Goal: Task Accomplishment & Management: Manage account settings

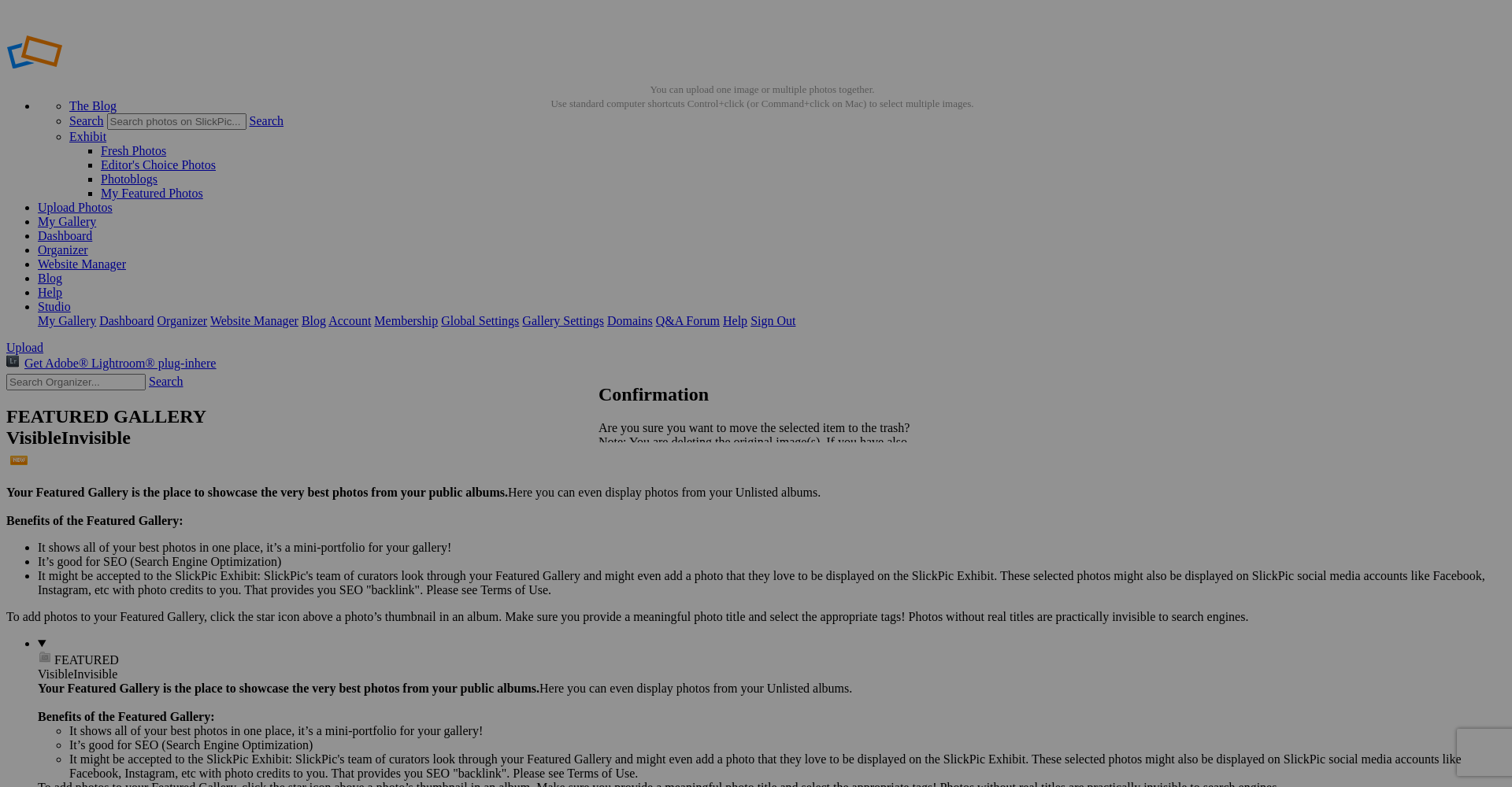
click at [651, 502] on link "Yes" at bounding box center [642, 498] width 18 height 13
click at [651, 505] on span "Yes" at bounding box center [642, 512] width 18 height 13
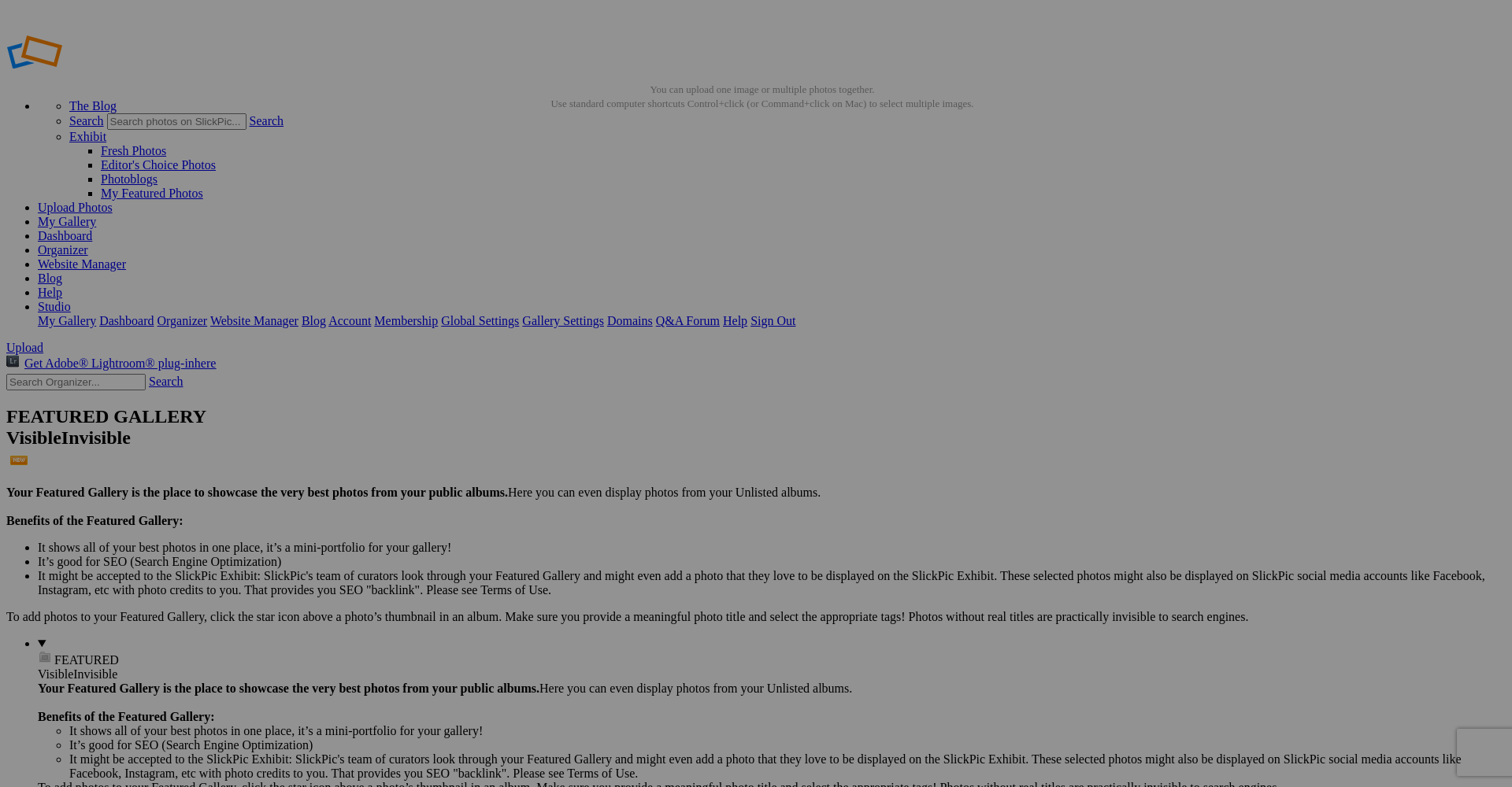
click at [651, 508] on span "Yes" at bounding box center [642, 512] width 18 height 13
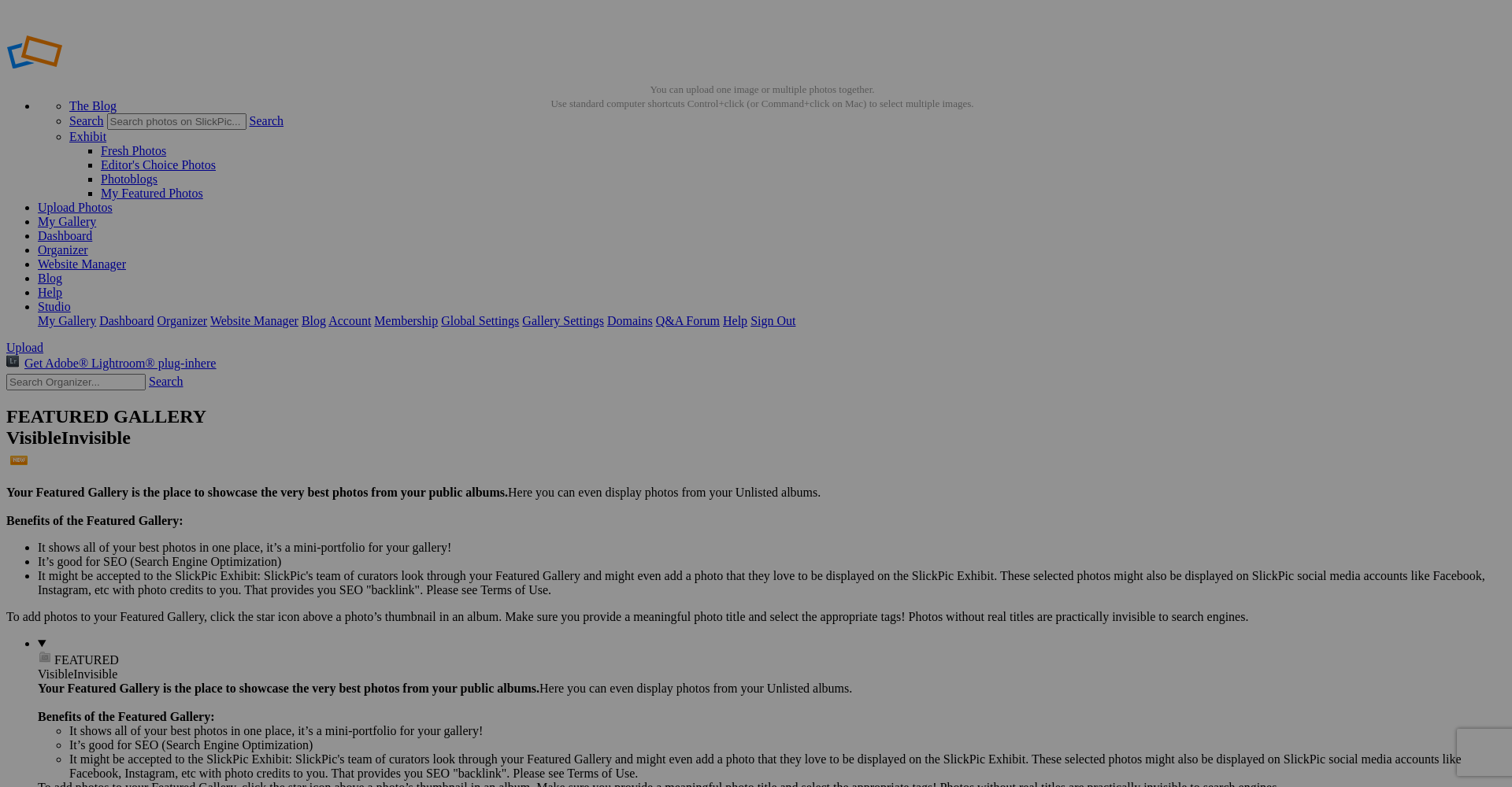
drag, startPoint x: 361, startPoint y: 439, endPoint x: 334, endPoint y: 415, distance: 36.1
type input "MARIAGES"
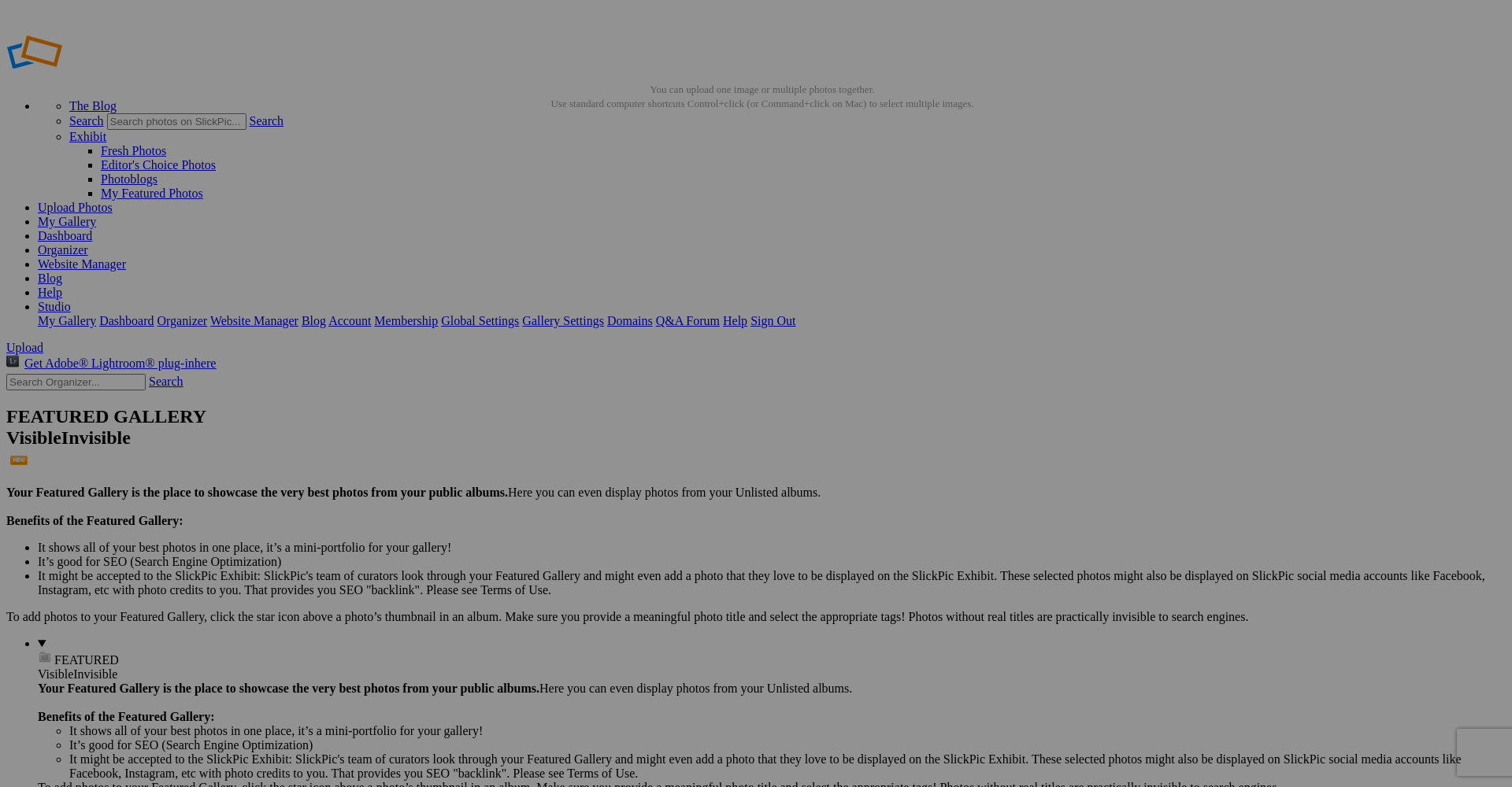
paste input "photographe-mariage-antibes-cote-d-azur-studiofl.jpg"
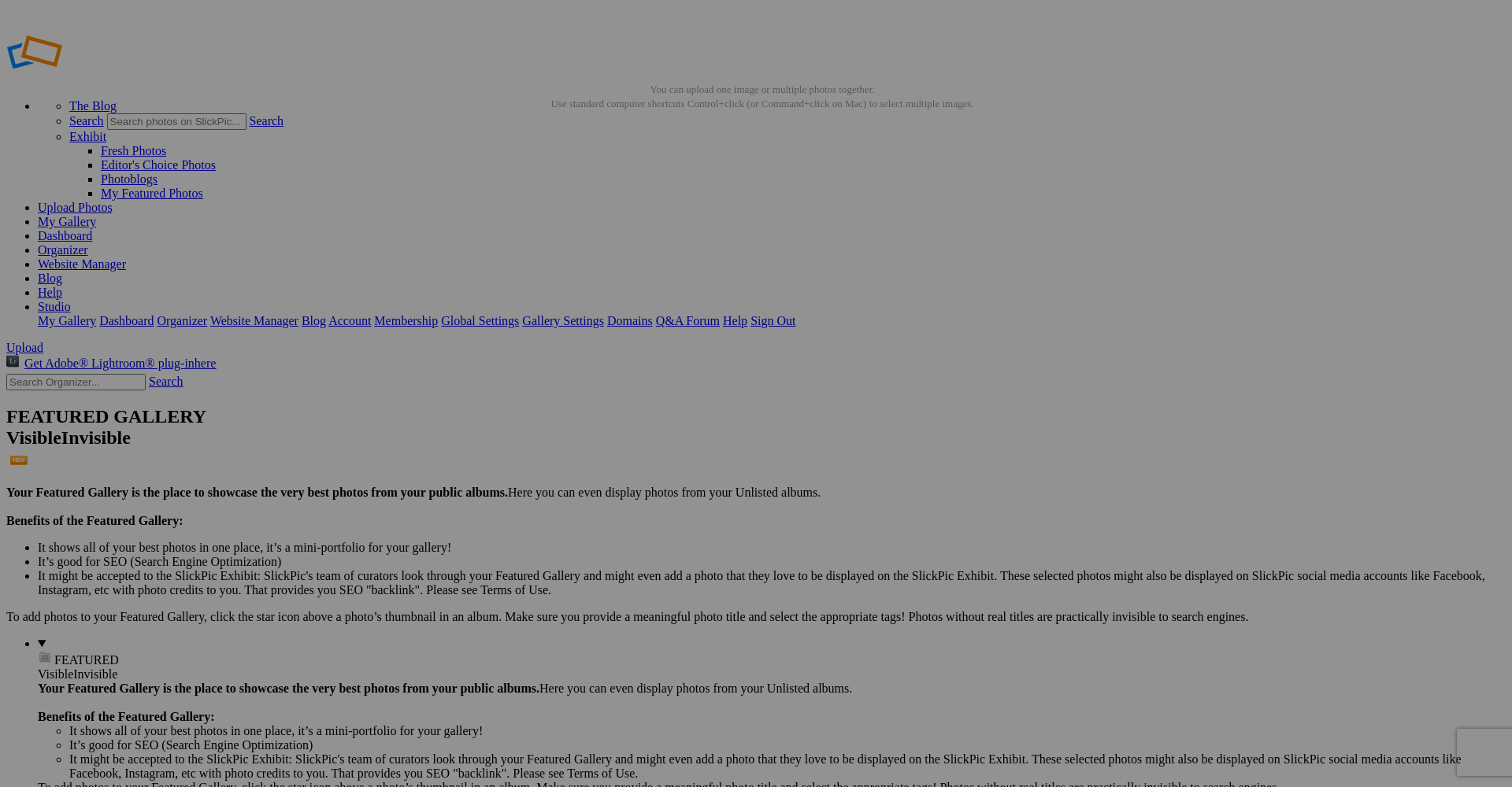
type input "photographe-mariage-antibes-cote-d-azur-studiofl.jpg"
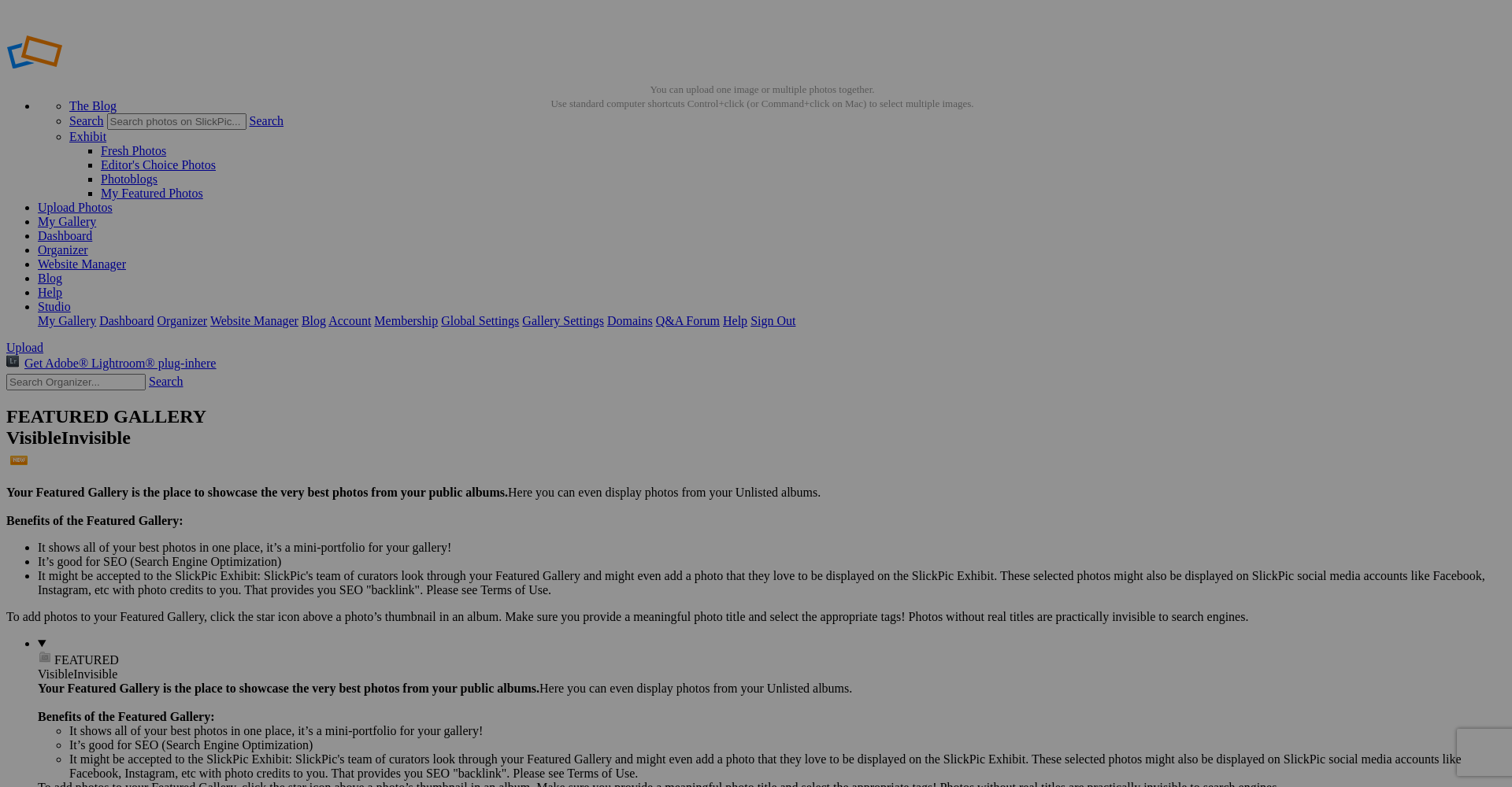
paste input "photographe-mariage-antibes-cote-d-azur-studiofl.jpg"
type input "photographe-mariage-antibes-cote-d-azur-studiofl.jpg"
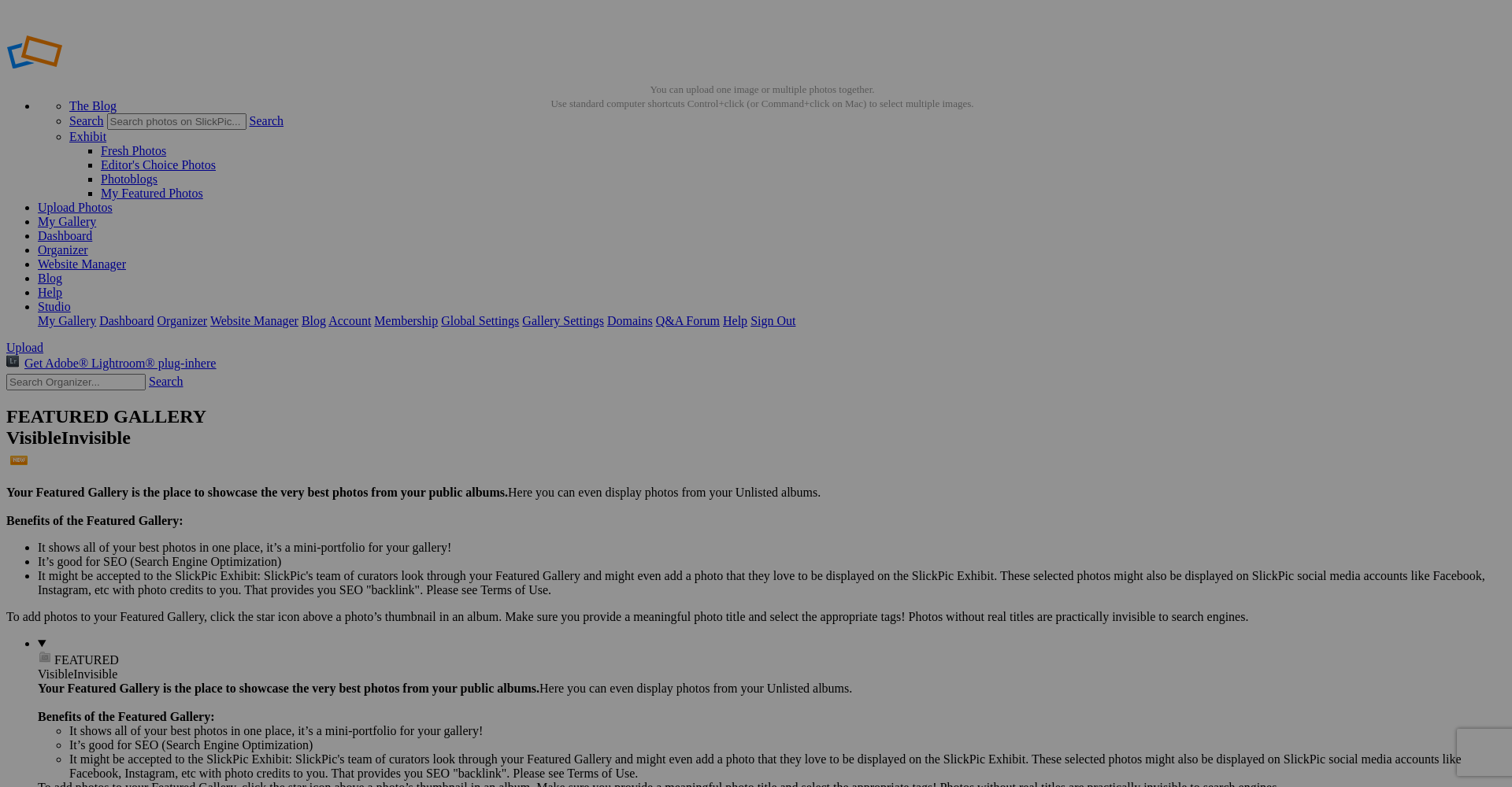
paste input "photographe-mariage-antibes-cote-d-azur-studiofl.jpg"
type input "photographe-mariage-antibes-cote-d-azur-studiofl.jpg"
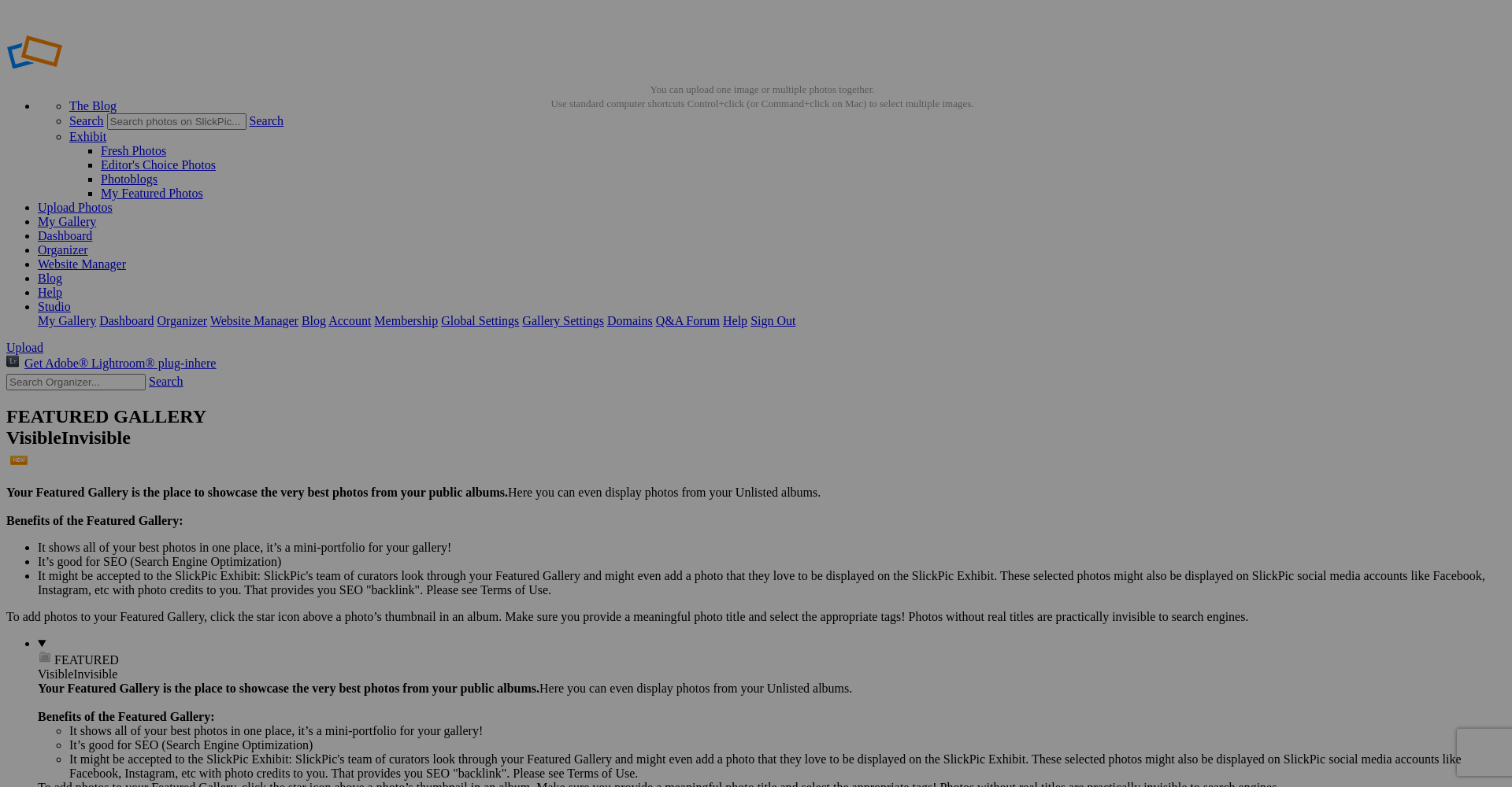
paste input "photographe-mariage-antibes-cote-d-azur-studiofl.jpg"
type input "photographe-mariage-antibes-cote-d-azur-studiofl.jpg"
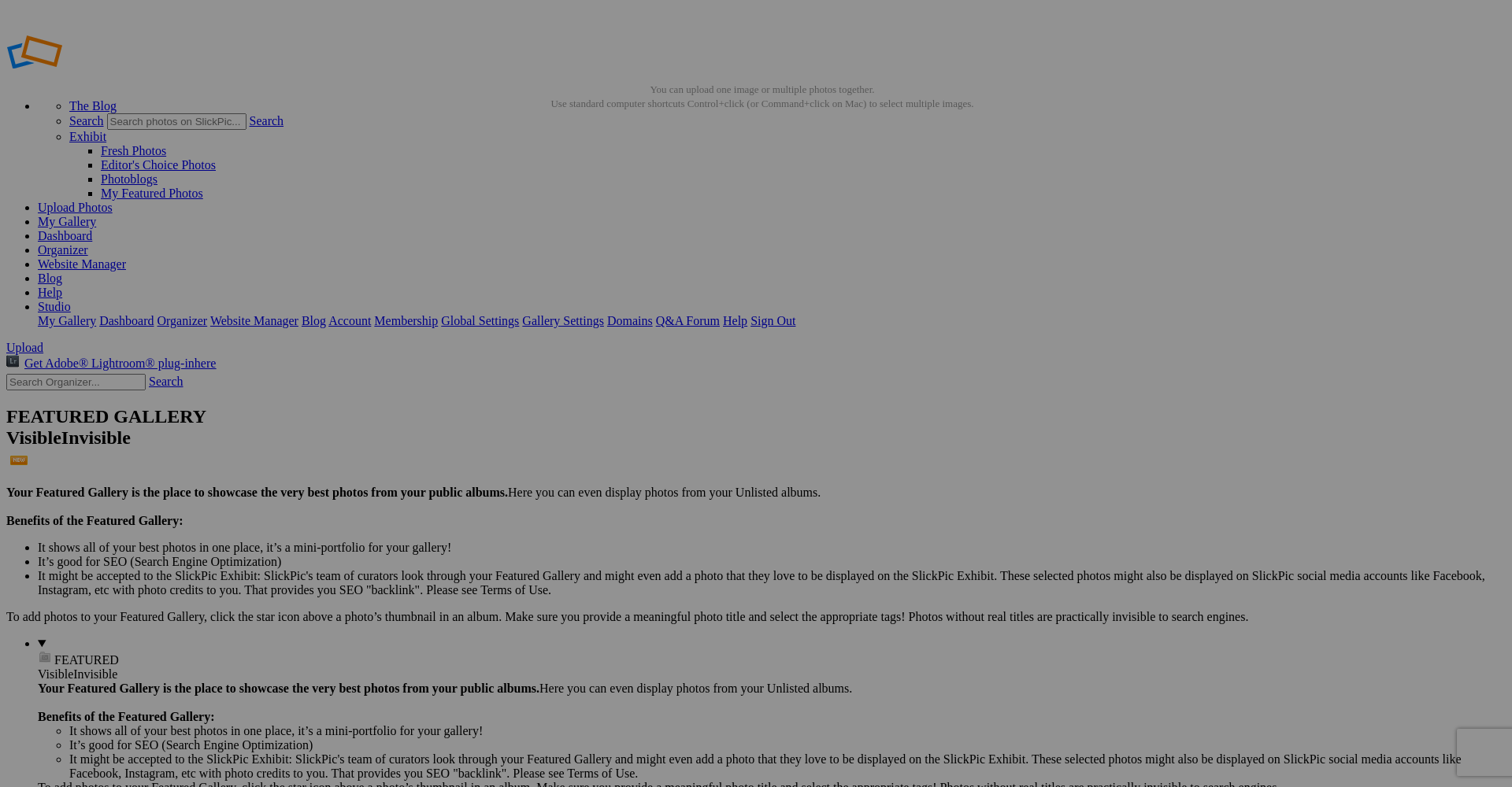
paste input "photographe-mariage-antibes-cote-d-azur-studiofl.jpg"
type input "photographe-mariage-antibes-cote-d-azur-studiofl.jpg"
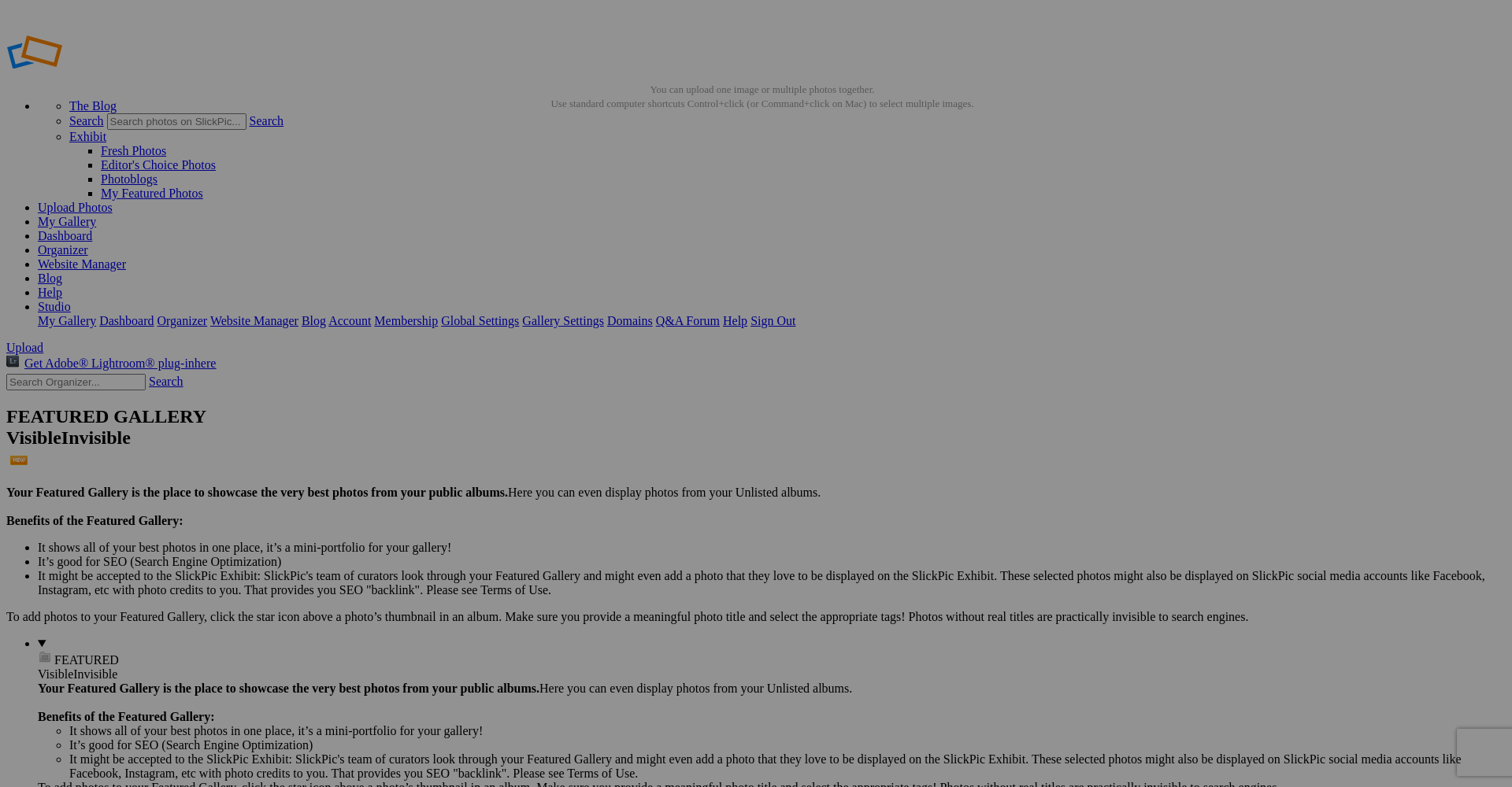
paste input "photographe-mariage-antibes-cote-d-azur-studiofl.jpg"
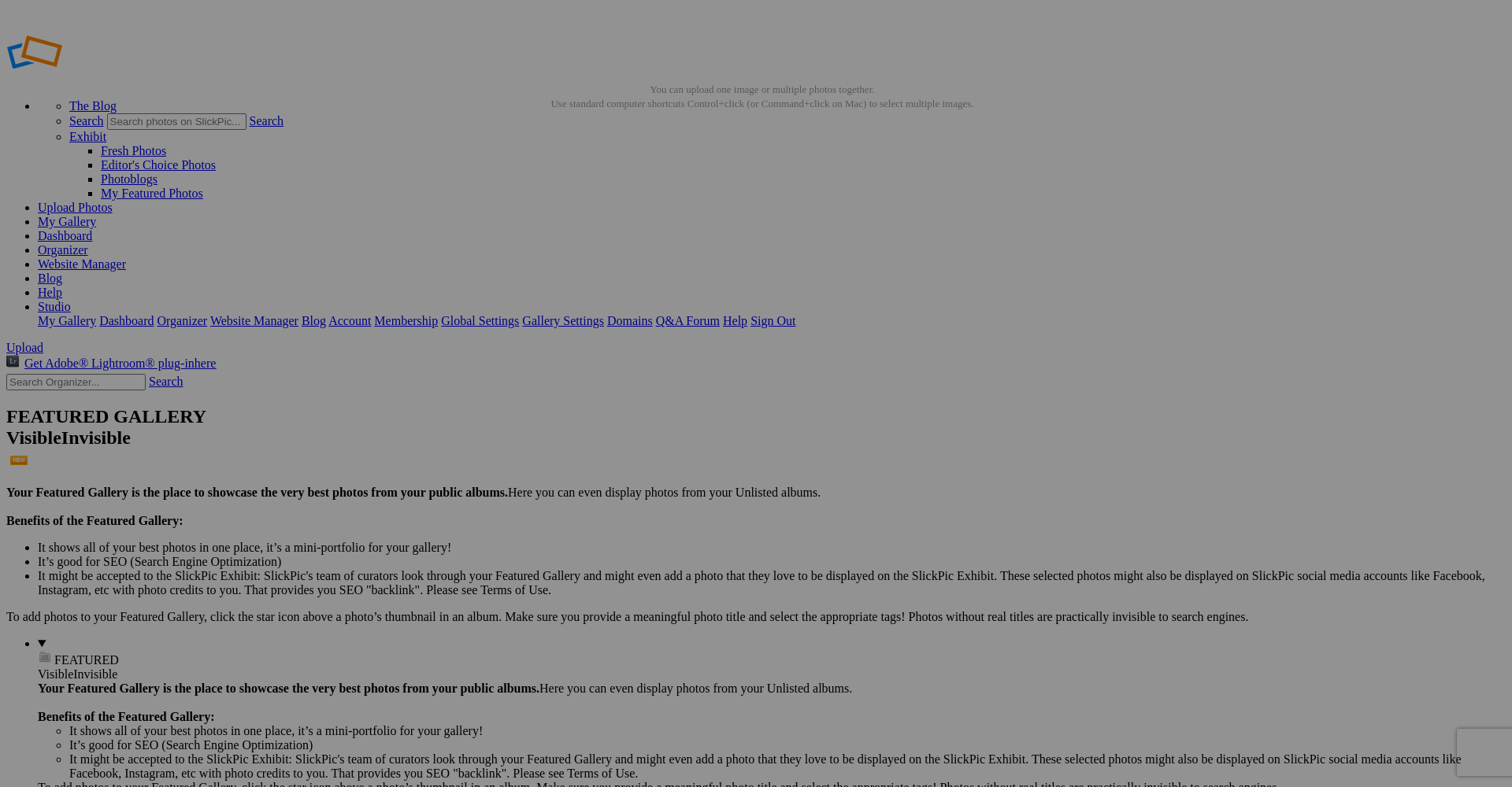
type input "photographe-mariage-antibes-cote-d-azur-studiofl.jpg"
drag, startPoint x: 560, startPoint y: 374, endPoint x: 542, endPoint y: 369, distance: 18.7
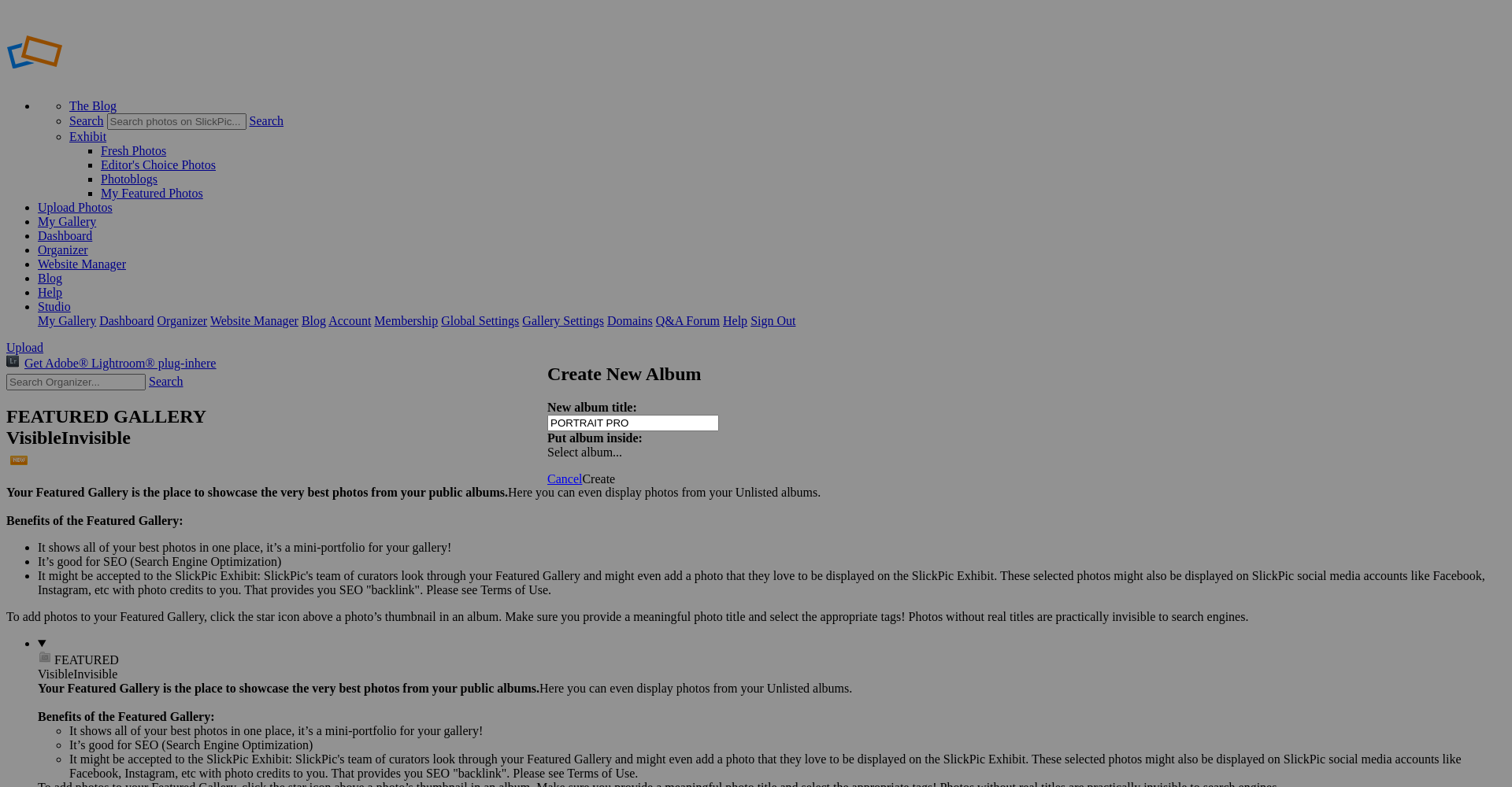
type input "PORTRAIT PRO"
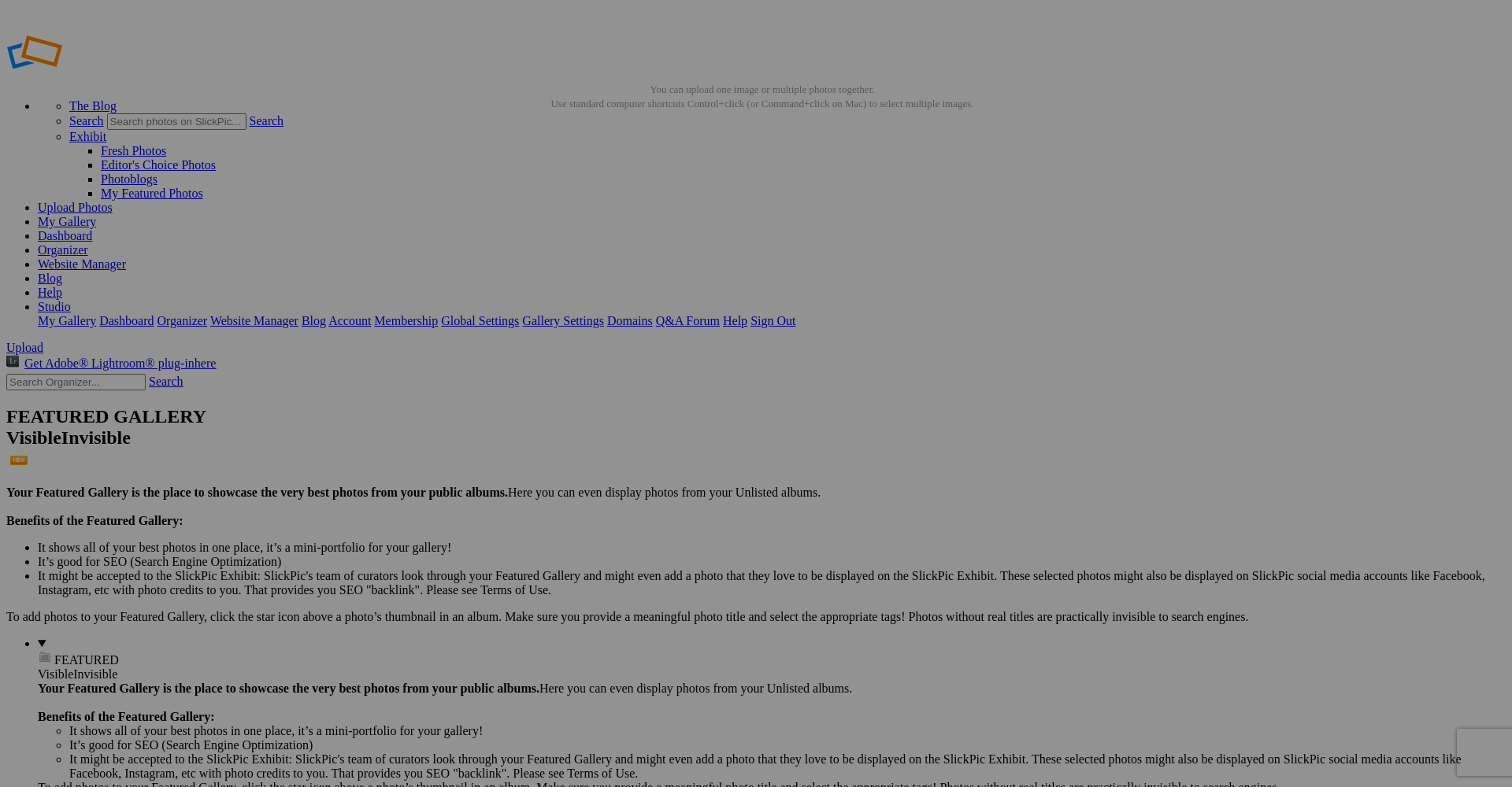
paste input "portrait-artistique-chanteur-opera-nice-studiofl.jpg"
type input "portrait-artistique-chanteur-opera-nice-studiofl.jpg"
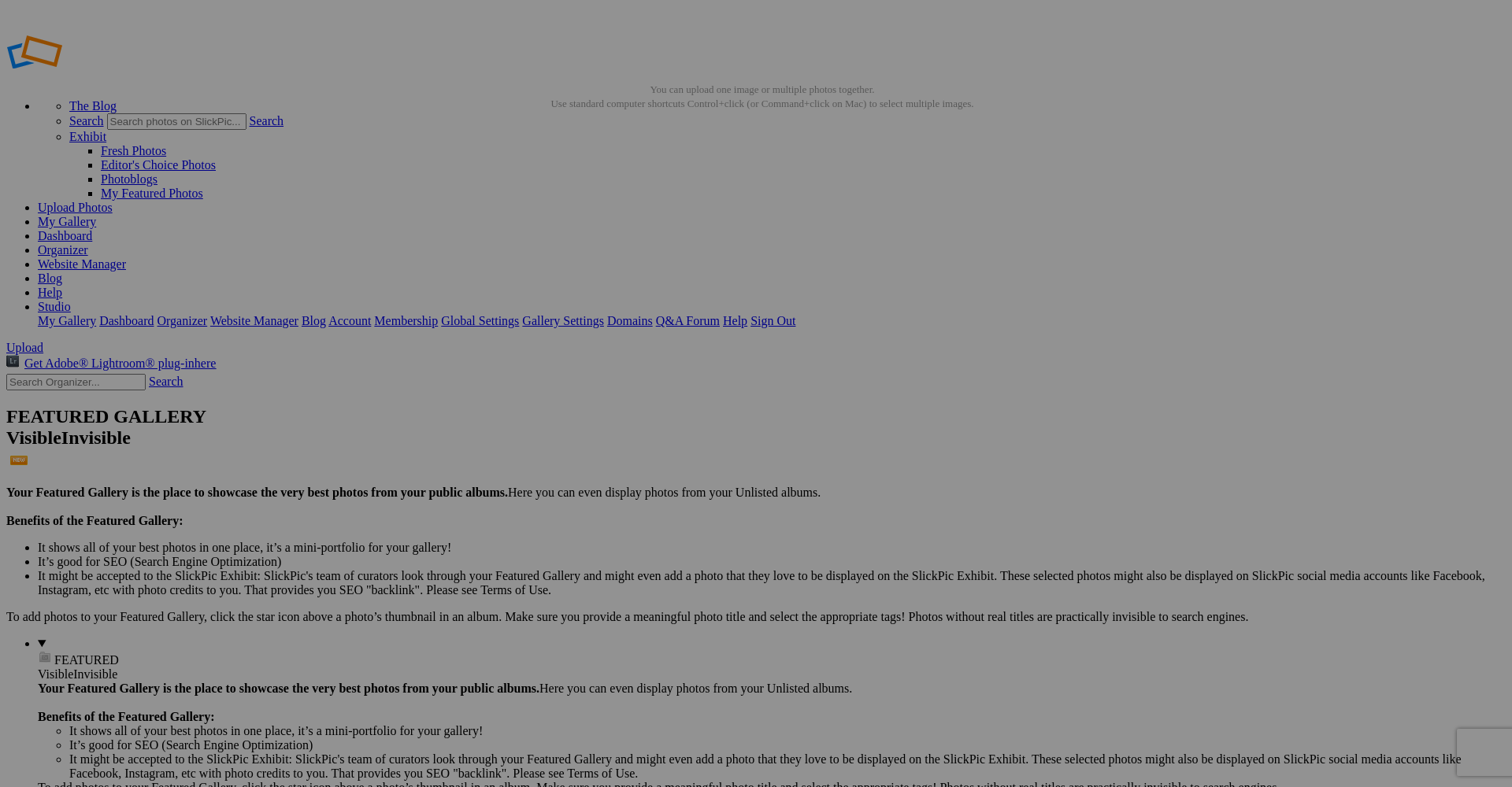
paste input "portrait-corporate-cadre-superieur-antibes-studiofl.jpg"
type input "portrait-corporate-cadre-superieur-antibes-studiofl.jpg"
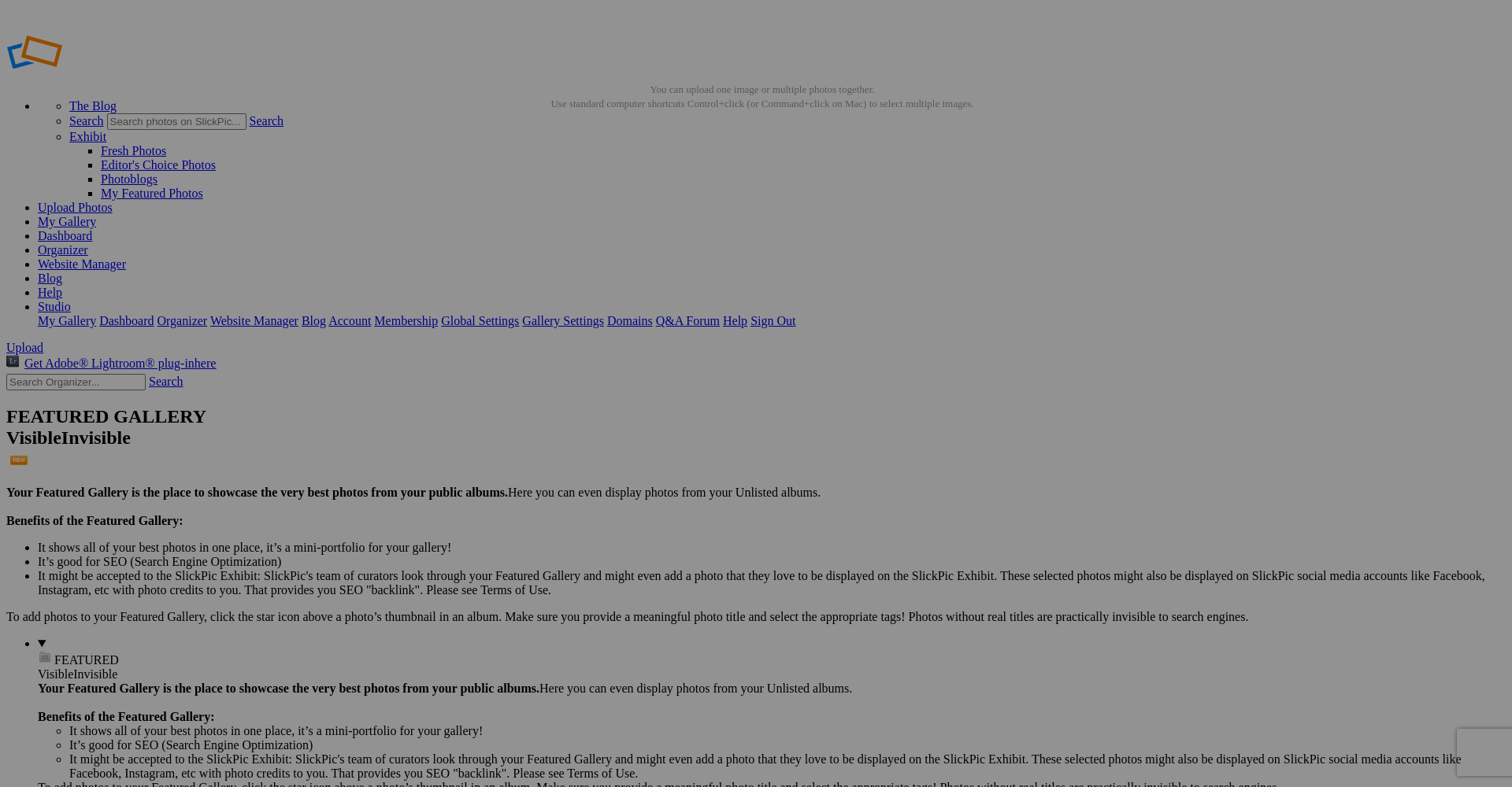
paste input "portrait-corporate-entrepreneur-[GEOGRAPHIC_DATA]-studiofl.jpg"
type input "portrait-corporate-entrepreneur-[GEOGRAPHIC_DATA]-studiofl.jpg"
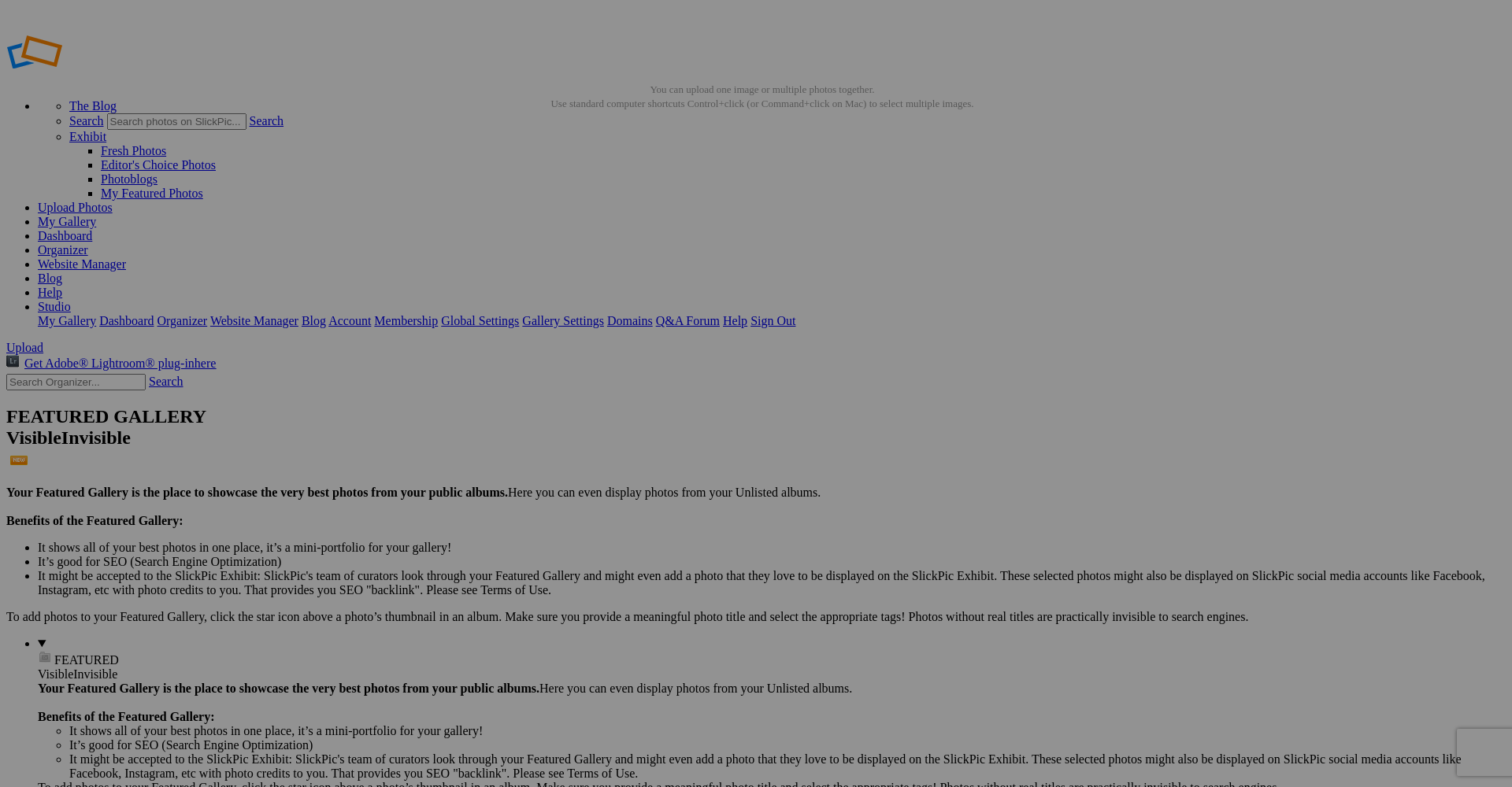
paste input "portrait-professionnel-yury-istomin-chanteur-antibes-studiofl.jpg"
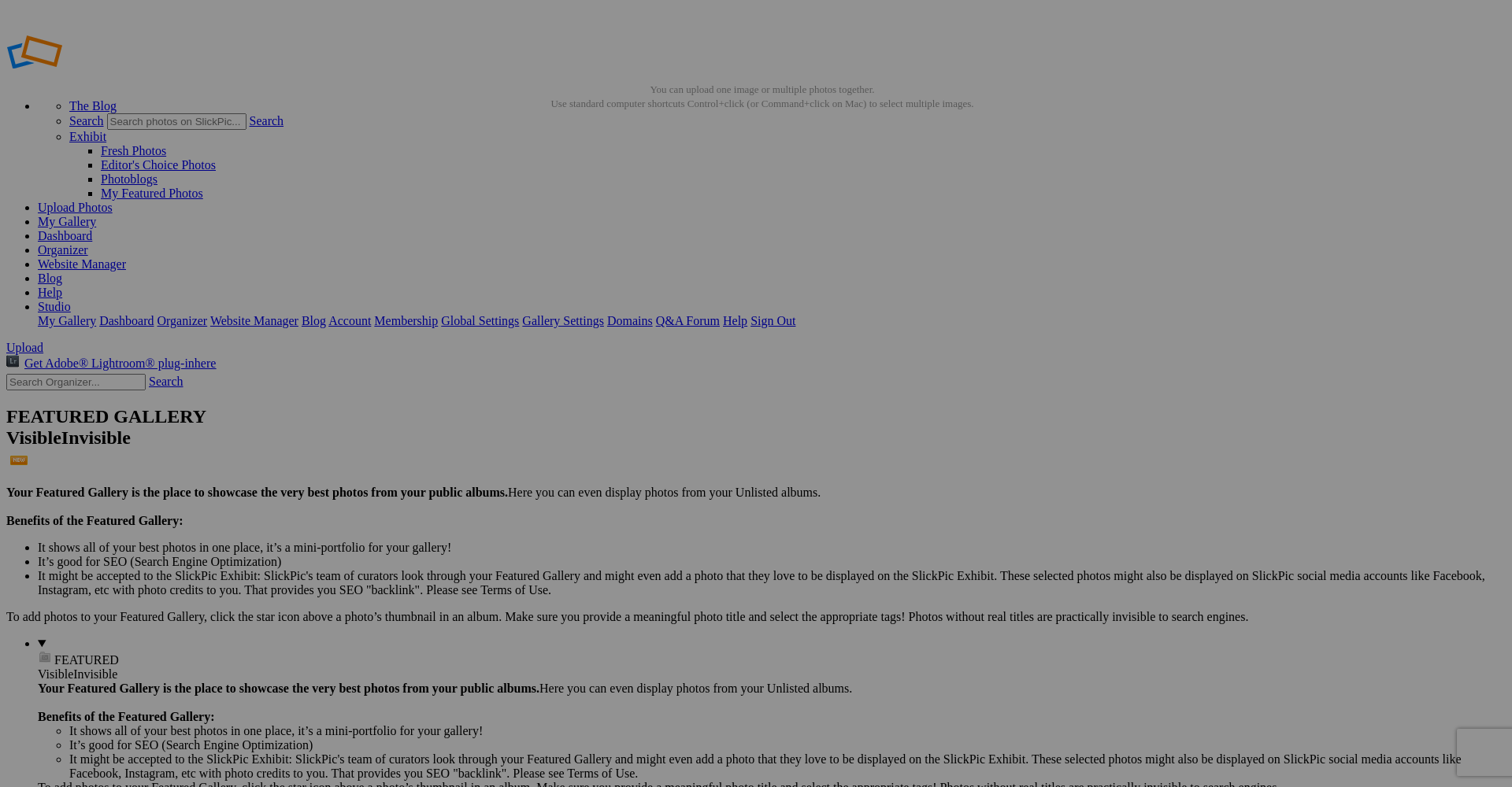
type input "portrait-professionnel-yury-istomin-chanteur-antibes-studiofl.jpg"
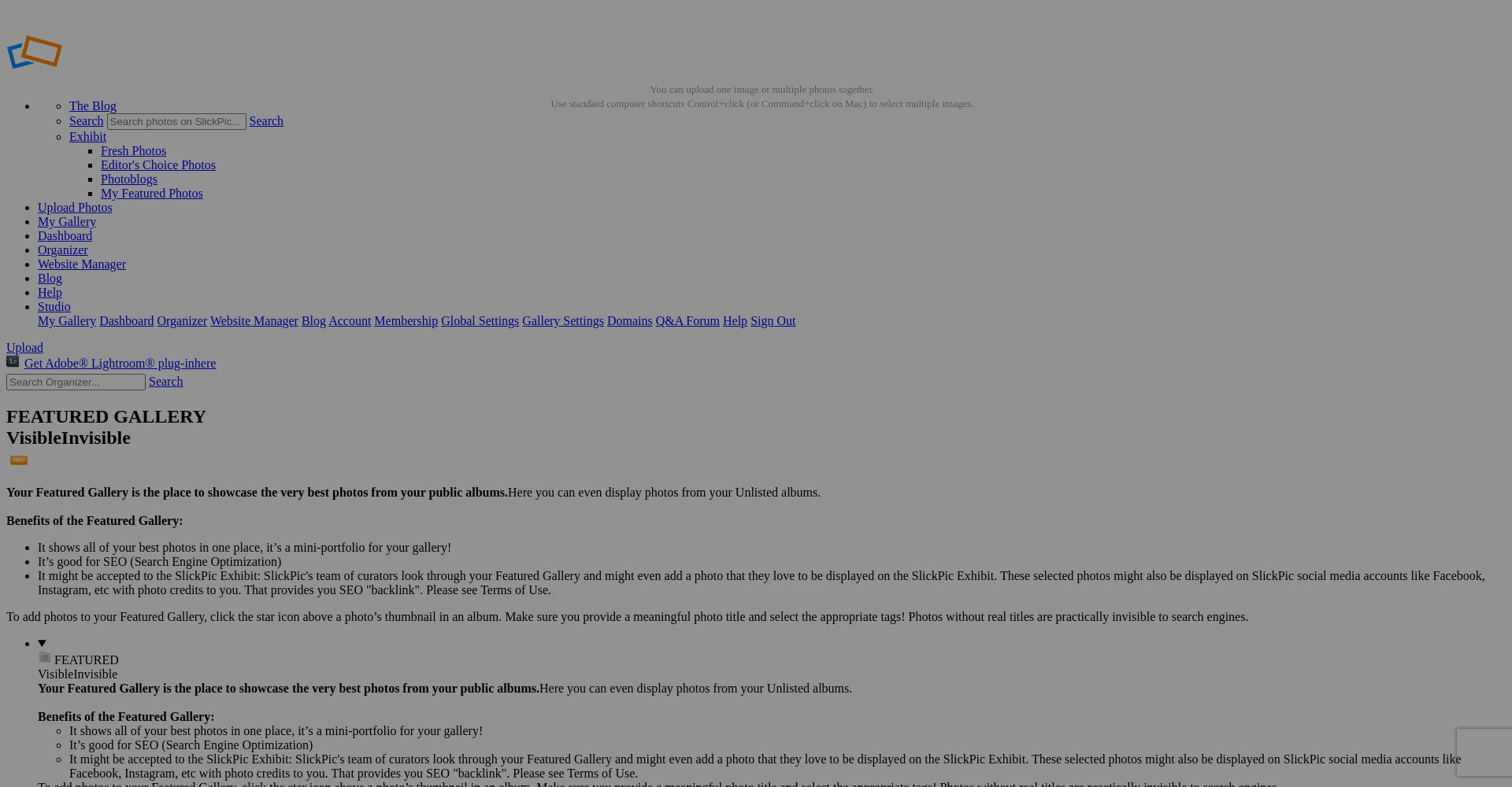
paste input "portrait-pro-couverture-livre-auteur-antibes-studiofl.jpg"
type input "portrait-pro-couverture-livre-auteur-antibes-studiofl.jpg"
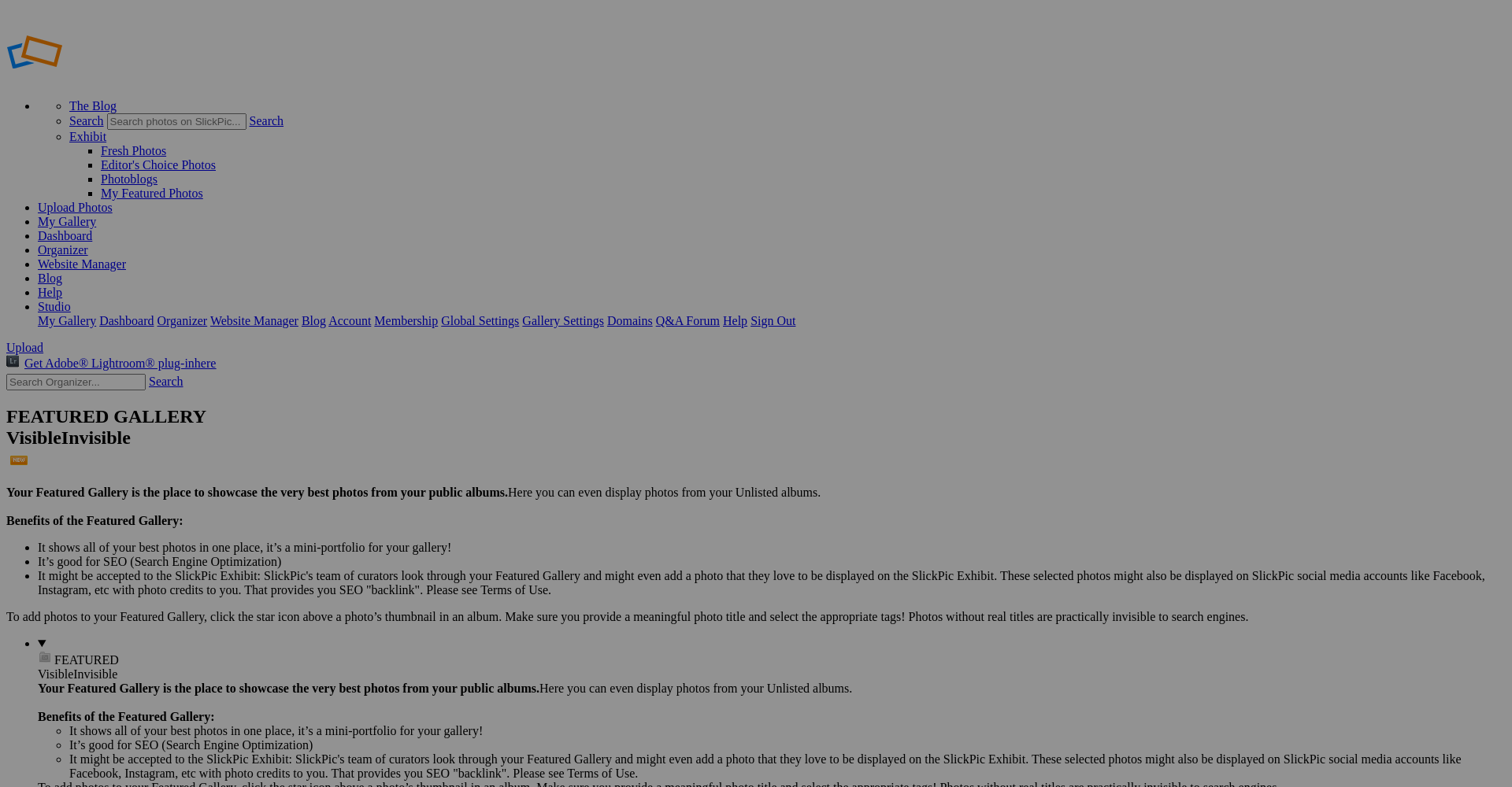
type input "ACCUEIL"
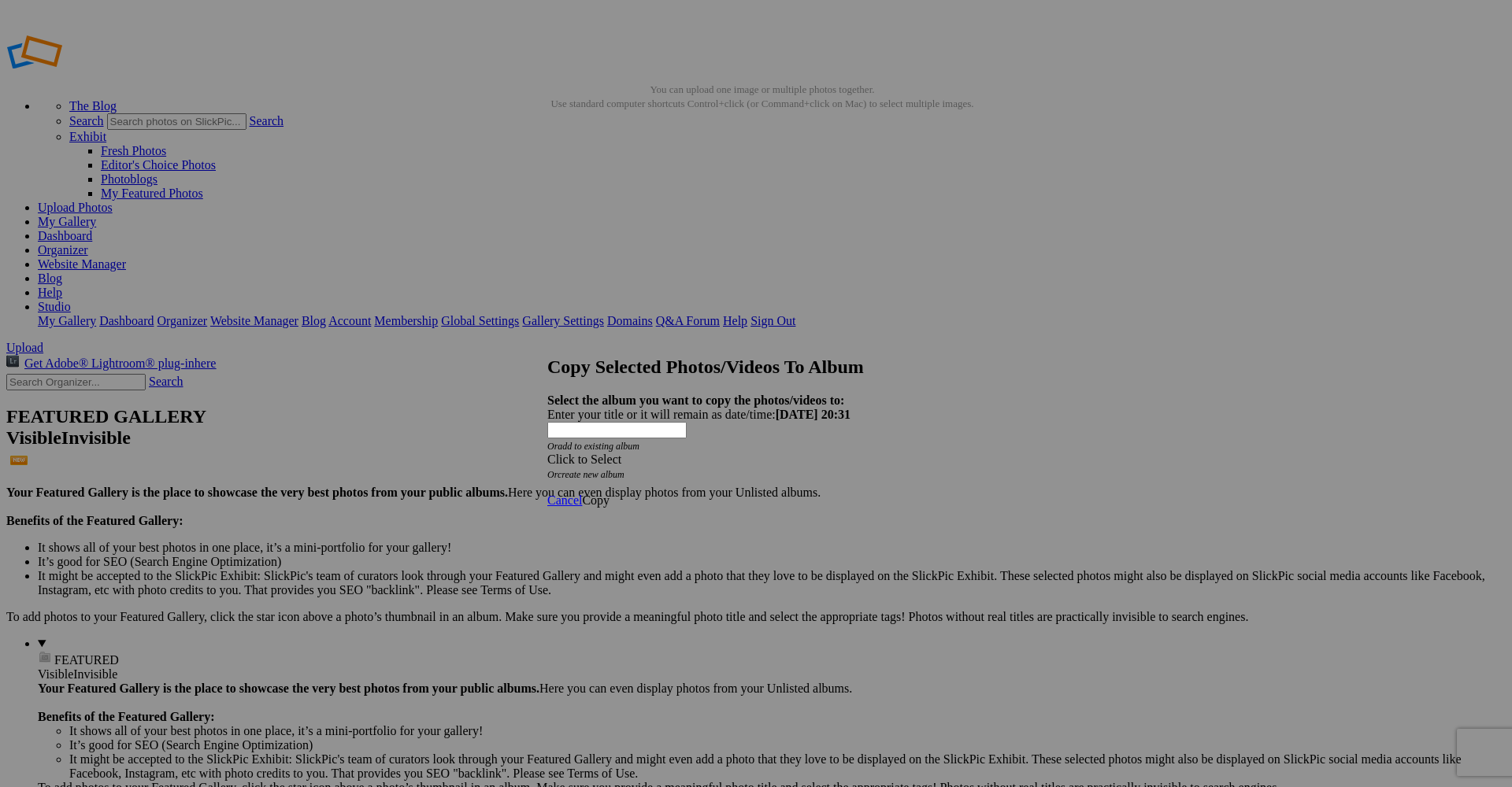
click at [811, 453] on div "Click to Select" at bounding box center [756, 459] width 417 height 14
click at [652, 447] on link "ACCUEIL" at bounding box center [642, 440] width 55 height 13
click at [610, 493] on link "Copy" at bounding box center [596, 500] width 27 height 13
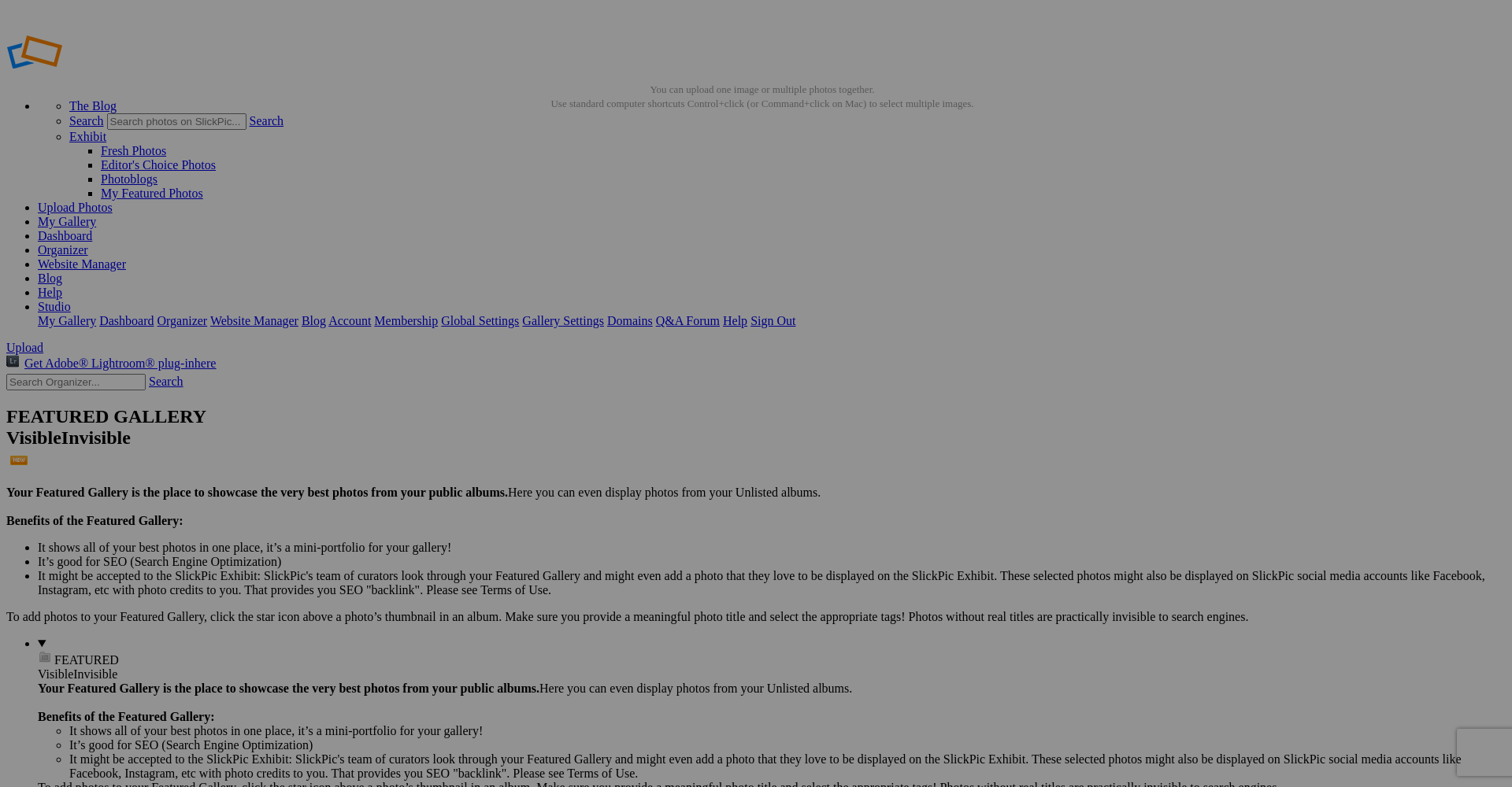
drag, startPoint x: 806, startPoint y: 184, endPoint x: 906, endPoint y: 195, distance: 100.6
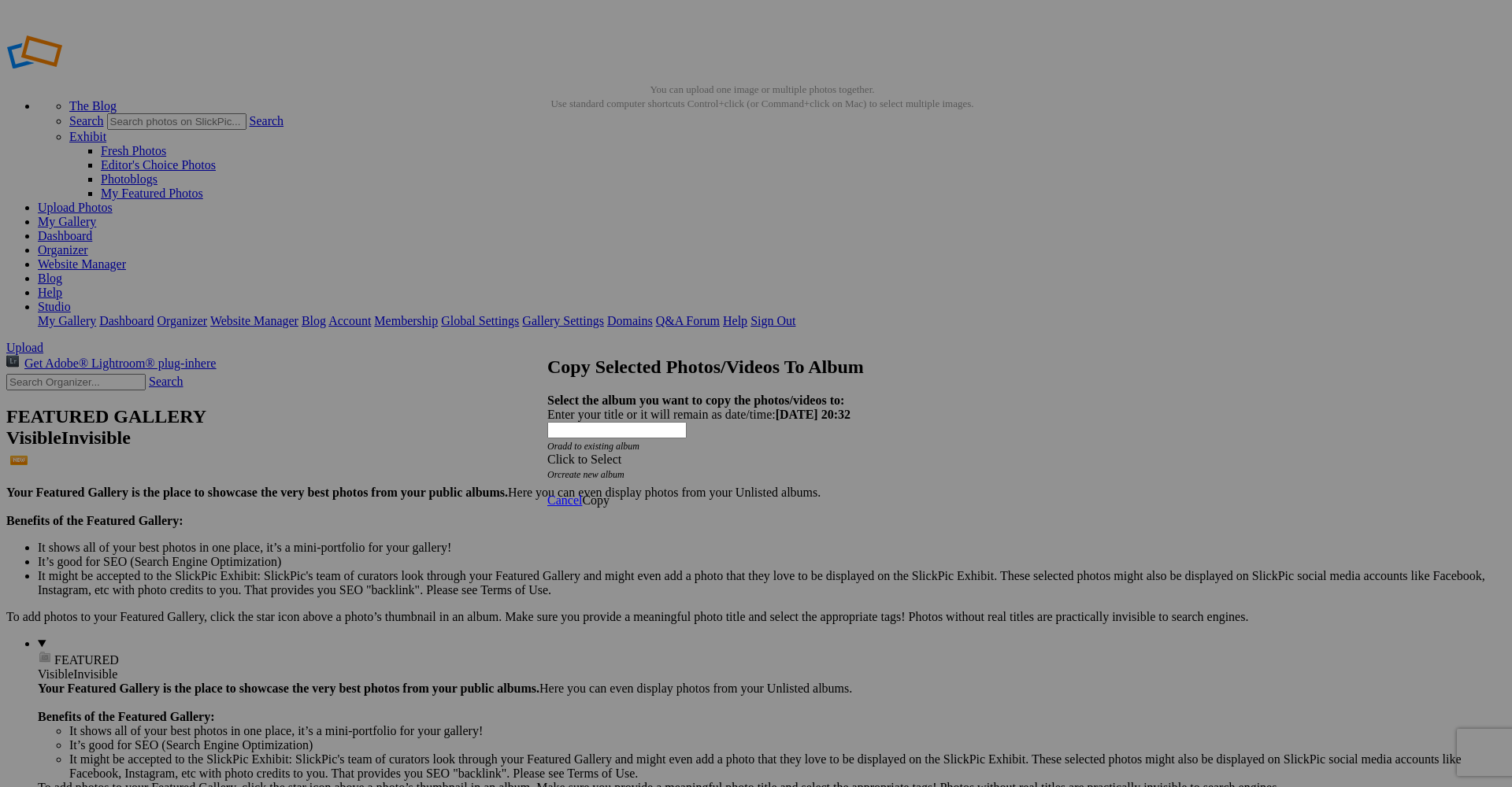
click at [734, 453] on div "Click to Select" at bounding box center [756, 459] width 417 height 14
click at [668, 447] on link "ACCUEIL" at bounding box center [642, 440] width 55 height 13
click at [610, 493] on span "Copy" at bounding box center [596, 500] width 27 height 13
click at [598, 451] on span "Ok" at bounding box center [590, 445] width 16 height 13
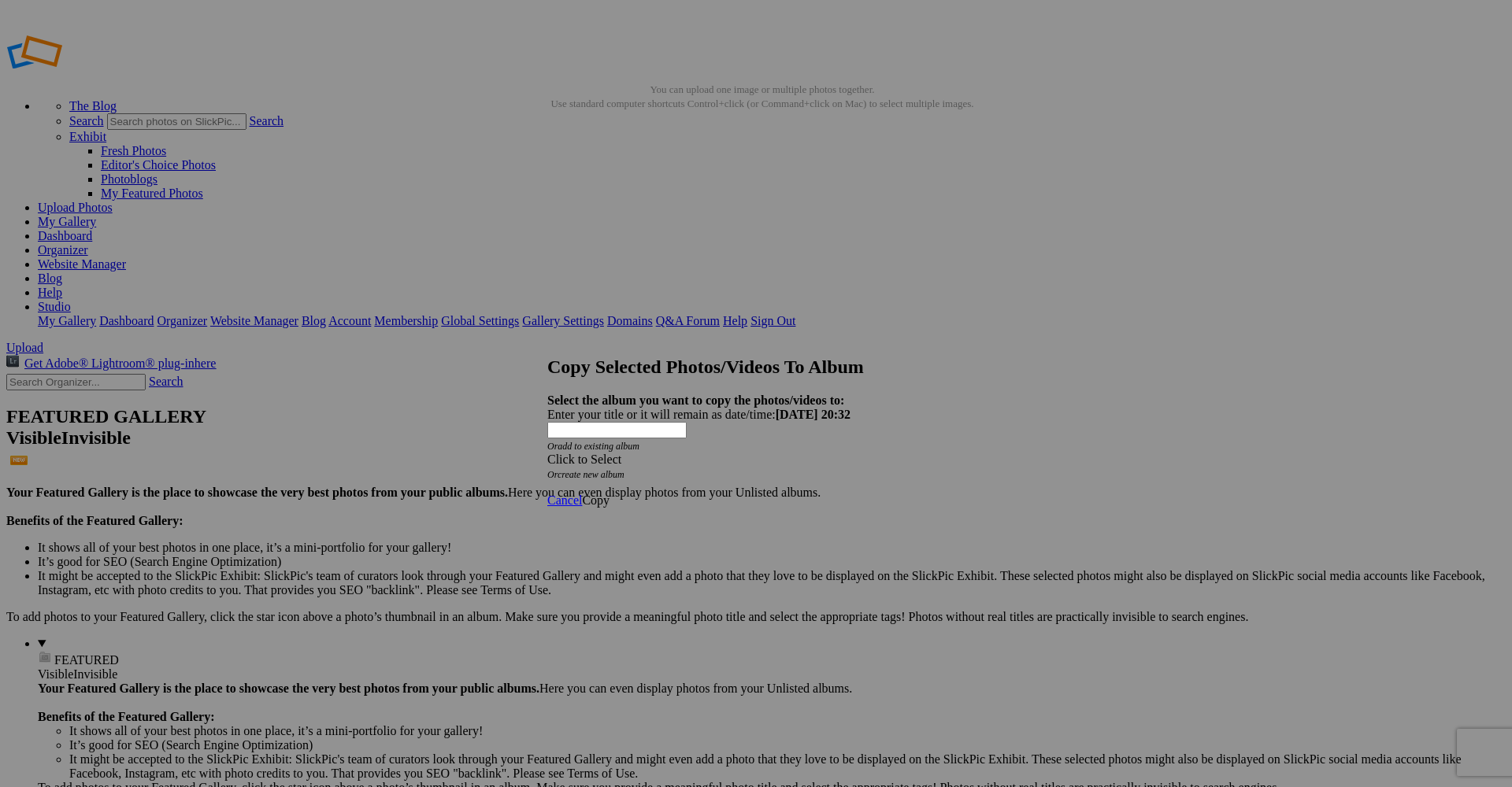
click at [749, 453] on div "Click to Select" at bounding box center [756, 459] width 417 height 14
click at [637, 447] on link "ACCUEIL" at bounding box center [642, 440] width 55 height 13
click at [610, 493] on span "Copy" at bounding box center [596, 500] width 27 height 13
click at [598, 451] on link "Ok" at bounding box center [590, 445] width 16 height 13
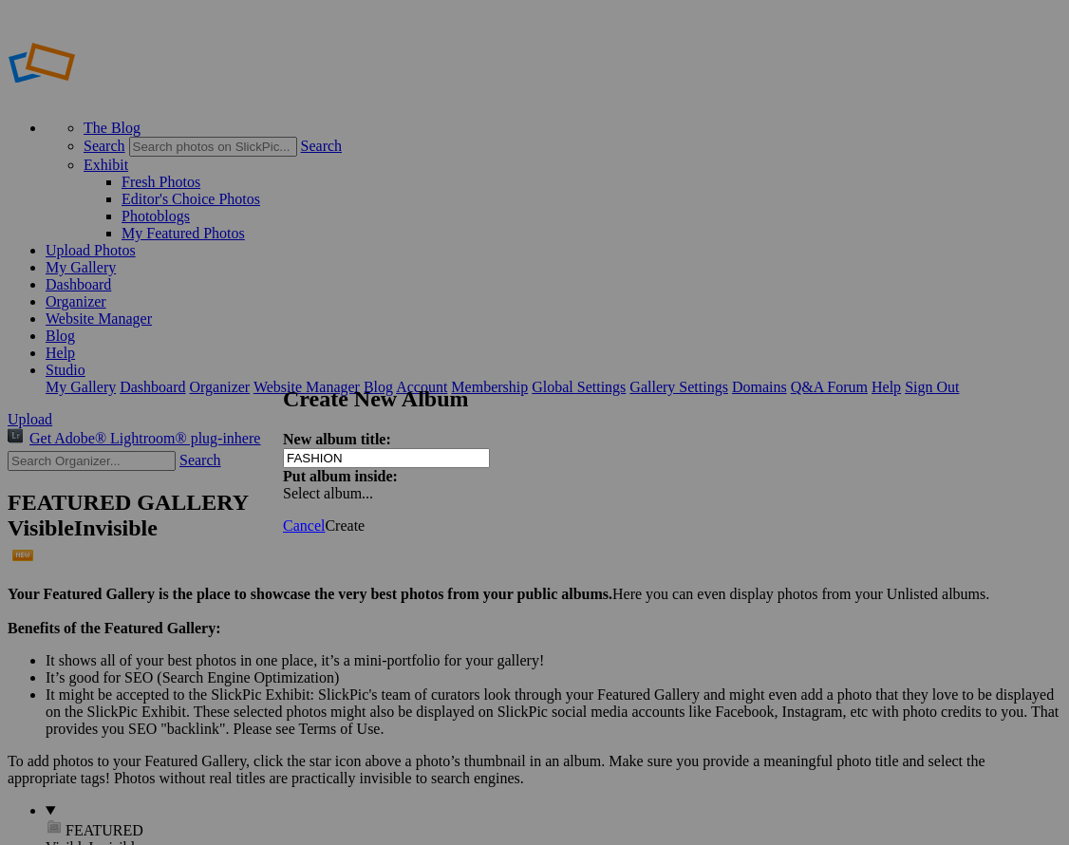
type input "FASHION"
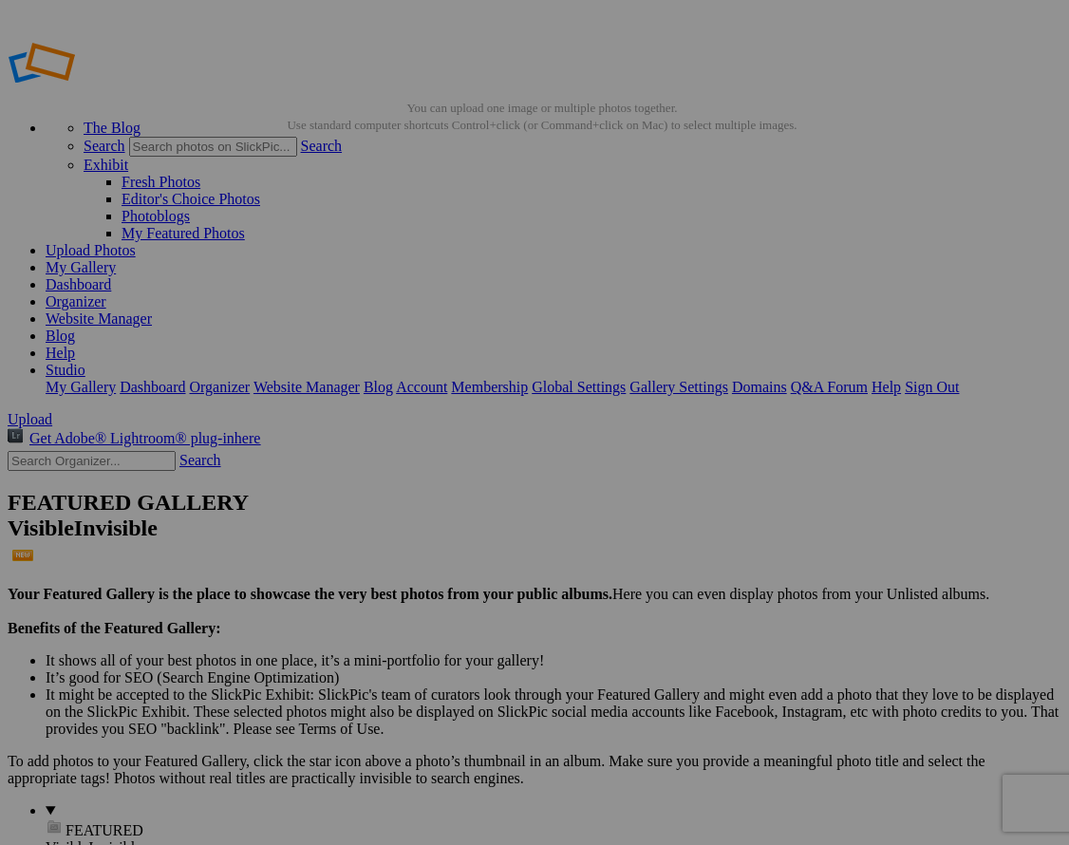
type input "Photographe de mode à Antibes – Shooting fashion & book mannequin"
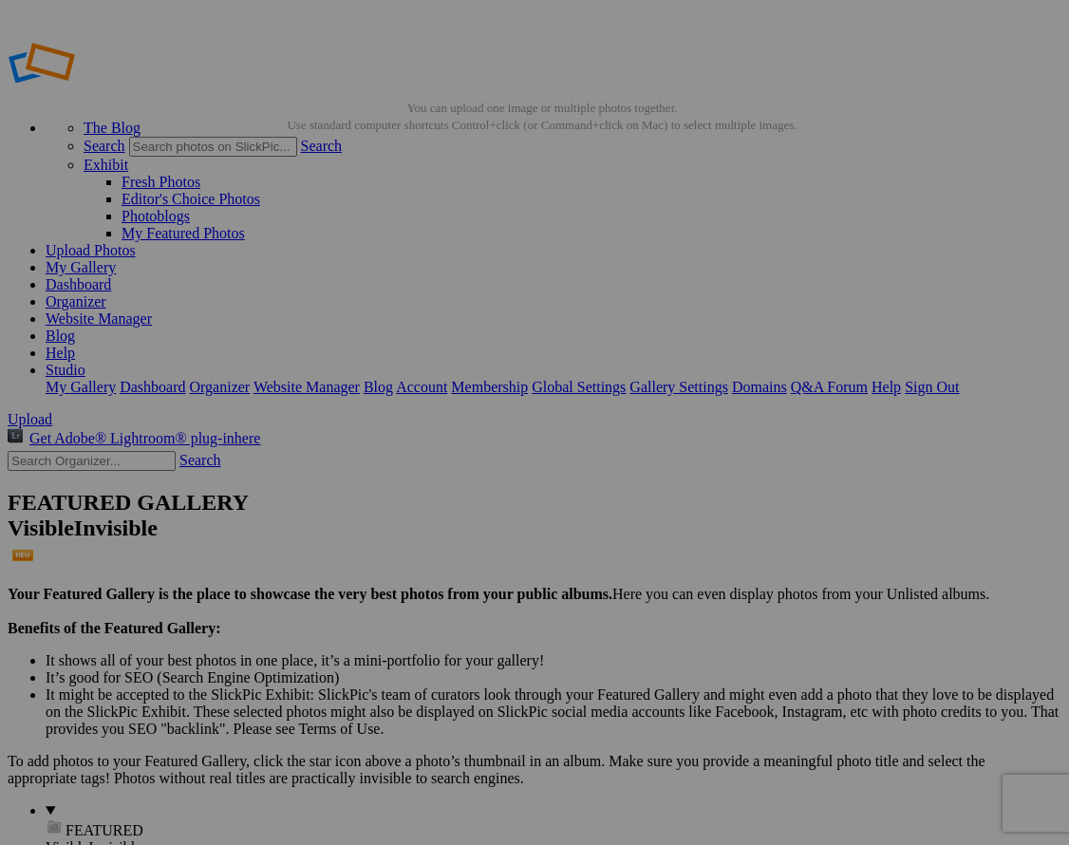
paste input "Photographe de mode à Antibes – Shooting fashion & book mannequin"
type input "Photographe de mode à Antibes – Shooting fashion & book mannequin"
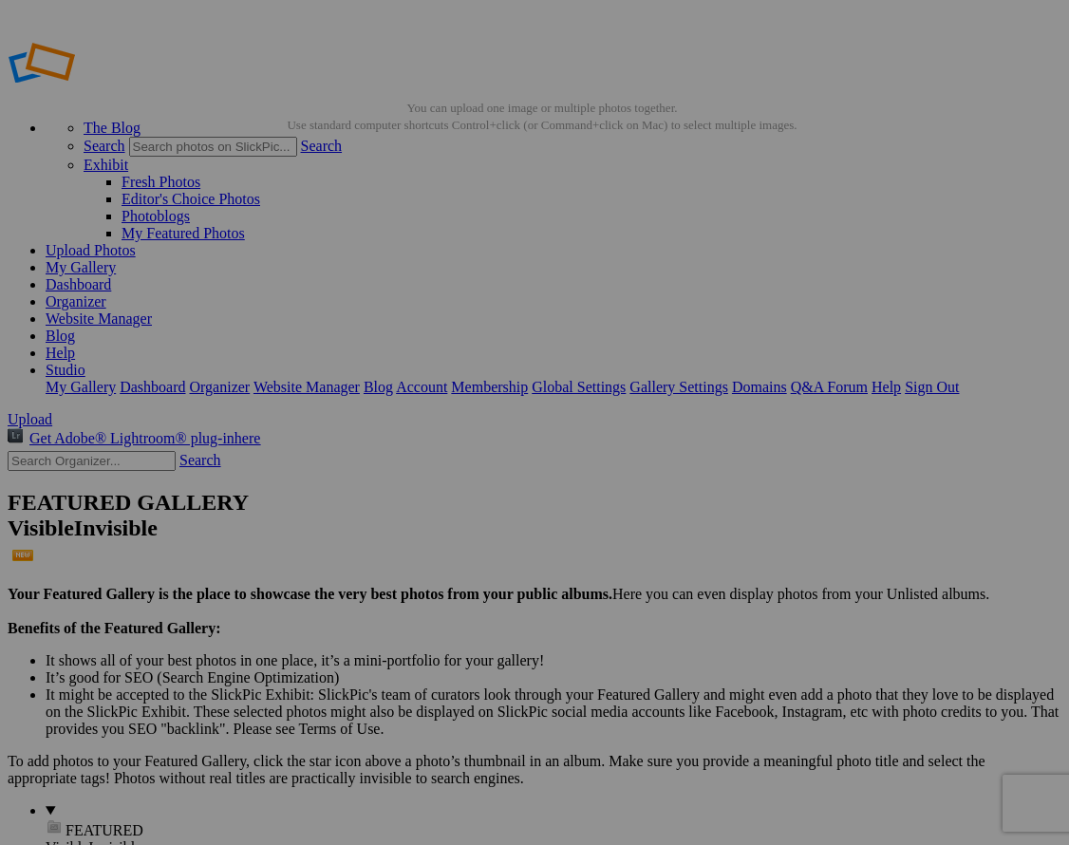
paste input "hotographe de mode à Antibes – Shooting fashion & book mannequin"
type input "Photographe de mode à Antibes – Shooting fashion & book mannequin"
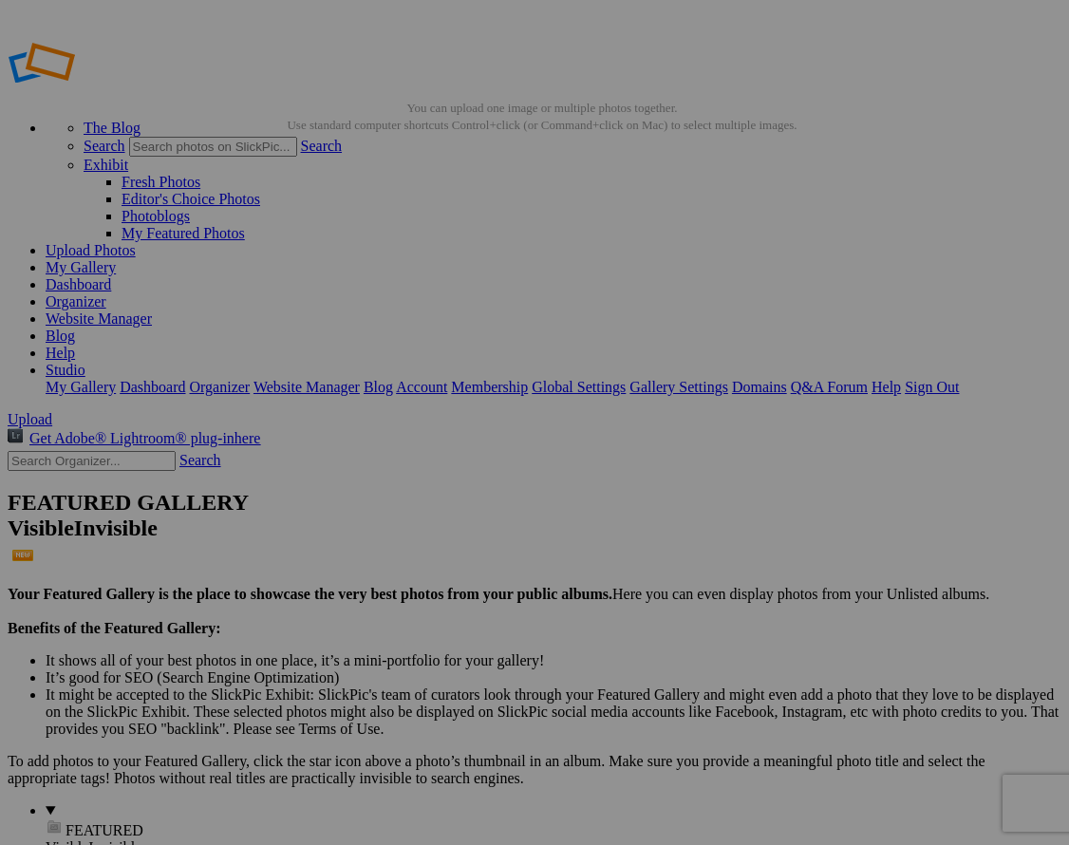
paste input "Photographe de mode à Antibes – Shooting fashion & book mannequin"
type input "Photographe de mode à Antibes – Shooting fashion & book mannequin"
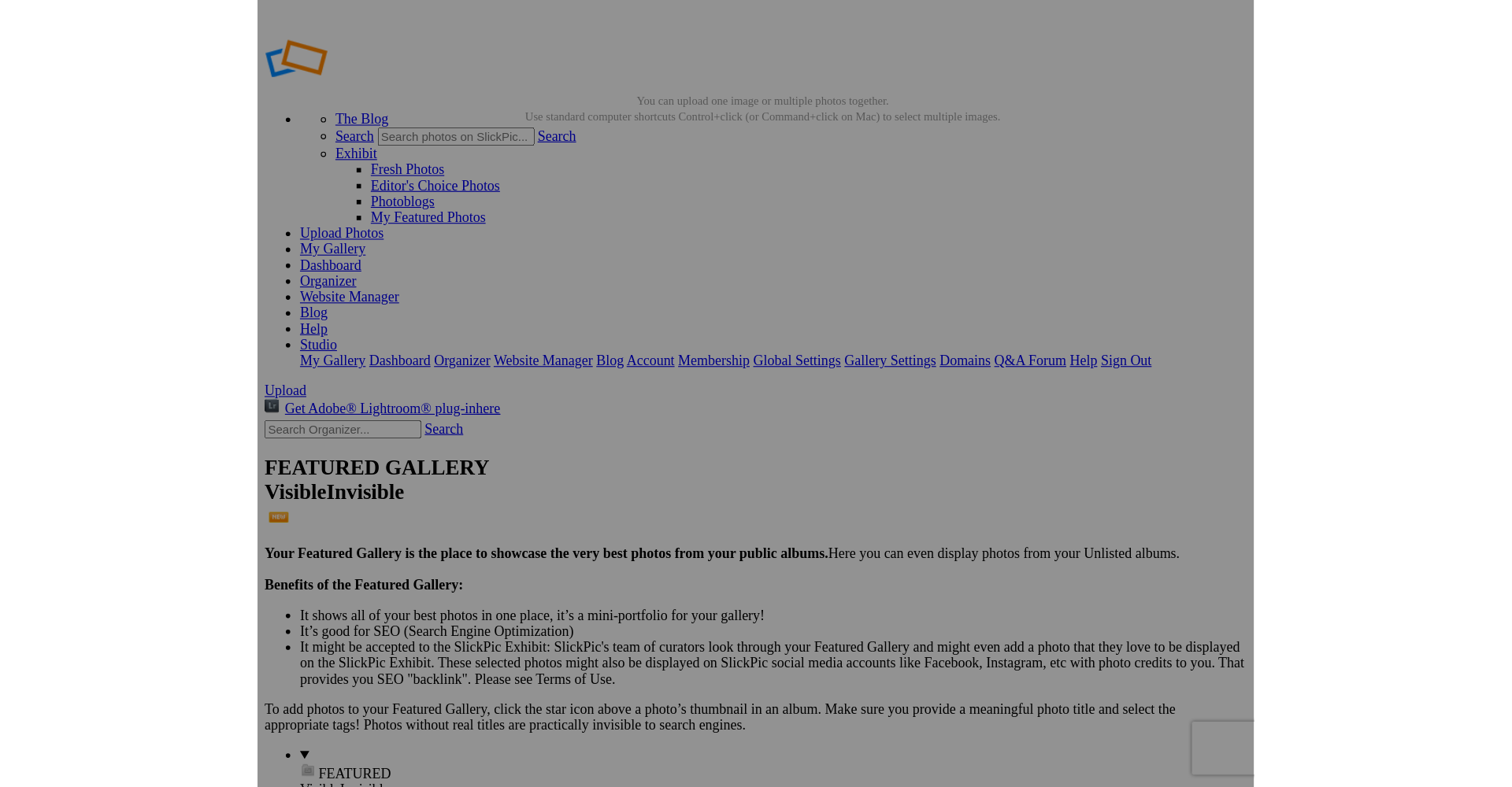
scroll to position [0, 158]
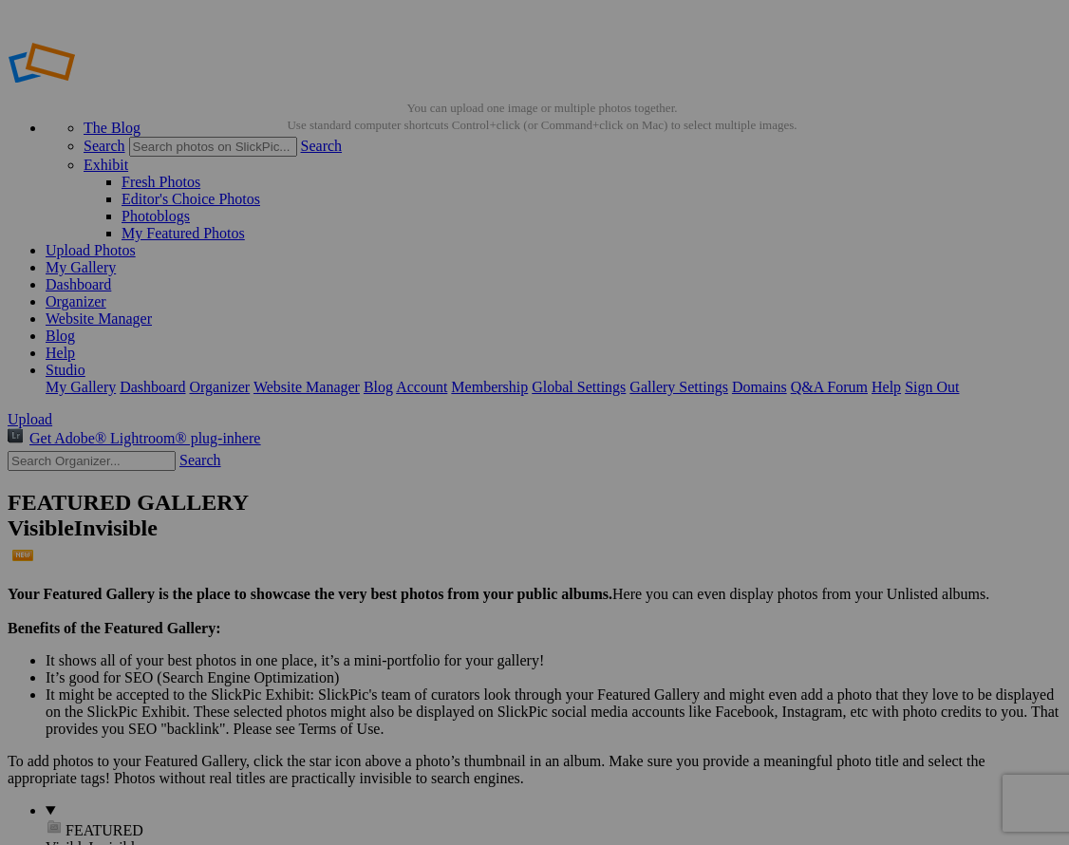
type input "Photographe de mode à Antibes – Shooting fashion & book mannequin"
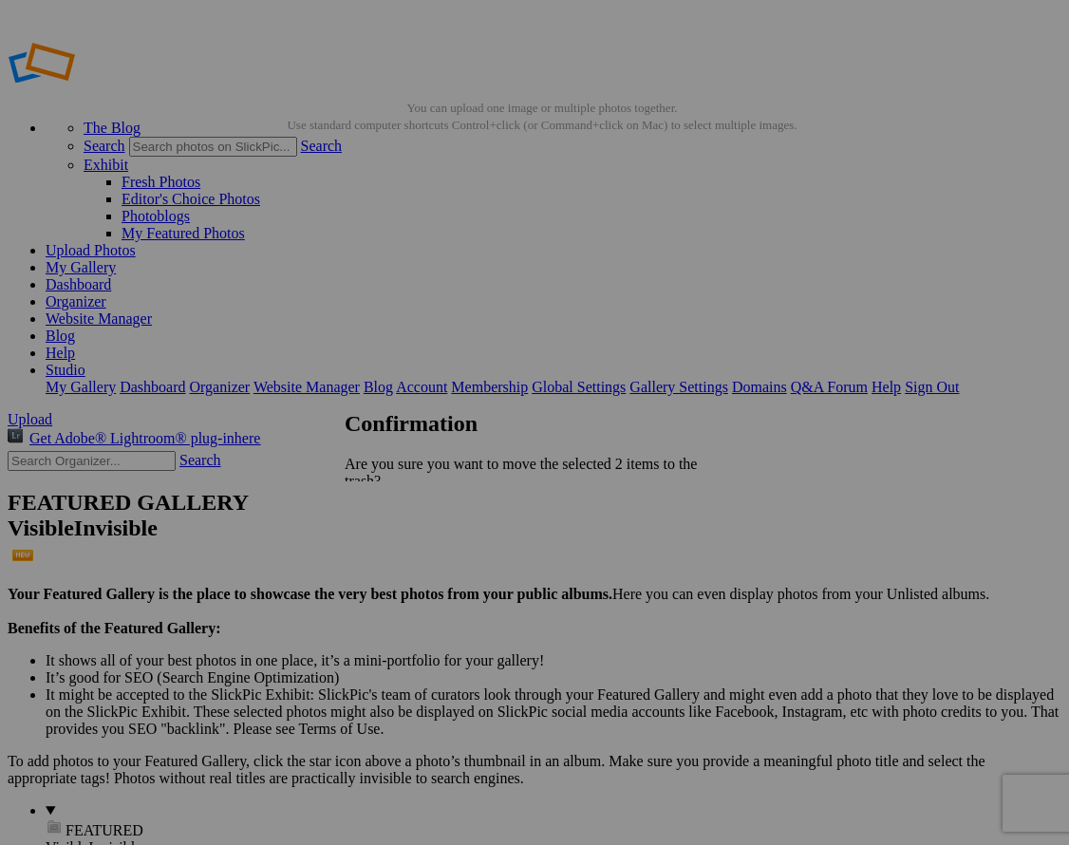
click at [408, 556] on span "Yes" at bounding box center [397, 564] width 22 height 16
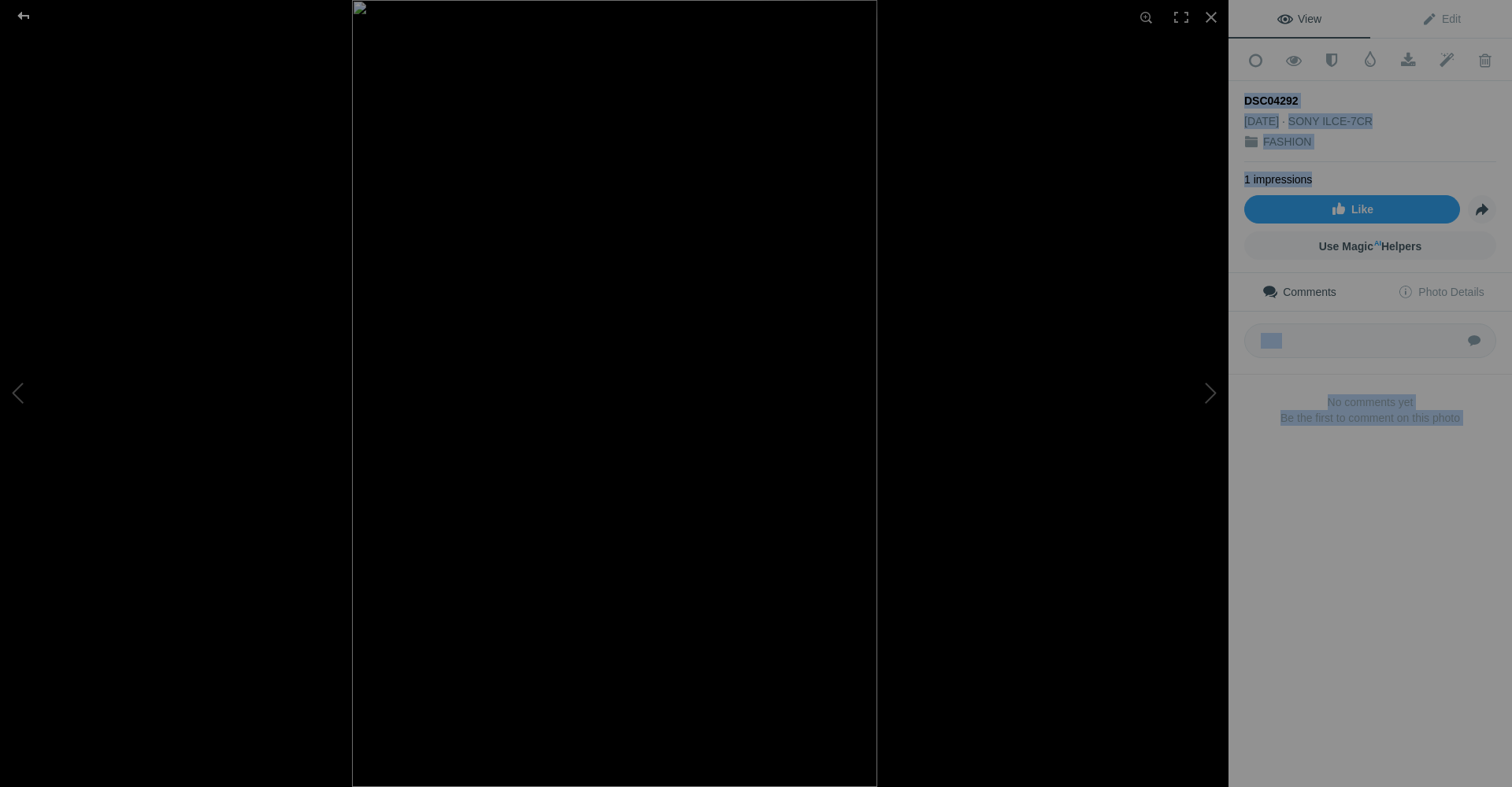
click at [27, 18] on div at bounding box center [23, 16] width 56 height 32
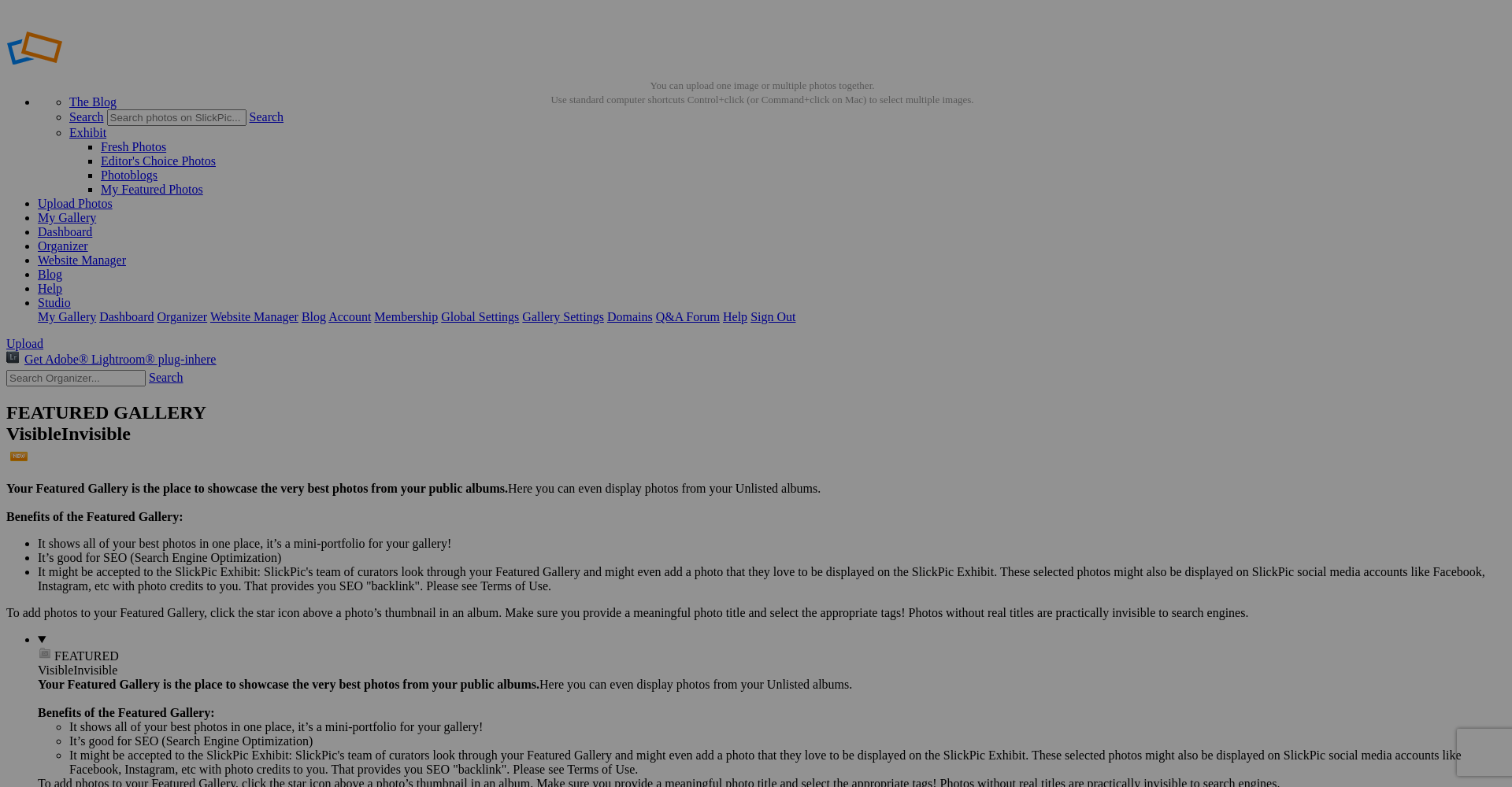
paste input "Photographe de mode à Antibes – Shooting fashion & book mannequin"
type input "Photographe de mode à Antibes – Shooting fashion & book mannequin"
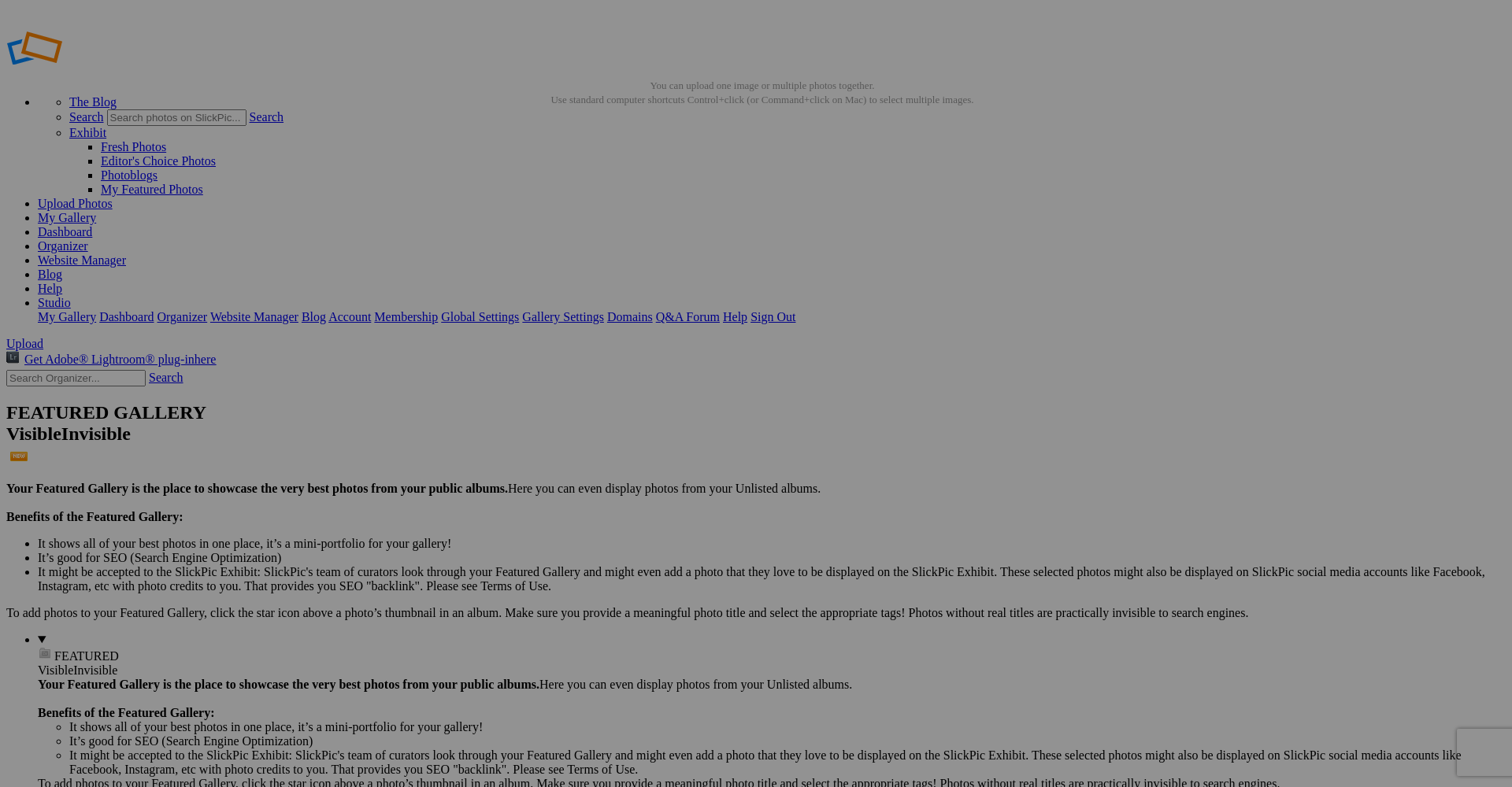
paste input "Photographe de mode à Antibes – Shooting fashion & book mannequin"
type input "Photographe de mode à Antibes – Shooting fashion & book mannequin"
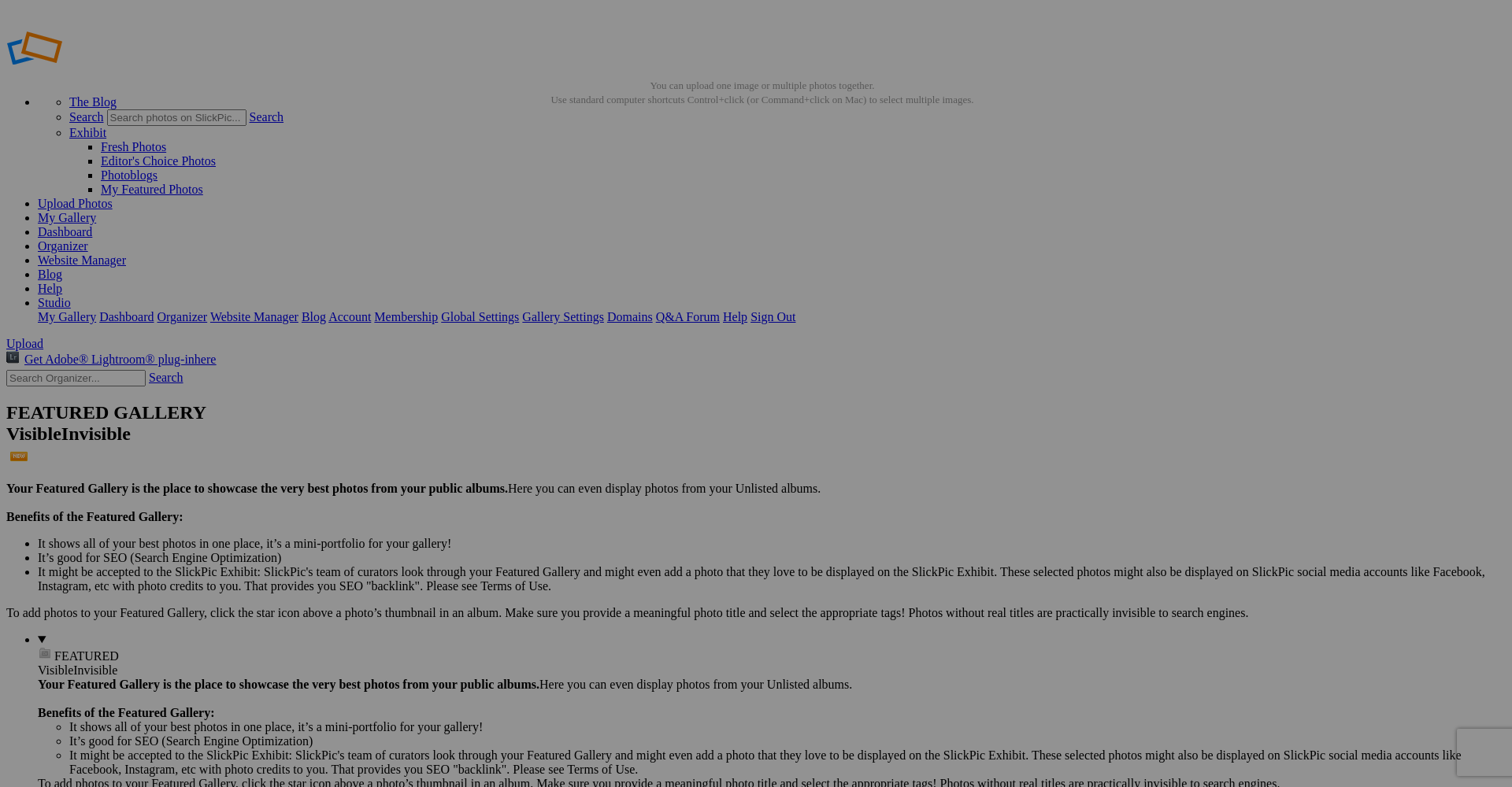
paste input "Photographe de mode à Antibes – Shooting fashion & book mannequin"
type input "Photographe de mode à Antibes – Shooting fashion & book mannequin"
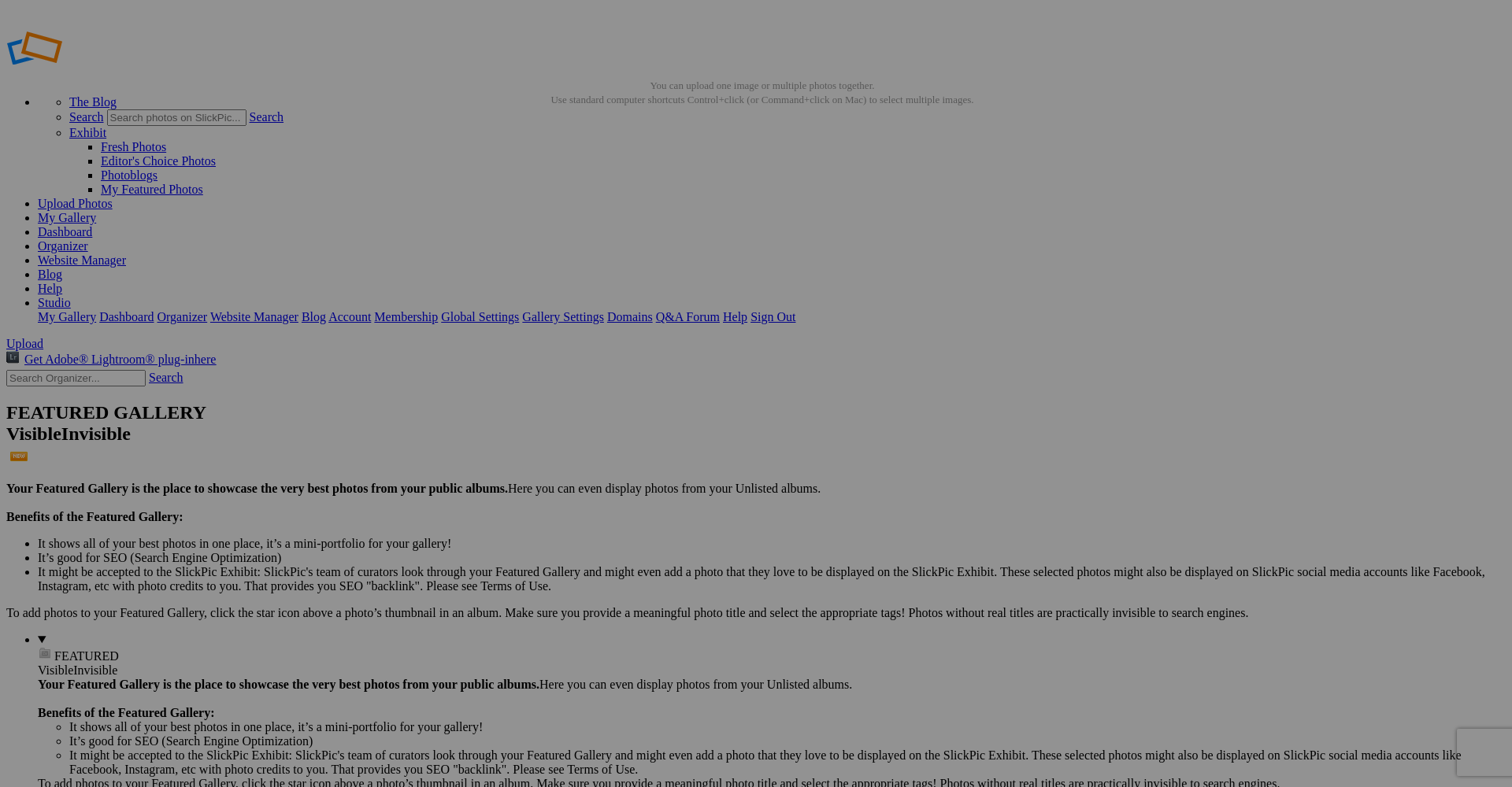
paste input "Photographe de mode à Antibes – Shooting fashion & book mannequin"
type input "Photographe de mode à Antibes – Shooting fashion & book mannequin"
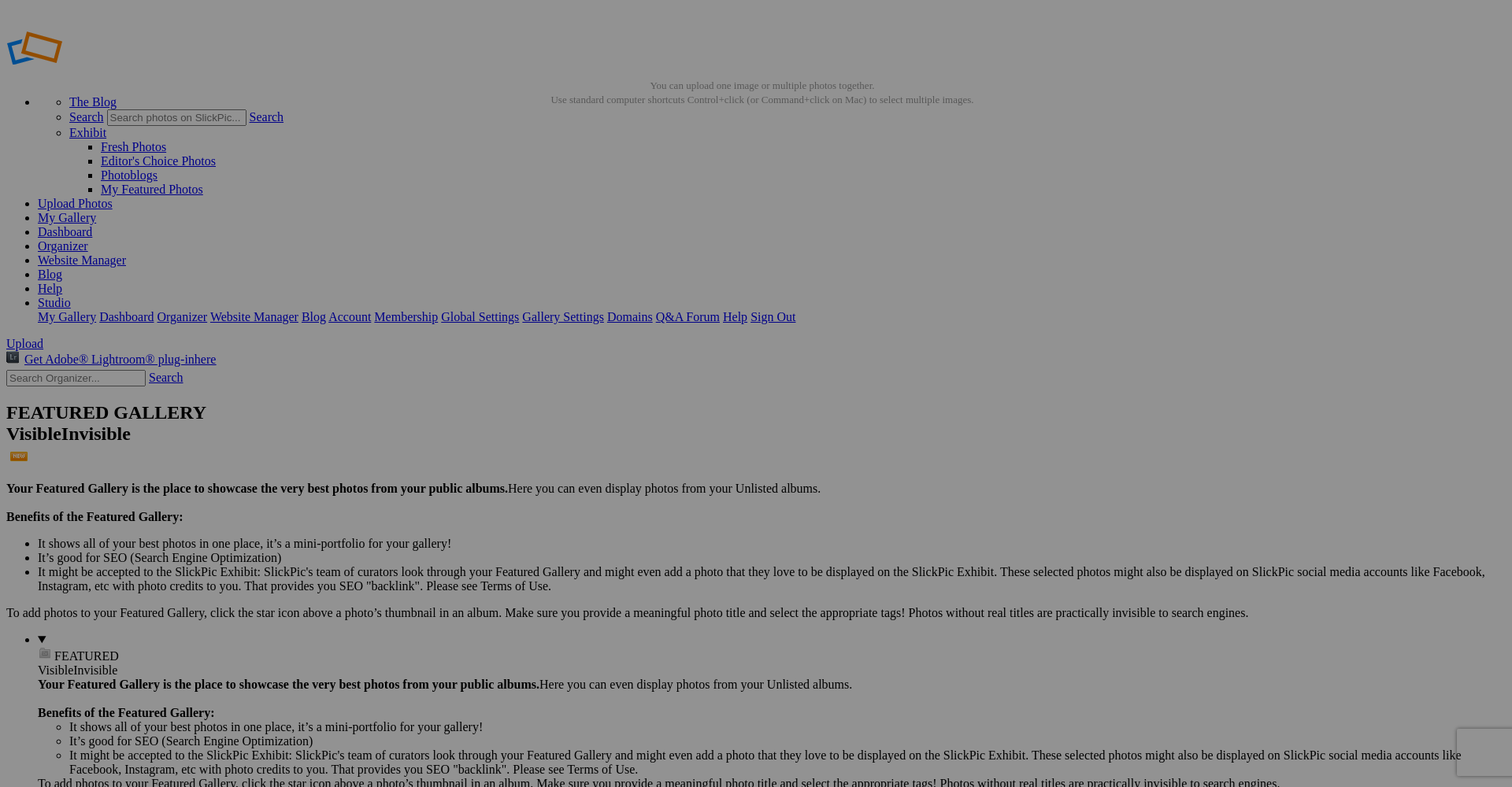
paste input "Photographe de mode à Antibes – Shooting fashion & book mannequin"
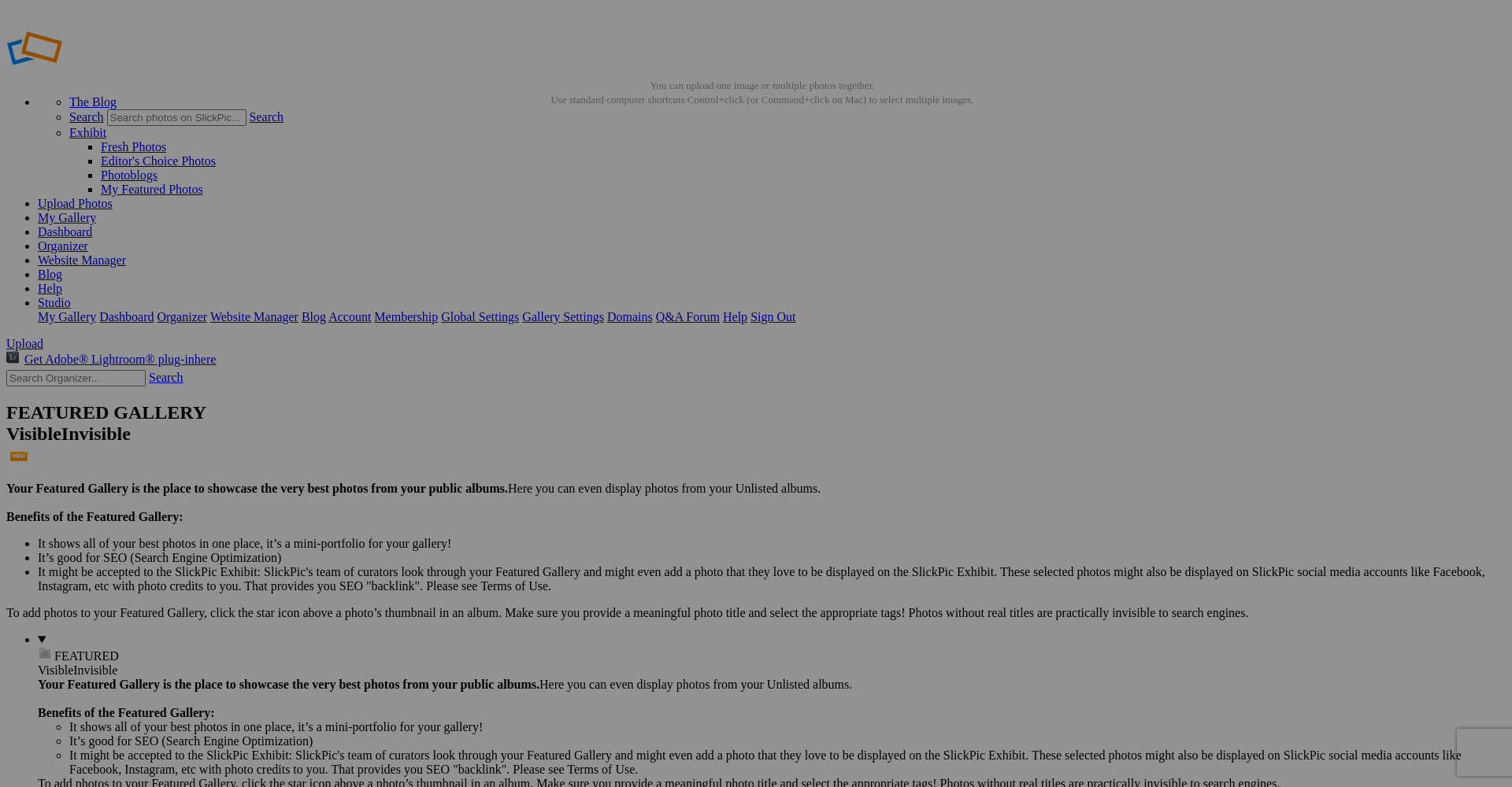
type input "Photographe de mode à Antibes – Shooting fashion & book mannequin"
paste input "Photographe de mode à Antibes – Shooting fashion & book mannequin"
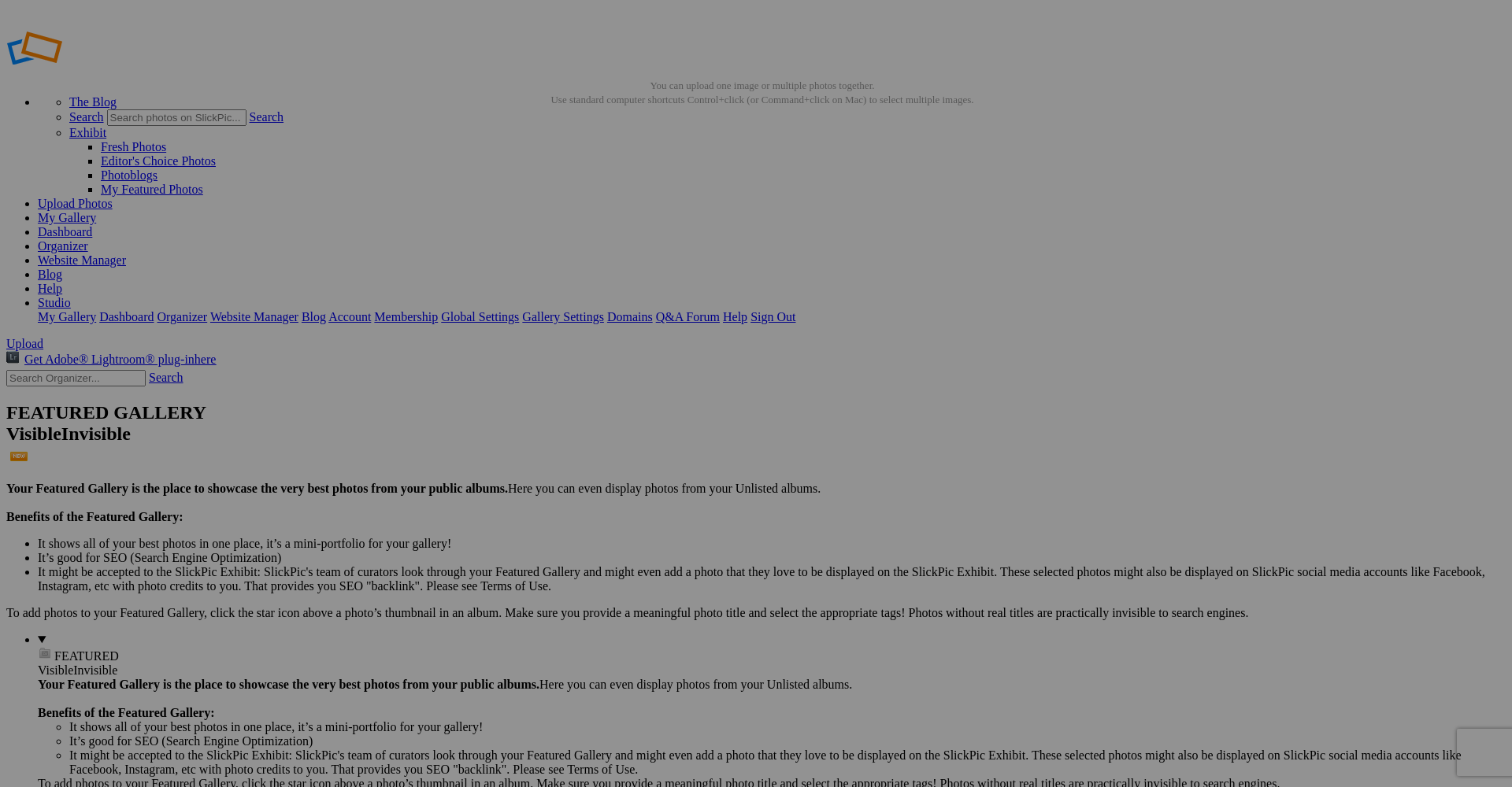
type input "Photographe de mode à Antibes – Shooting fashion & book mannequin"
paste input "Photographe de mode à Antibes – Shooting fashion & book mannequin"
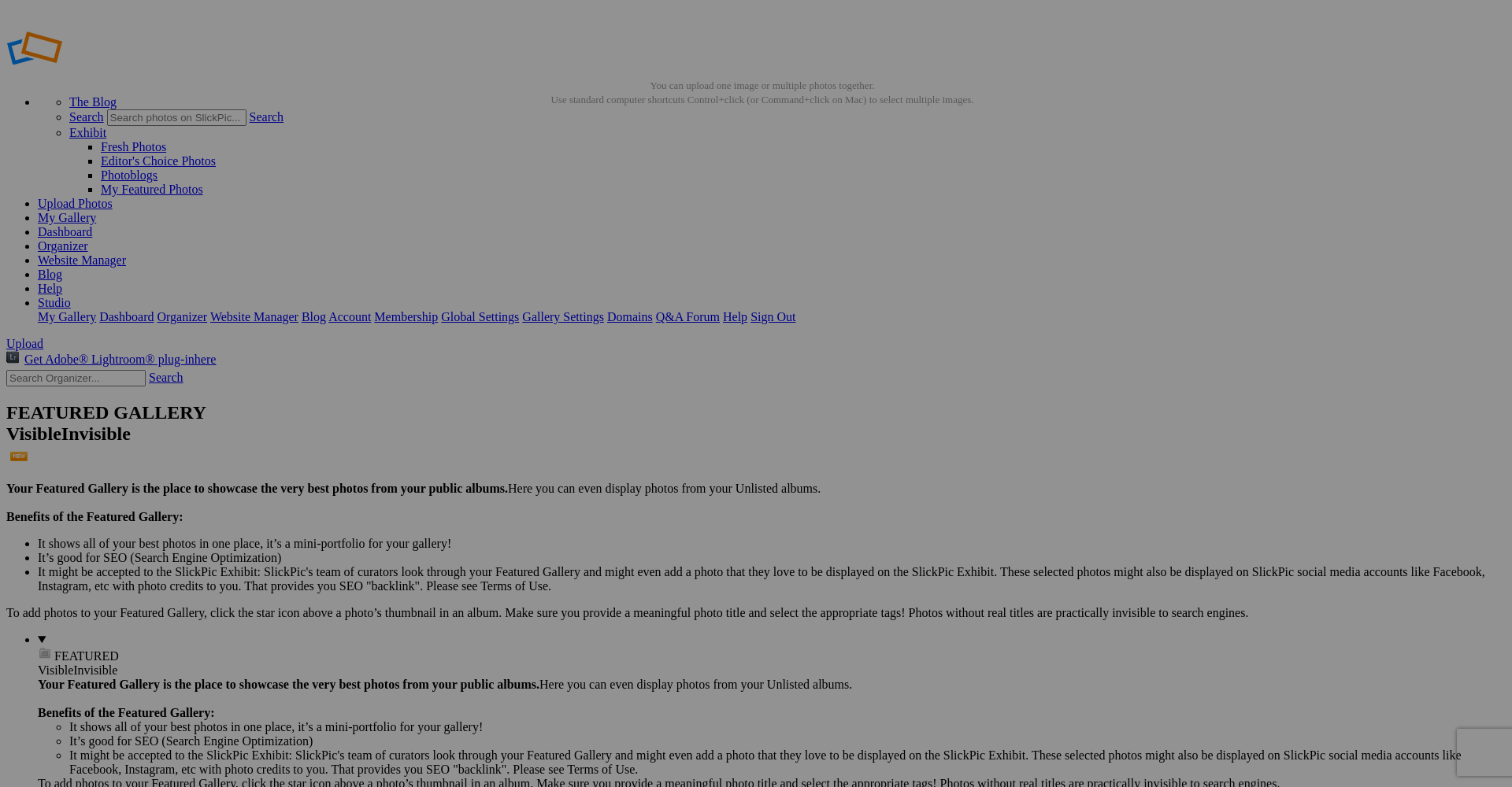
type input "Photographe de mode à Antibes – Shooting fashion & book mannequin"
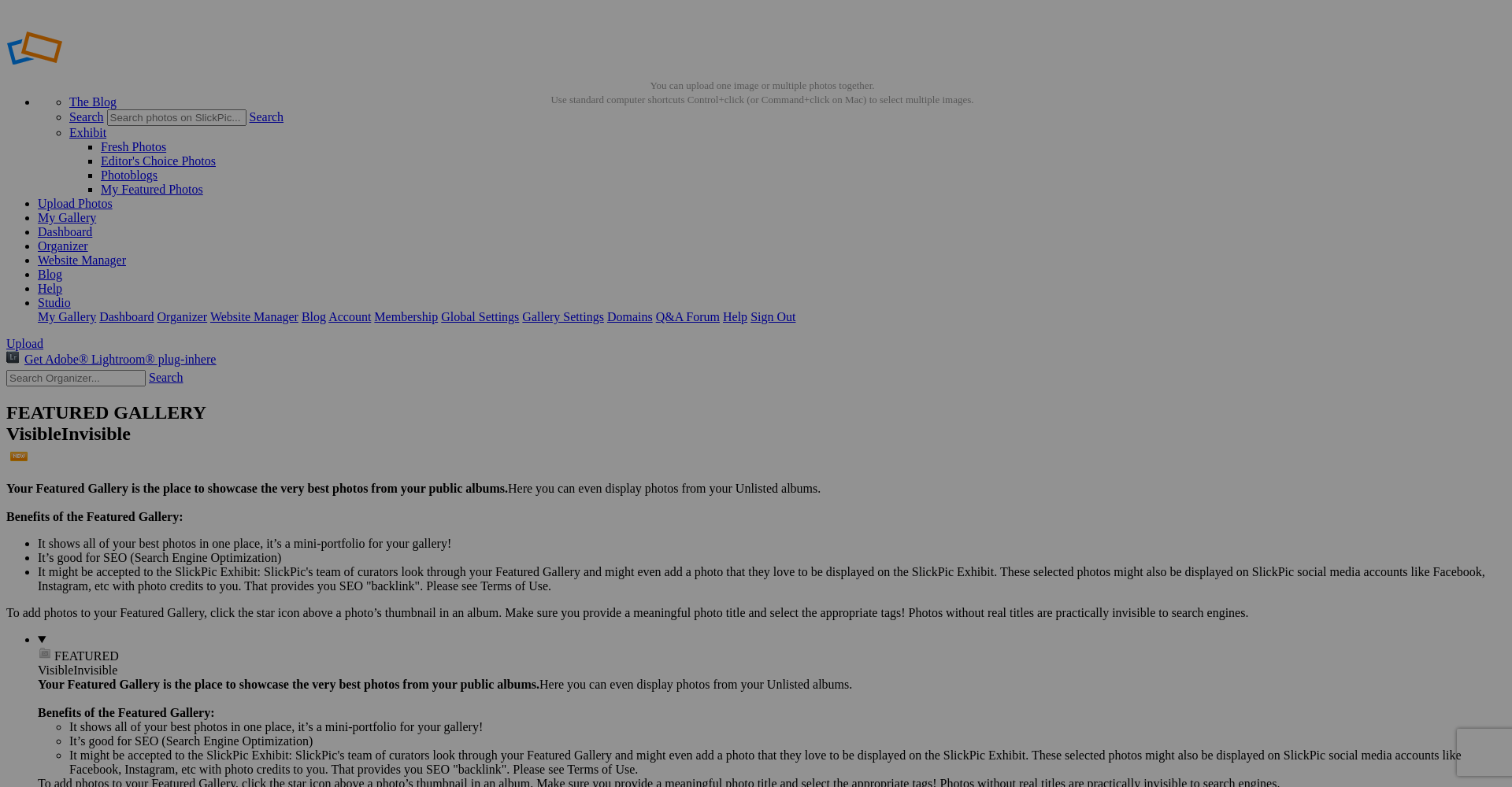
paste input "Photographe de mode à Antibes – Shooting fashion & book mannequin"
type input "Photographe de mode à Antibes – Shooting fashion & book mannequin"
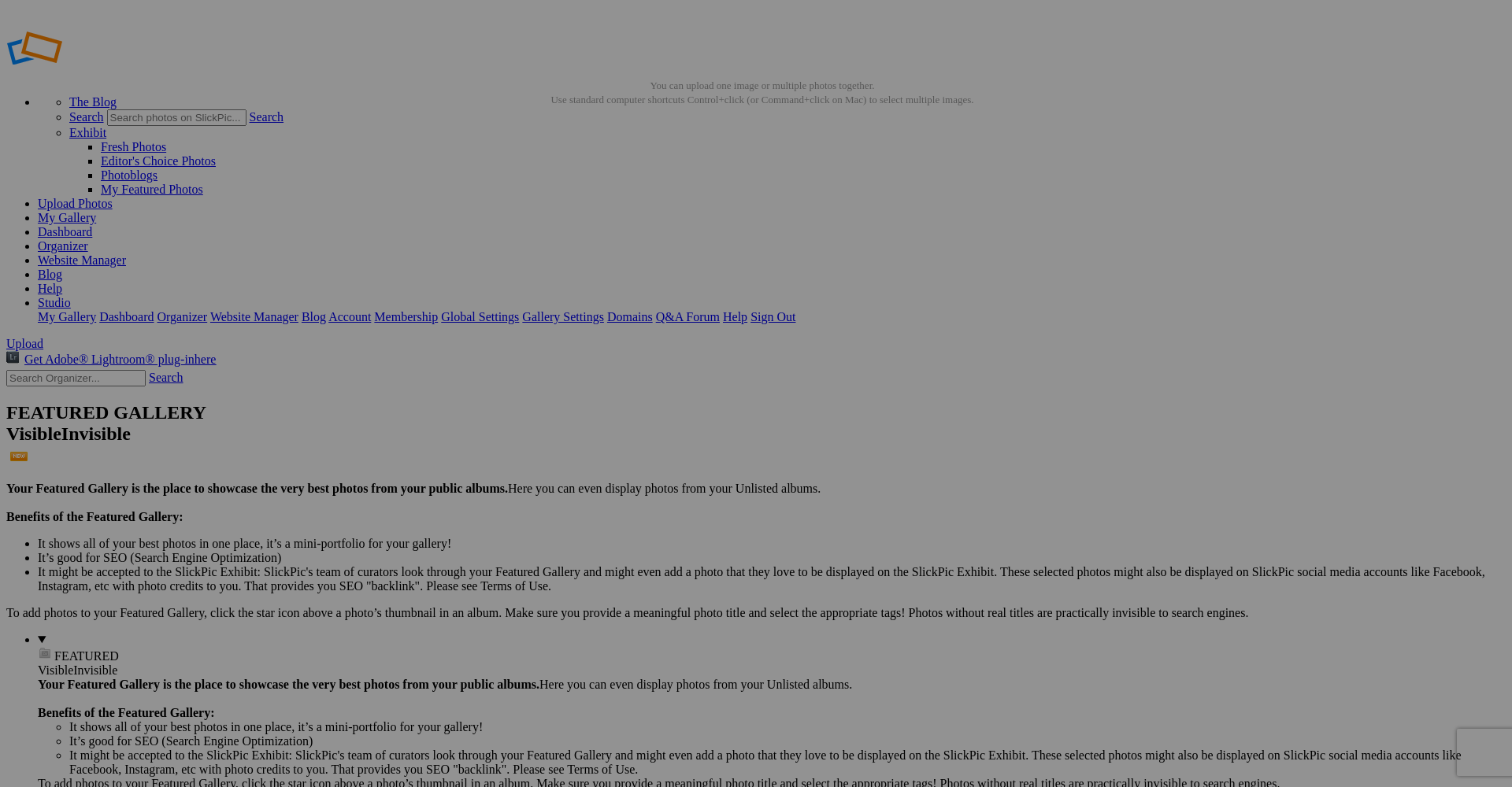
paste input "Photographe de mode à Antibes – Shooting fashion & book mannequin"
type input "Photographe de mode à Antibes – Shooting fashion & book mannequin"
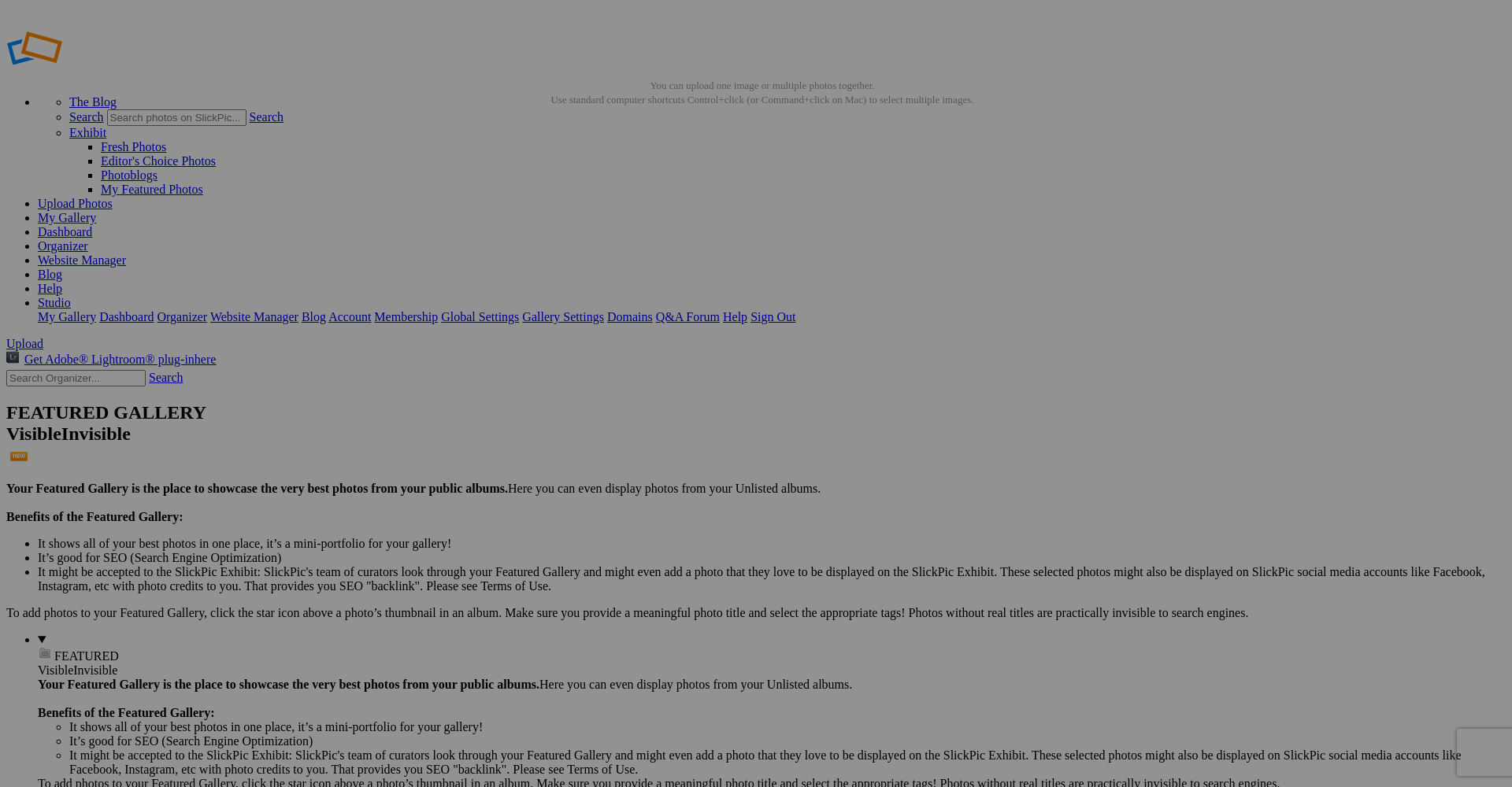
paste input "Photographe de mode à Antibes – Shooting fashion & book mannequin"
drag, startPoint x: 1291, startPoint y: 702, endPoint x: 1269, endPoint y: 496, distance: 207.2
type input "Photographe de mode à Antibes – Shooting fashion & book mannequin"
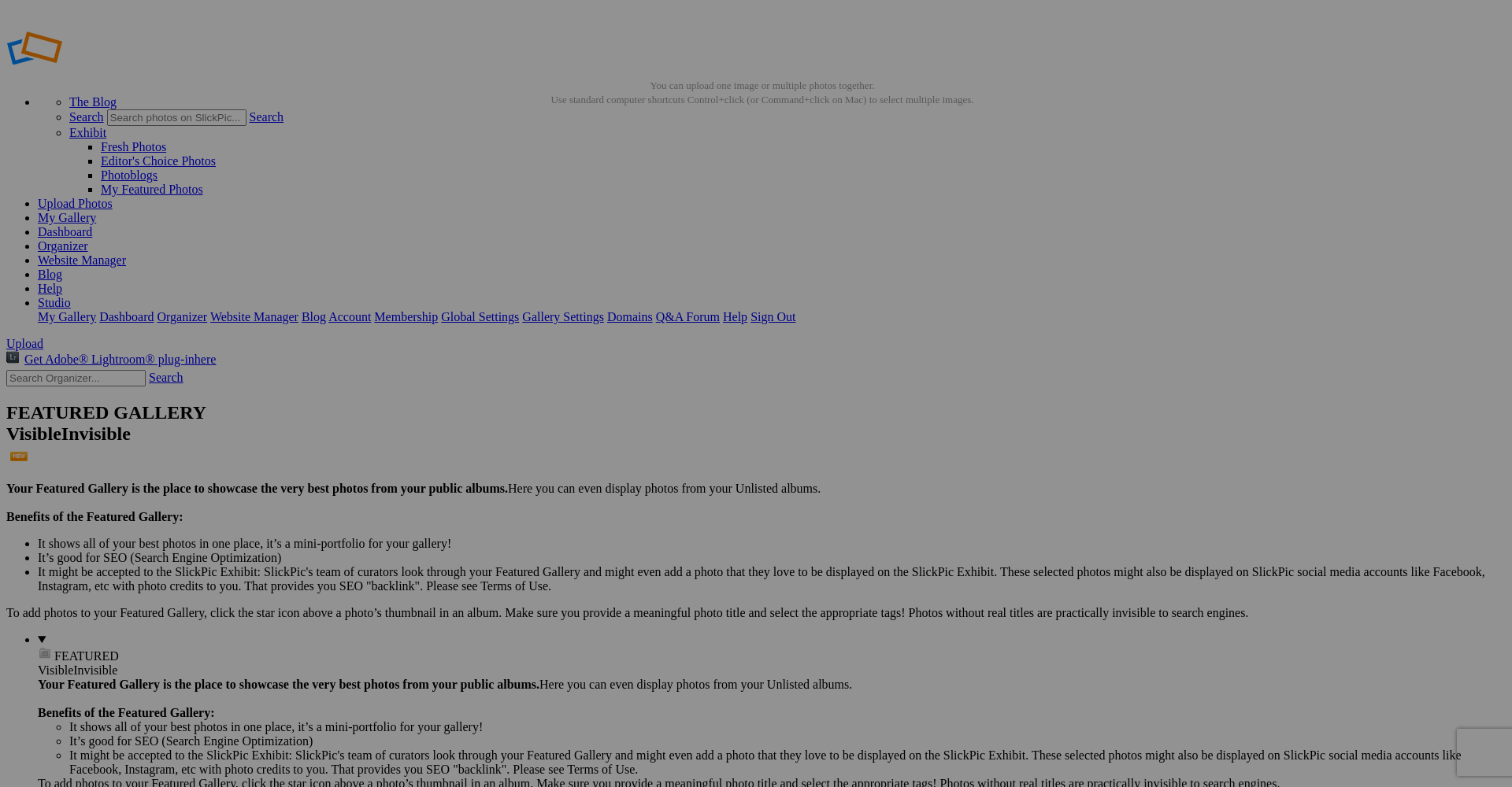
paste input "hotographe de mode à Antibes – Shooting fashion & book mannequin"
type input "Photographe de mode à Antibes – Shooting fashion & book mannequin"
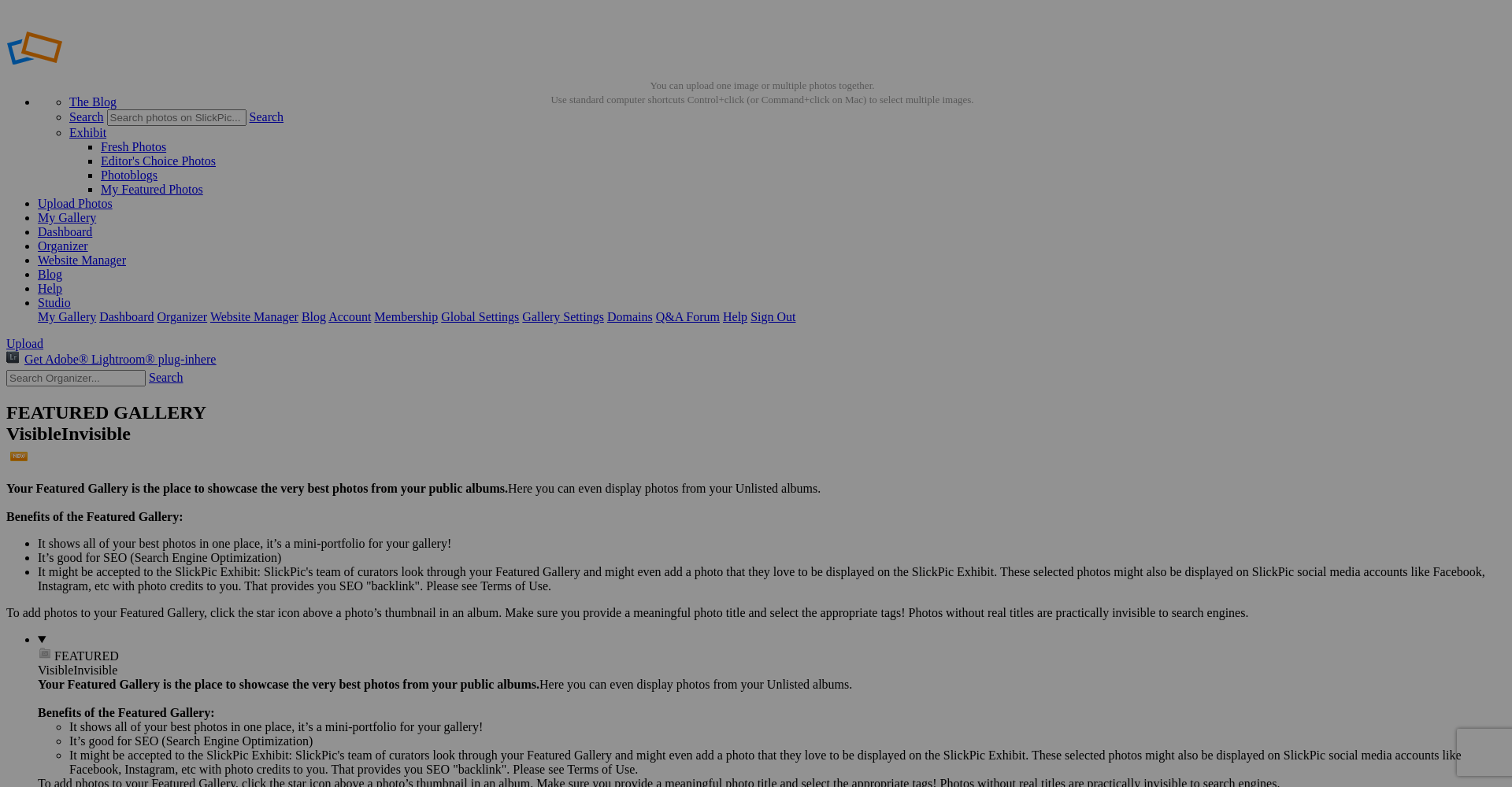
paste input "Photographe de mode à Antibes – Shooting fashion & book mannequin"
type input "Photographe de mode à Antibes – Shooting fashion & book mannequin"
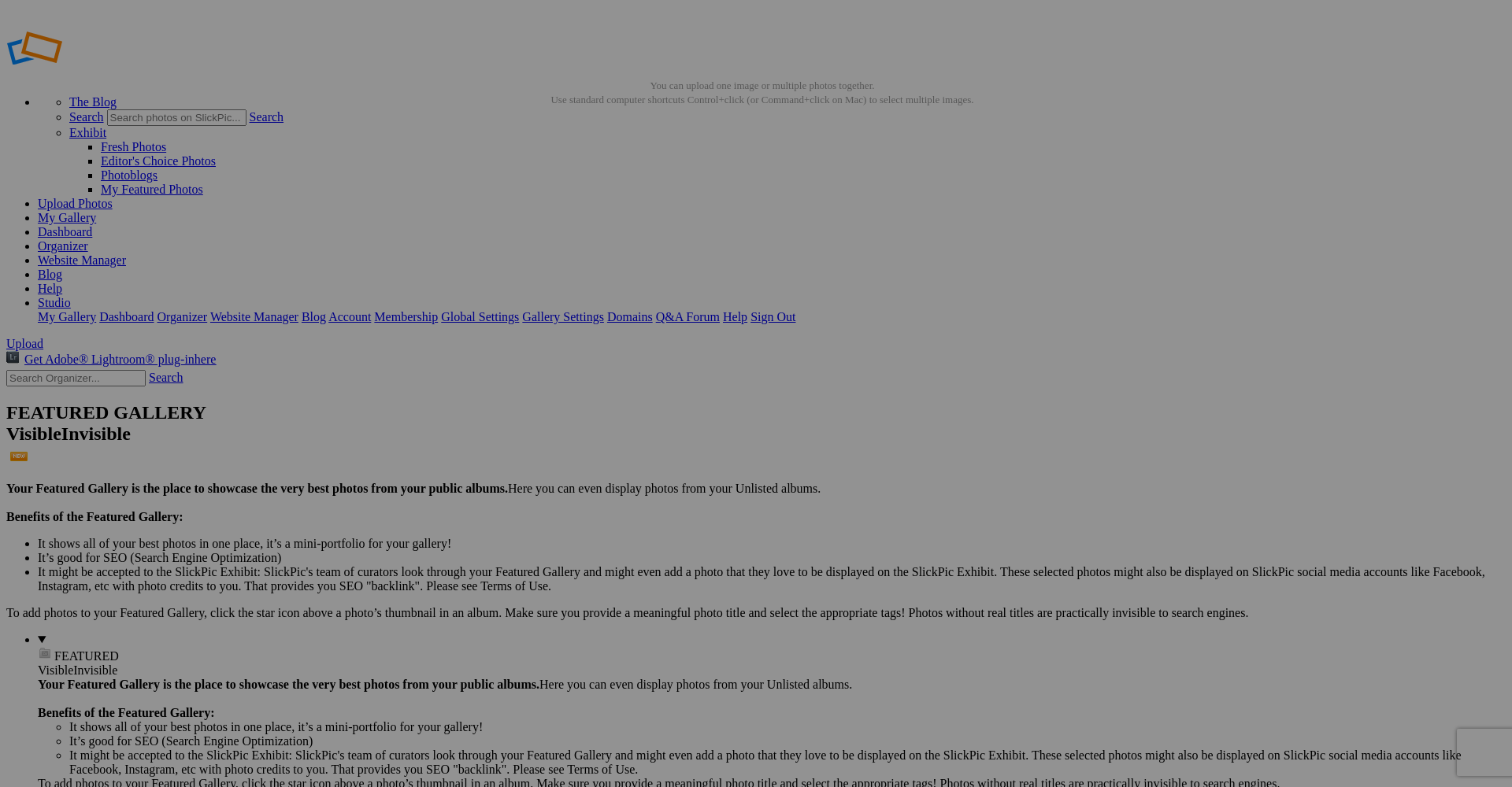
paste input "Photographe de mode à Antibes – Shooting fashion & book mannequin"
type input "Photographe de mode à Antibes – Shooting fashion & book mannequin"
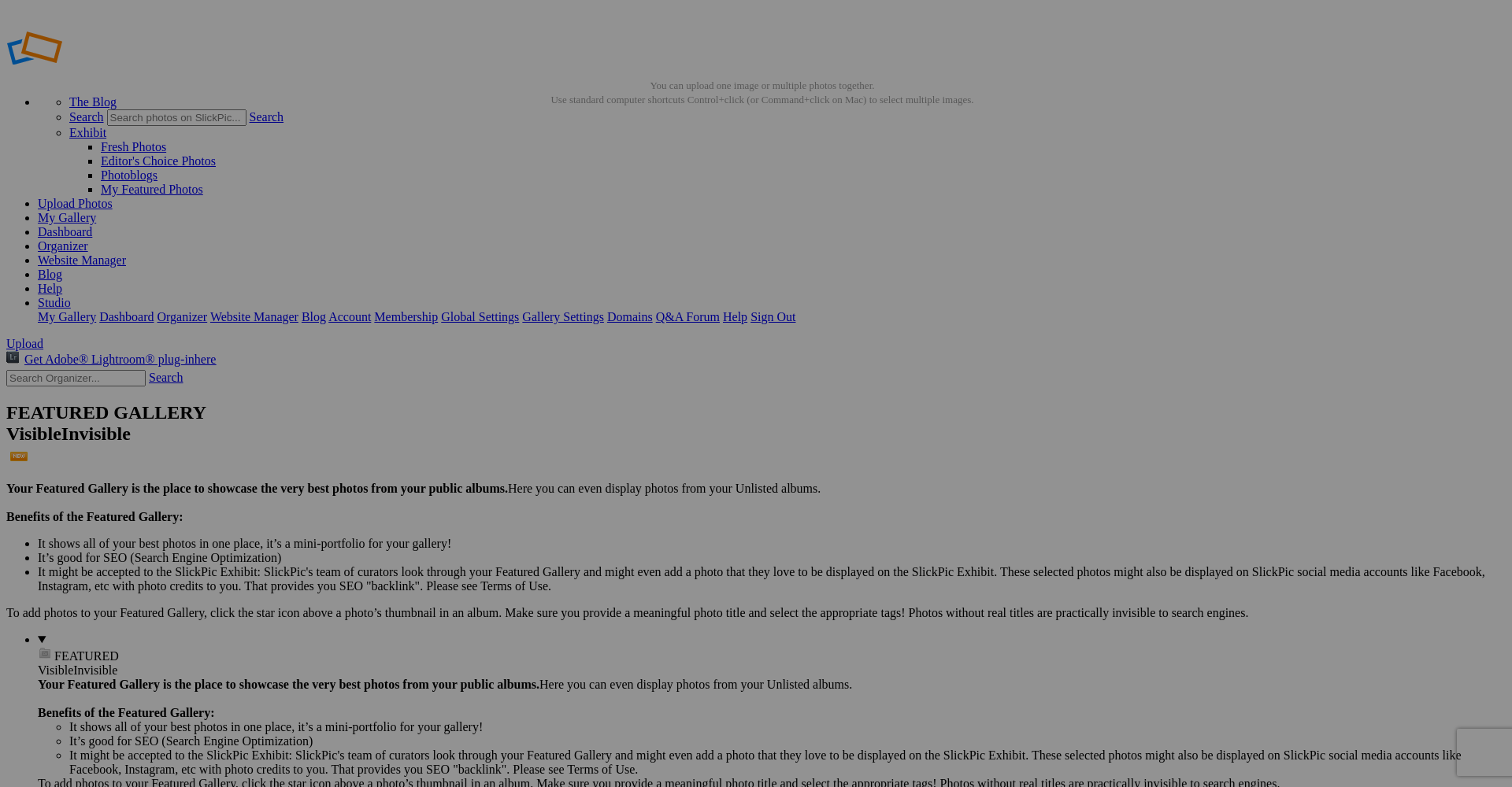
paste input "Photographe de mode à Antibes – Shooting fashion & book mannequin"
type input "Photographe de mode à Antibes – Shooting fashion & book mannequin"
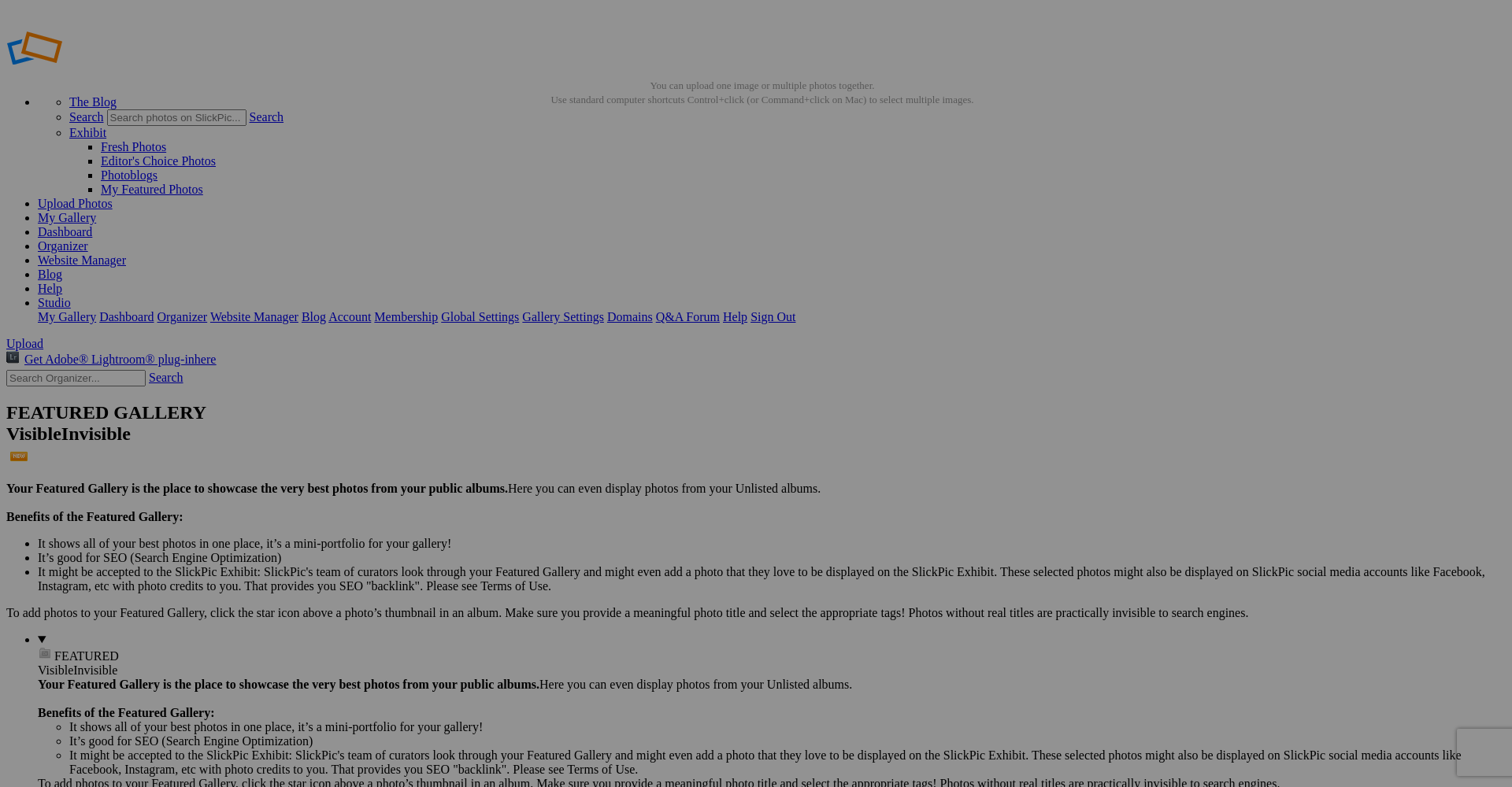
paste input "Photographe de mode à Antibes – Shooting fashion & book mannequin"
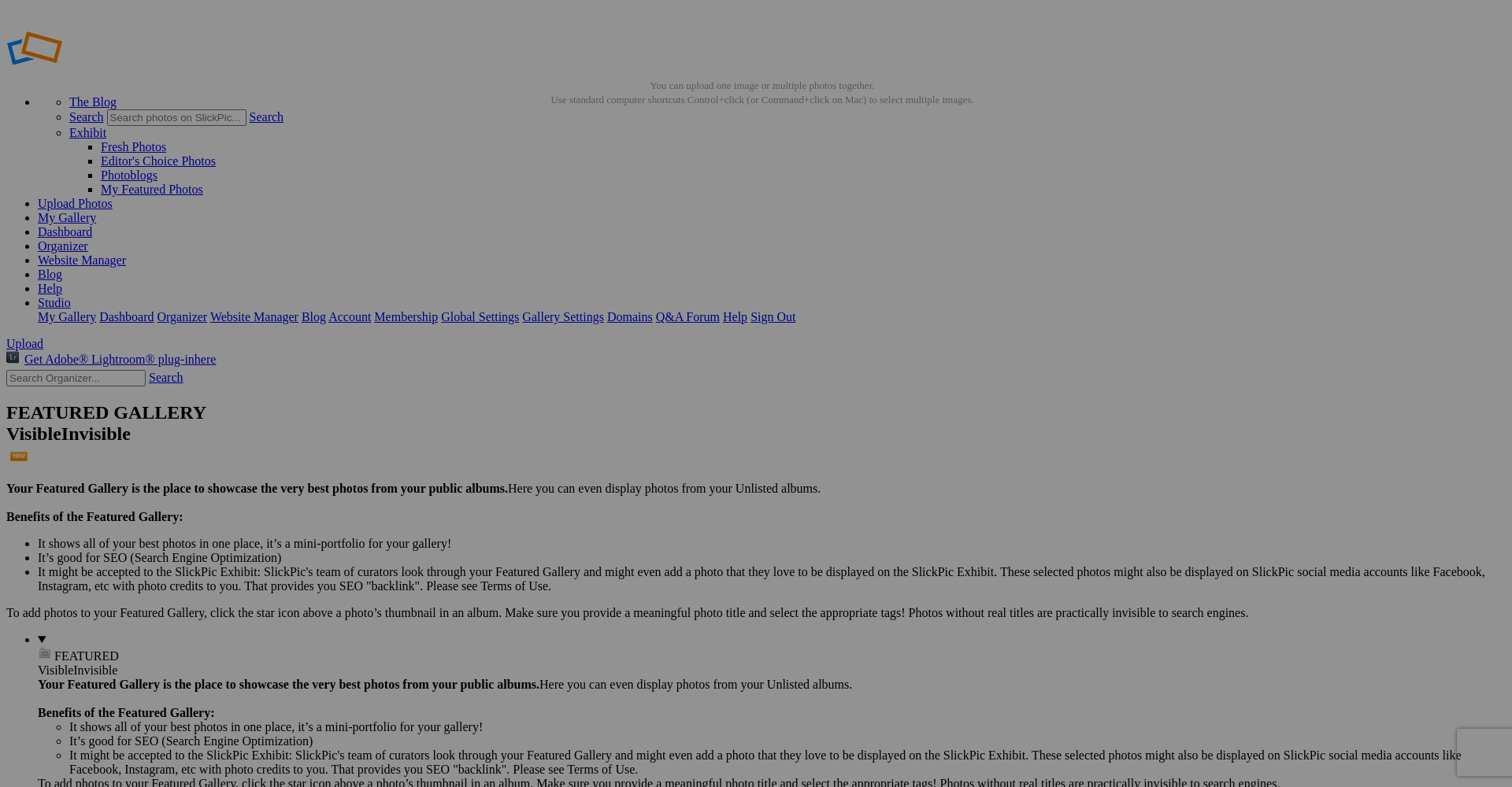
type input "Photographe de mode à Antibes – Shooting fashion & book mannequin"
paste input "Photographe de mode à Antibes – Shooting fashion & book mannequin"
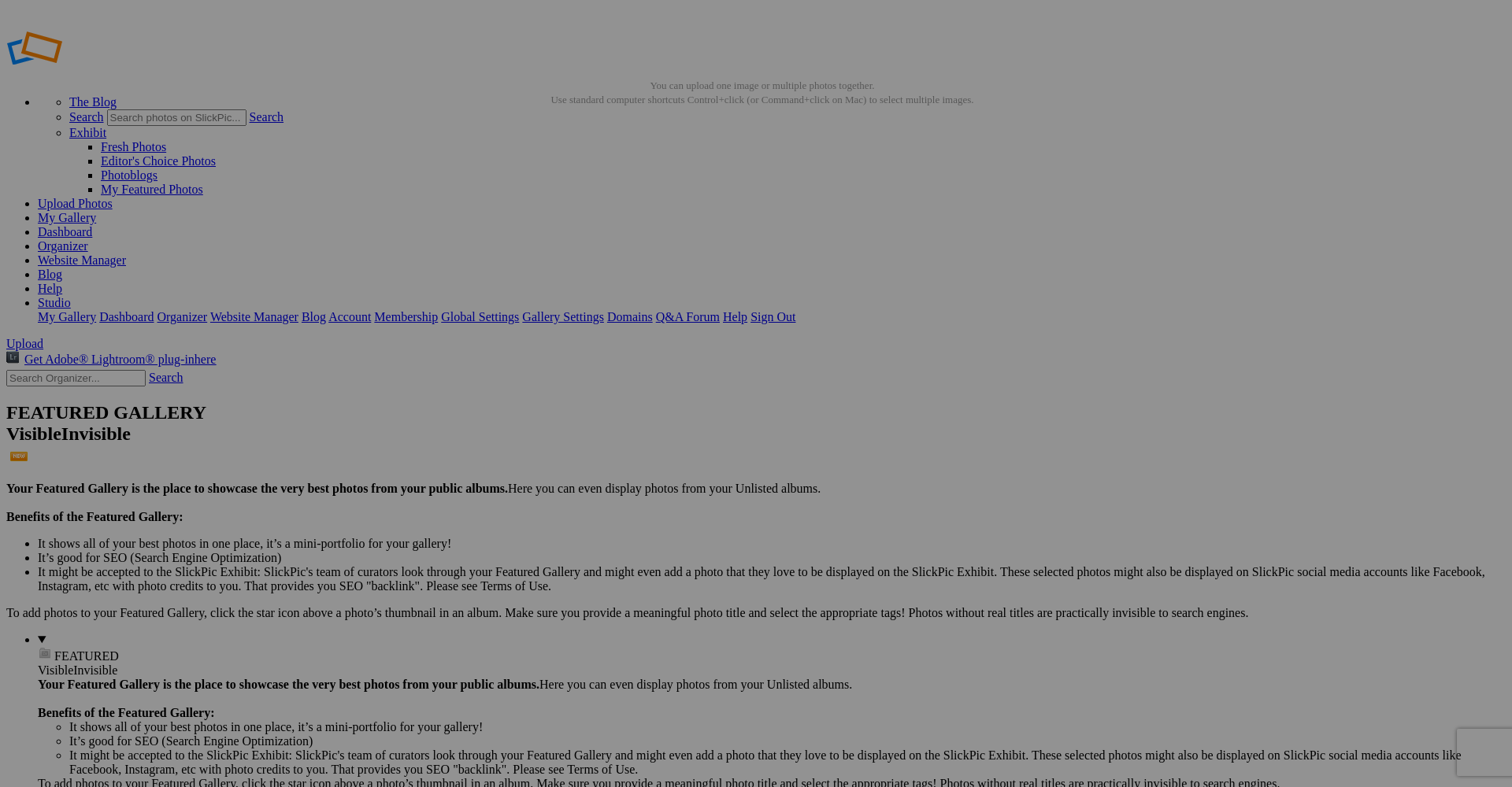
type input "Photographe de mode à Antibes – Shooting fashion & book mannequin"
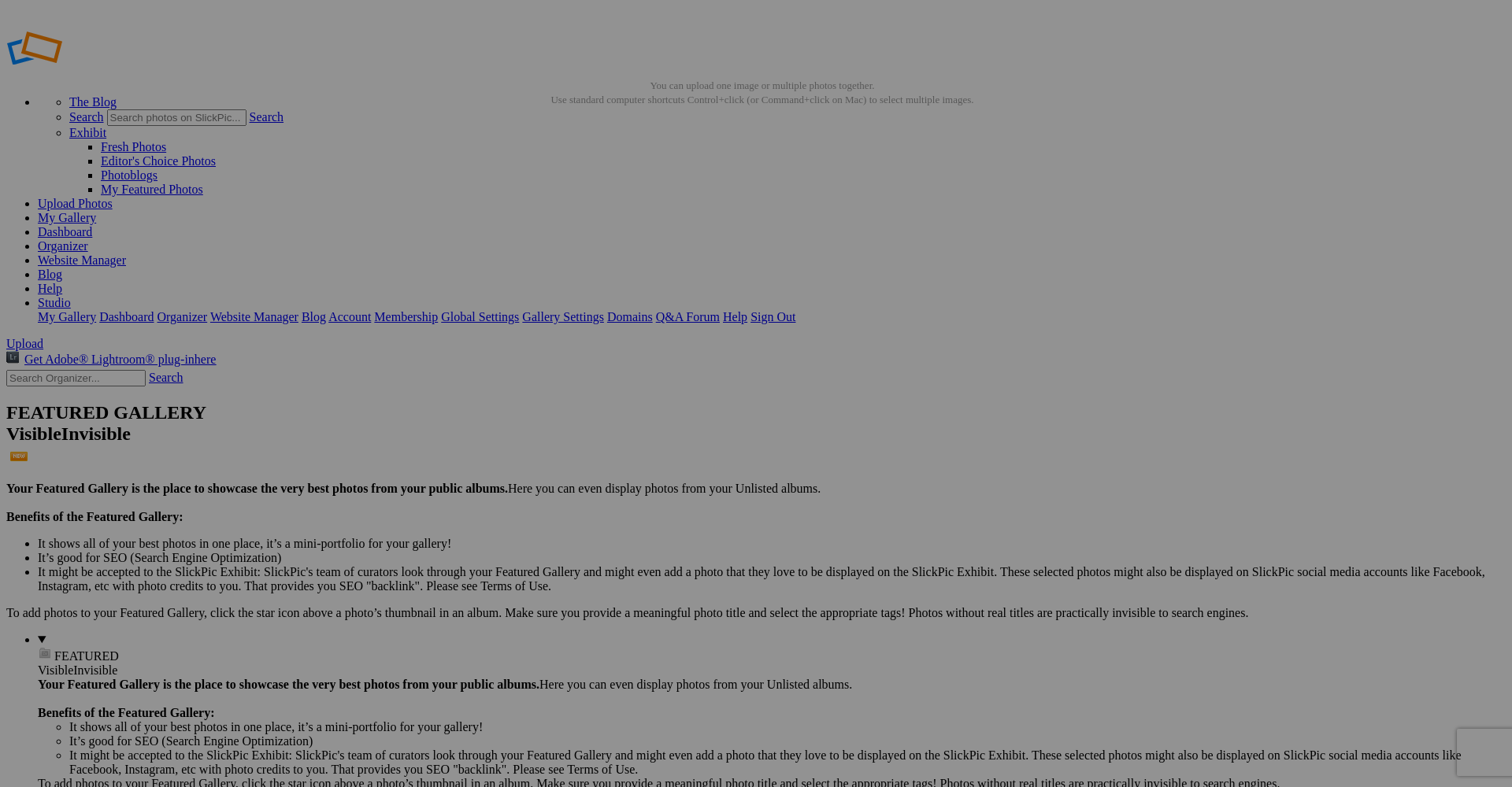
paste input "Photographe de mode à Antibes – Shooting fashion & book mannequin"
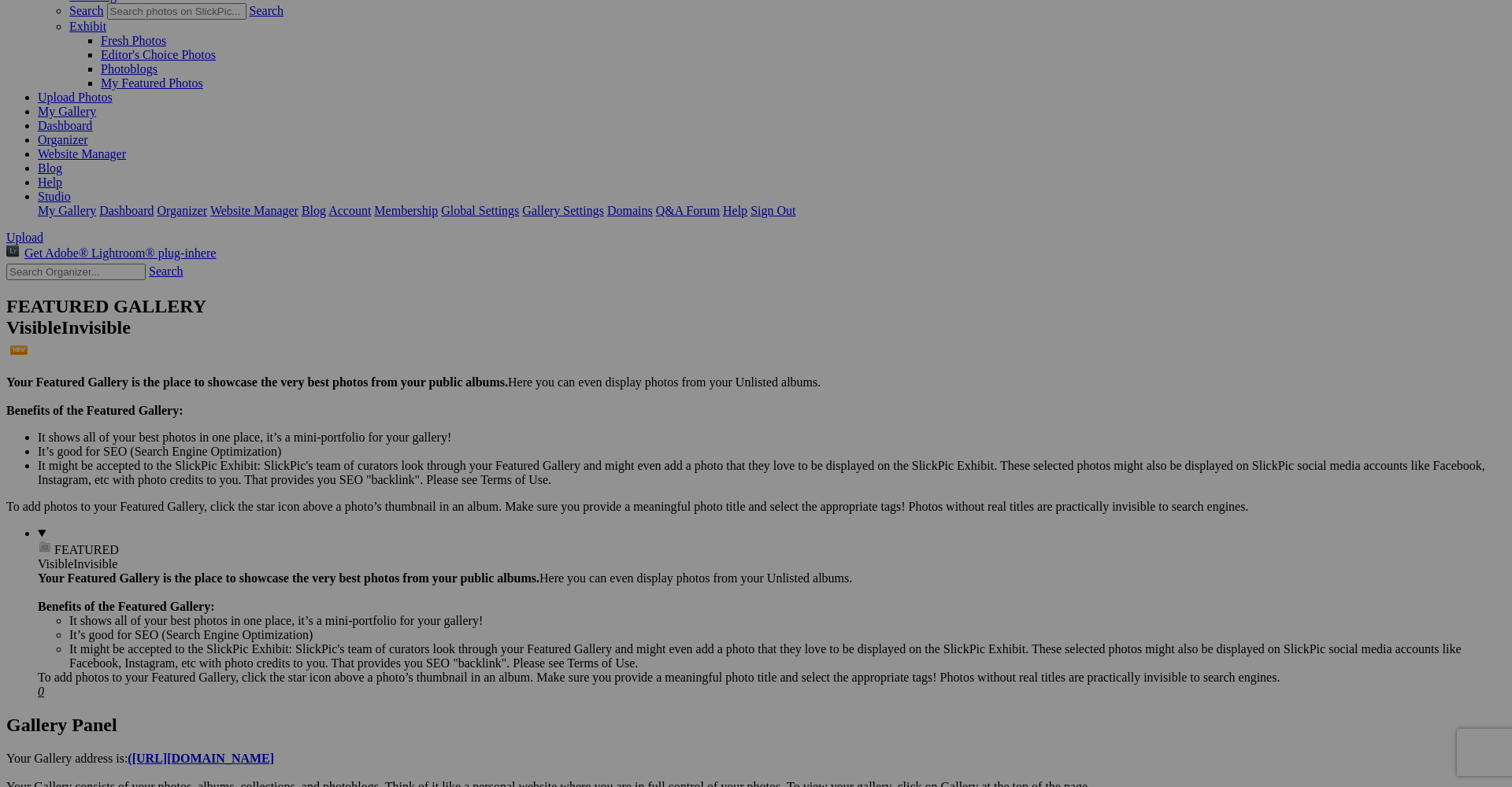
scroll to position [252, 0]
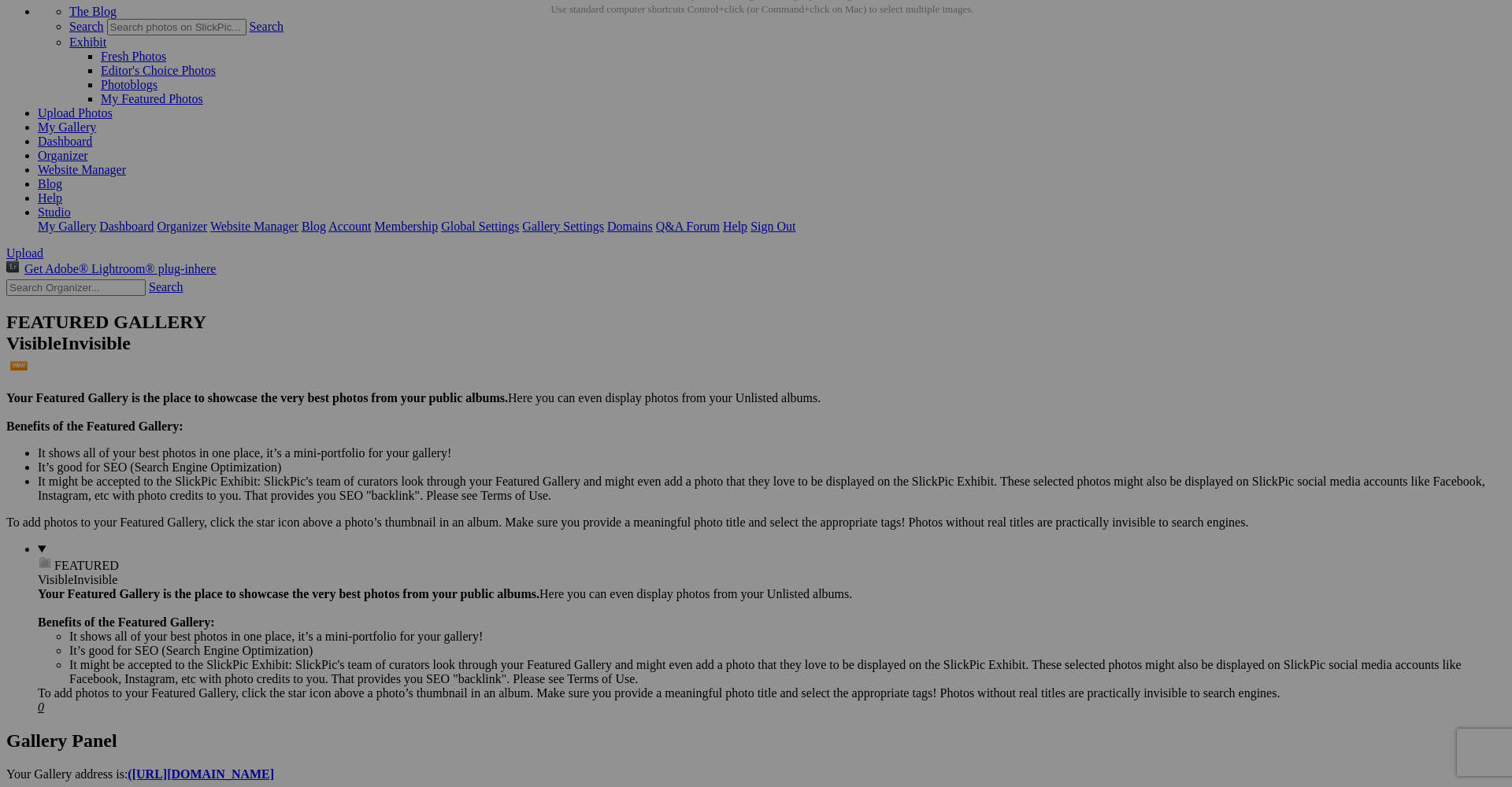
scroll to position [93, 0]
type input "Photographe de mode à Antibes – Shooting fashion & book mannequin"
click at [651, 505] on span "Yes" at bounding box center [642, 512] width 18 height 13
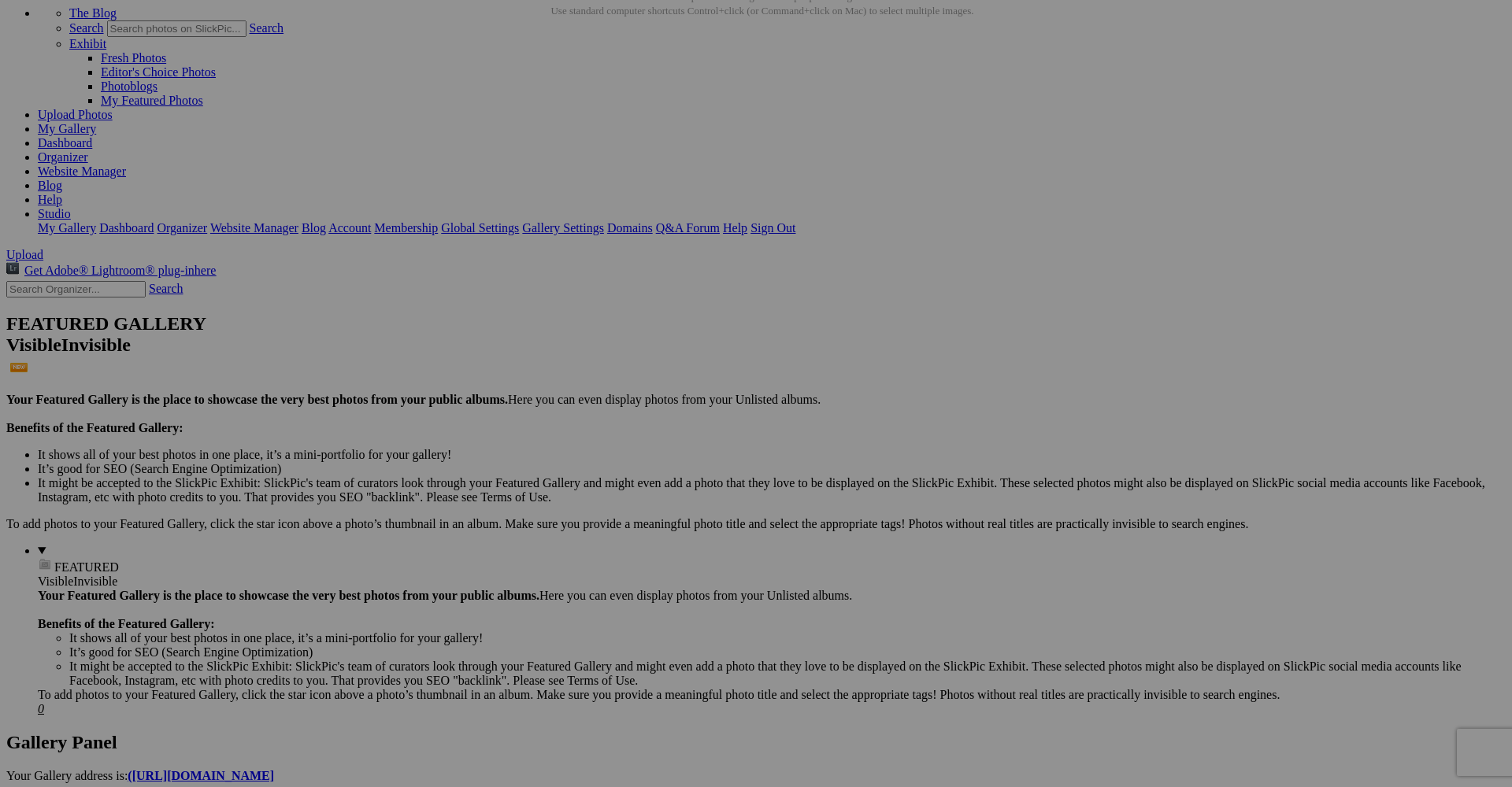
paste input "Photographe de mode à Antibes – Shooting fashion & book mannequin"
type input "Photographe de mode à Antibes – Shooting fashion & book mannequin"
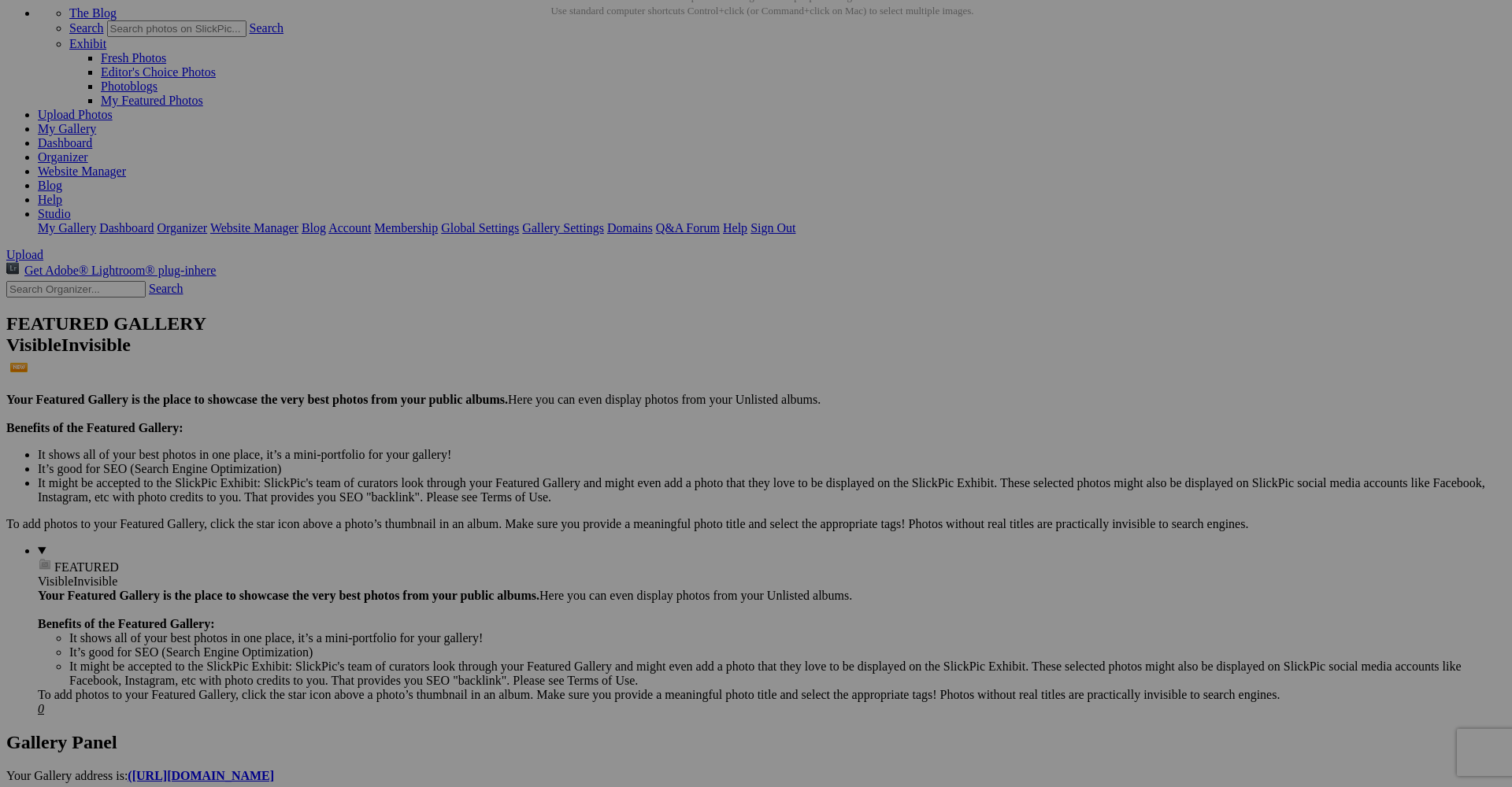
paste input "Photographe de mode à Antibes – Shooting fashion & book mannequin"
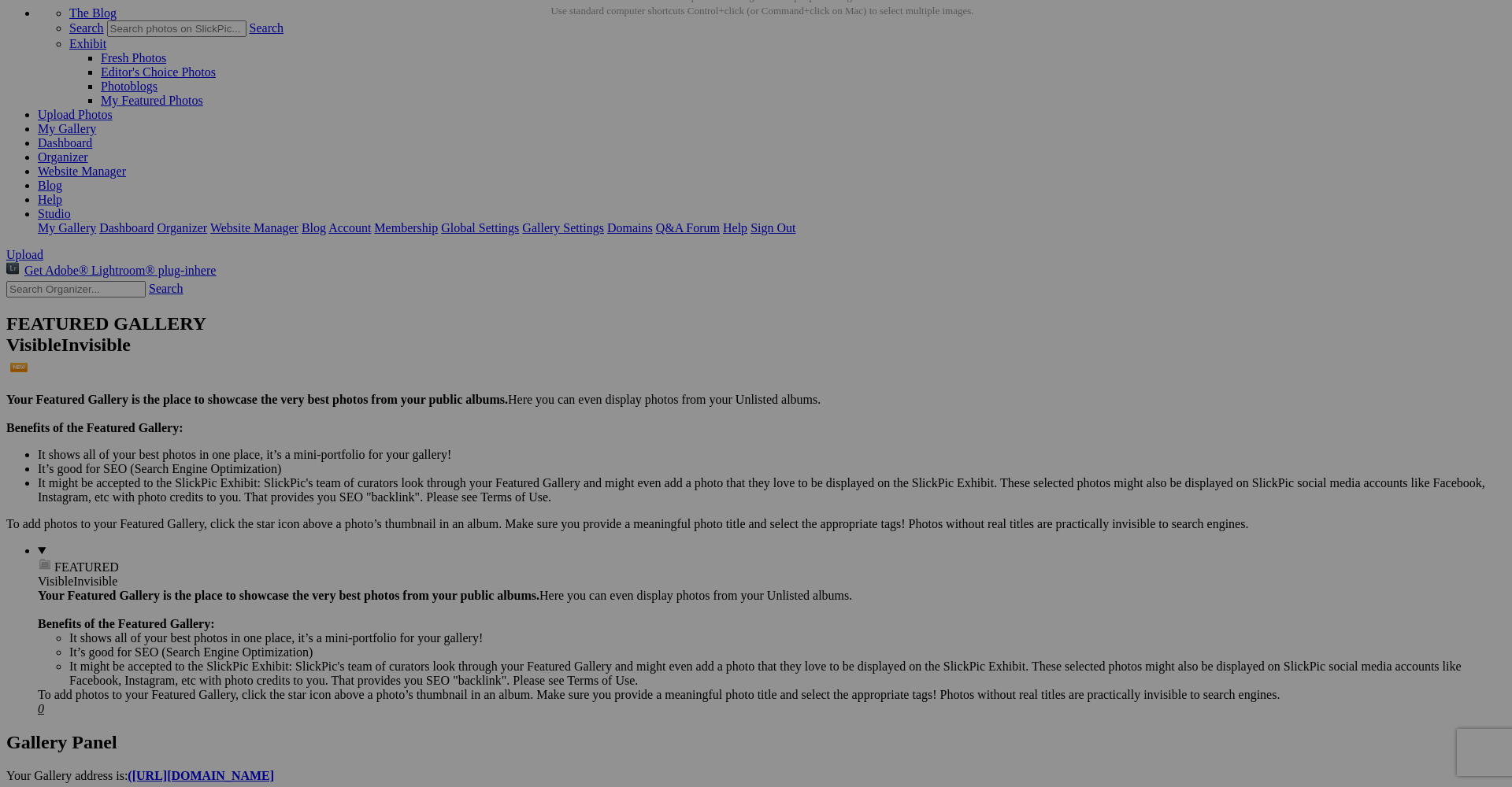
type input "Photographe de mode à Antibes – Shooting fashion & book mannequin"
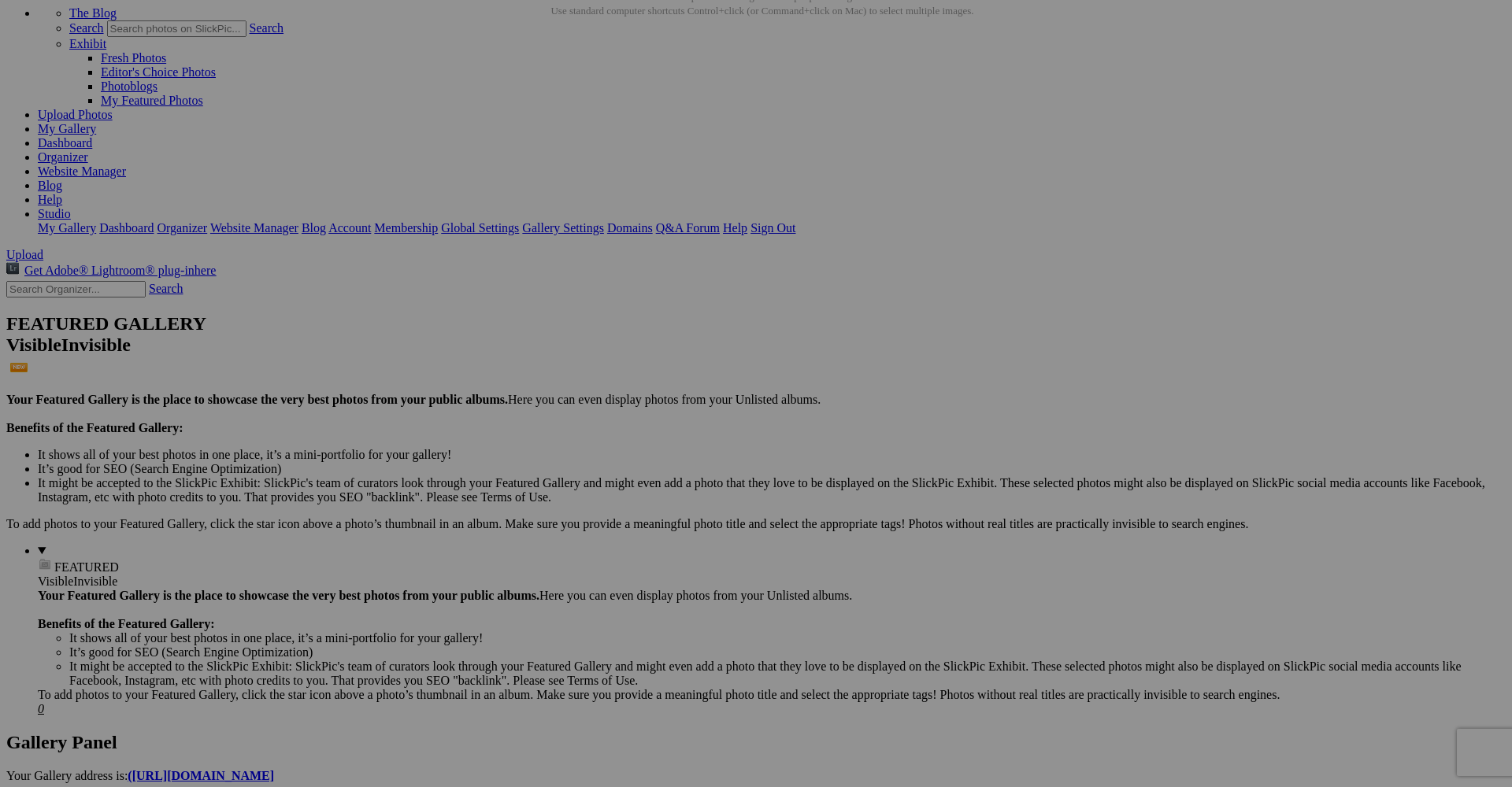
paste input "Photographe de mode à Antibes – Shooting fashion & book mannequin"
type input "Photographe de mode à Antibes – Shooting fashion & book mannequin"
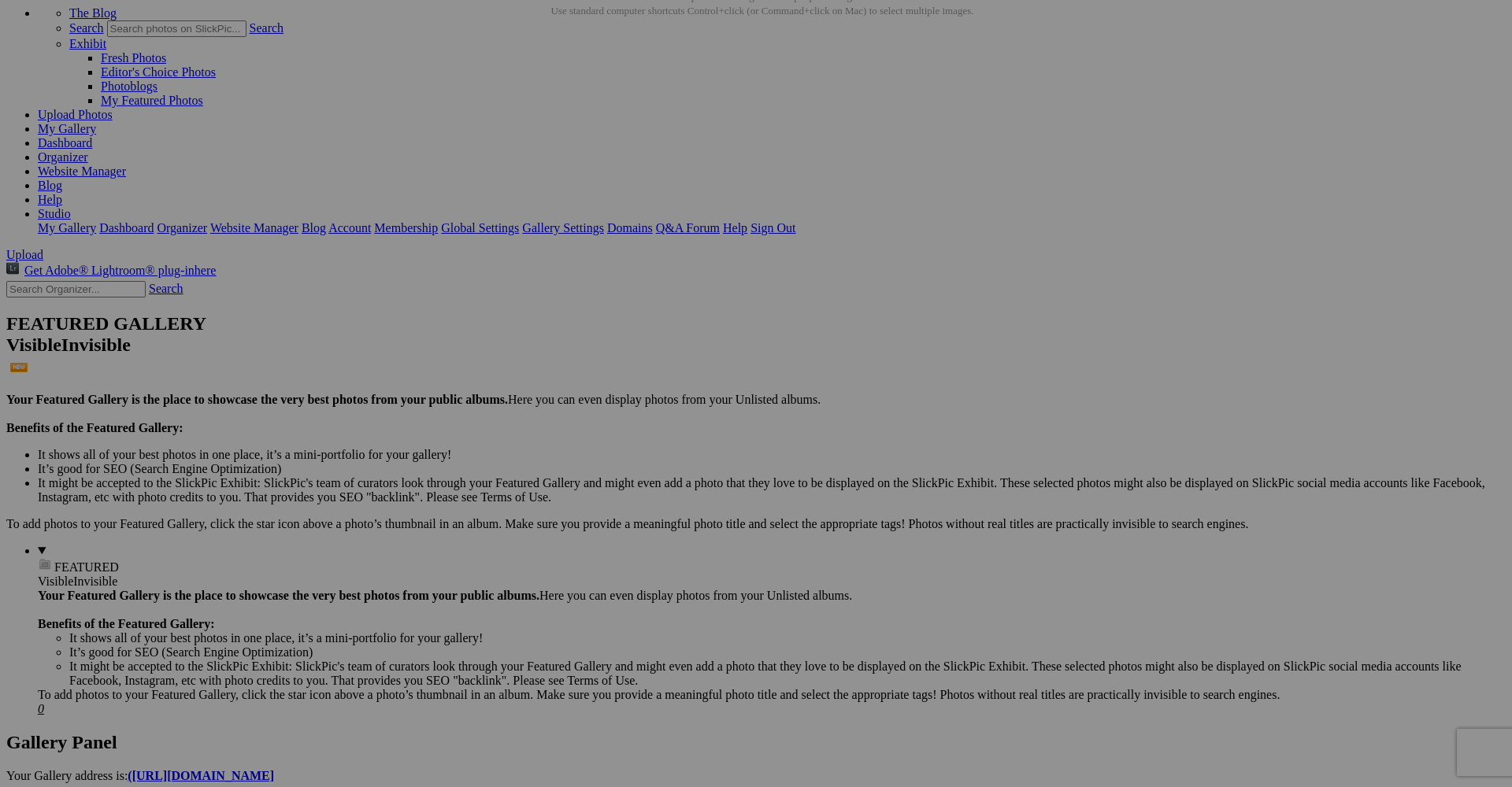
click at [651, 495] on link "Yes" at bounding box center [642, 498] width 18 height 13
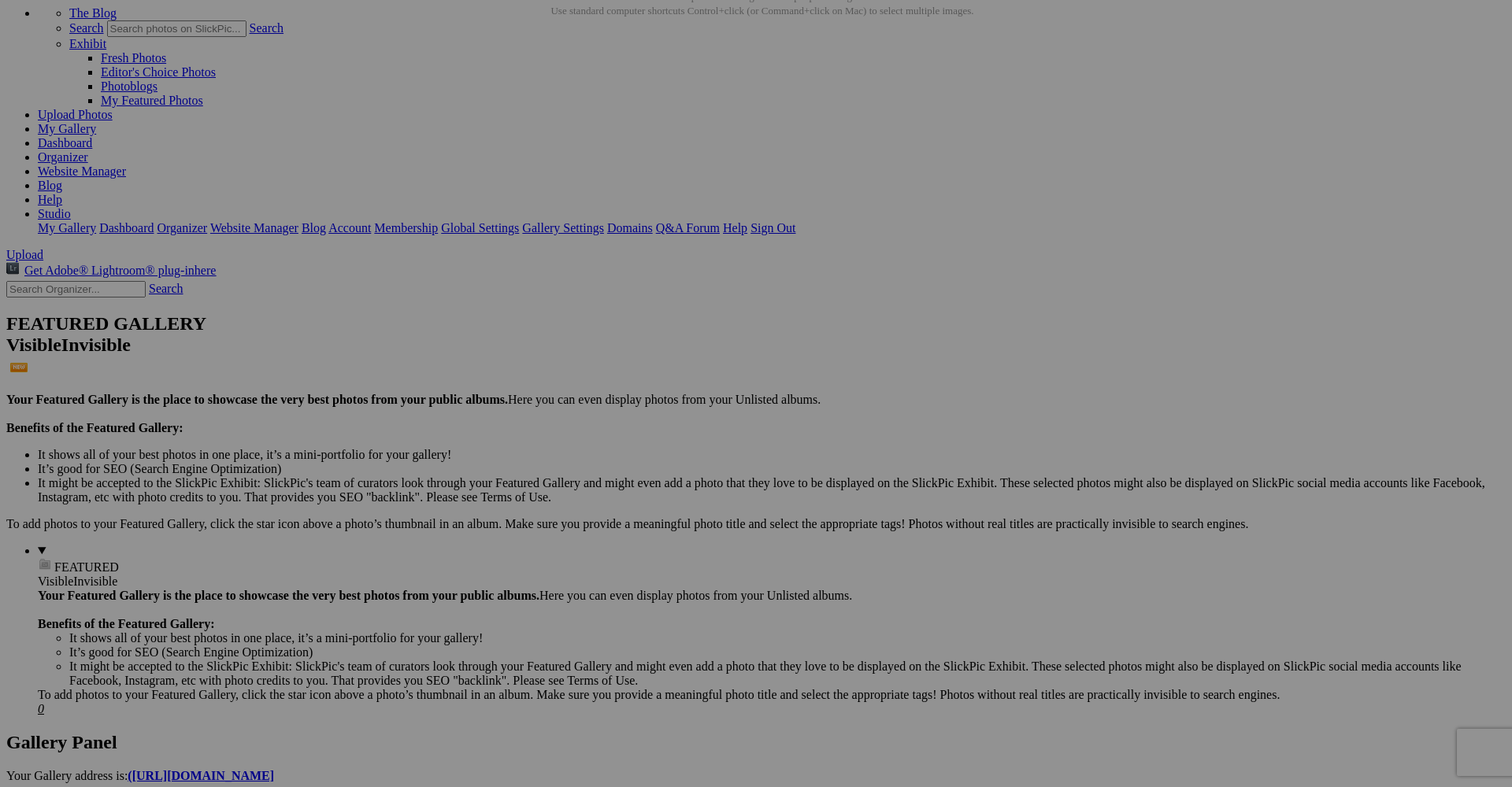
paste input "Photographe de mode à Antibes – Shooting fashion & book mannequin"
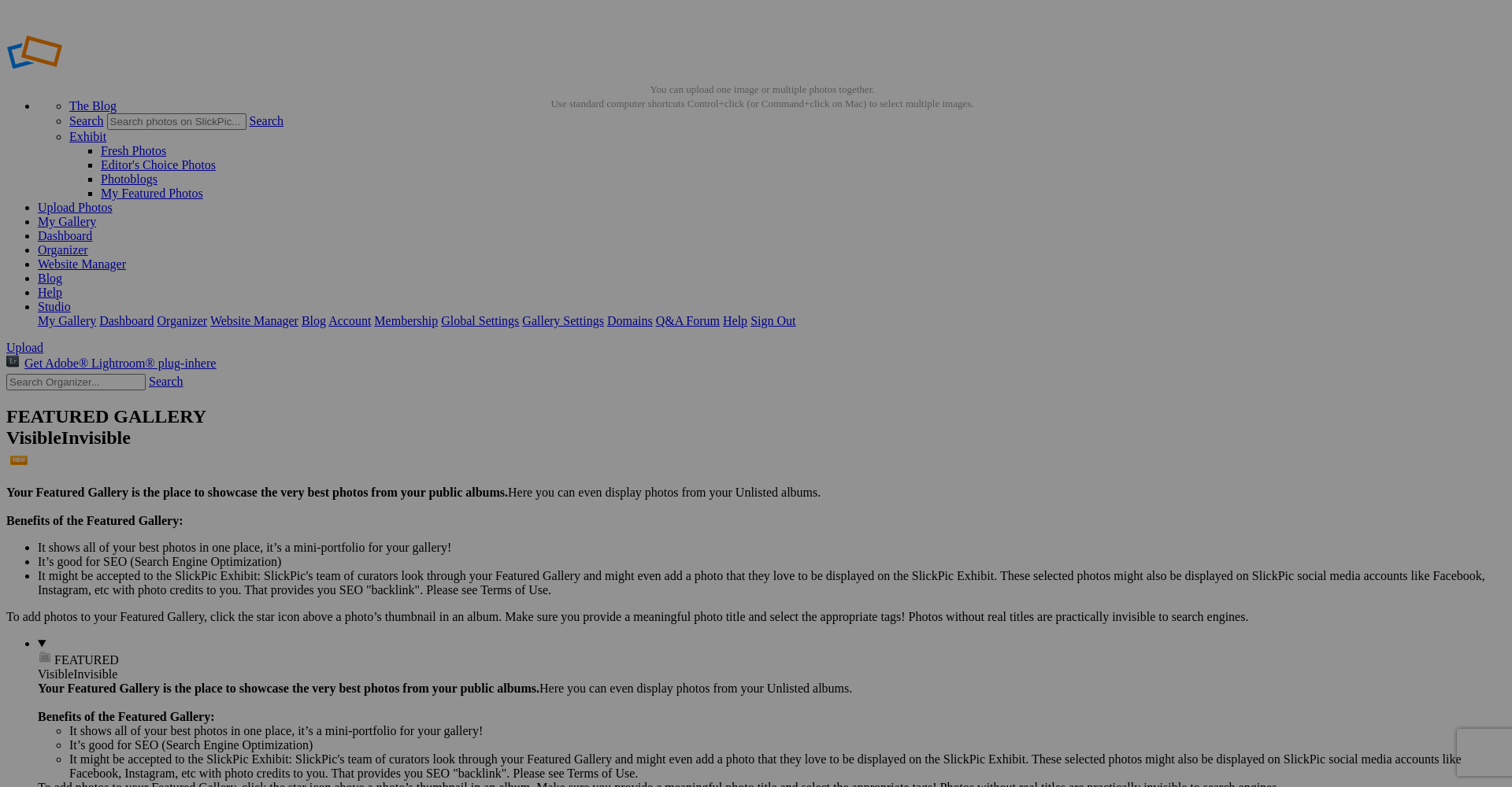
scroll to position [0, 0]
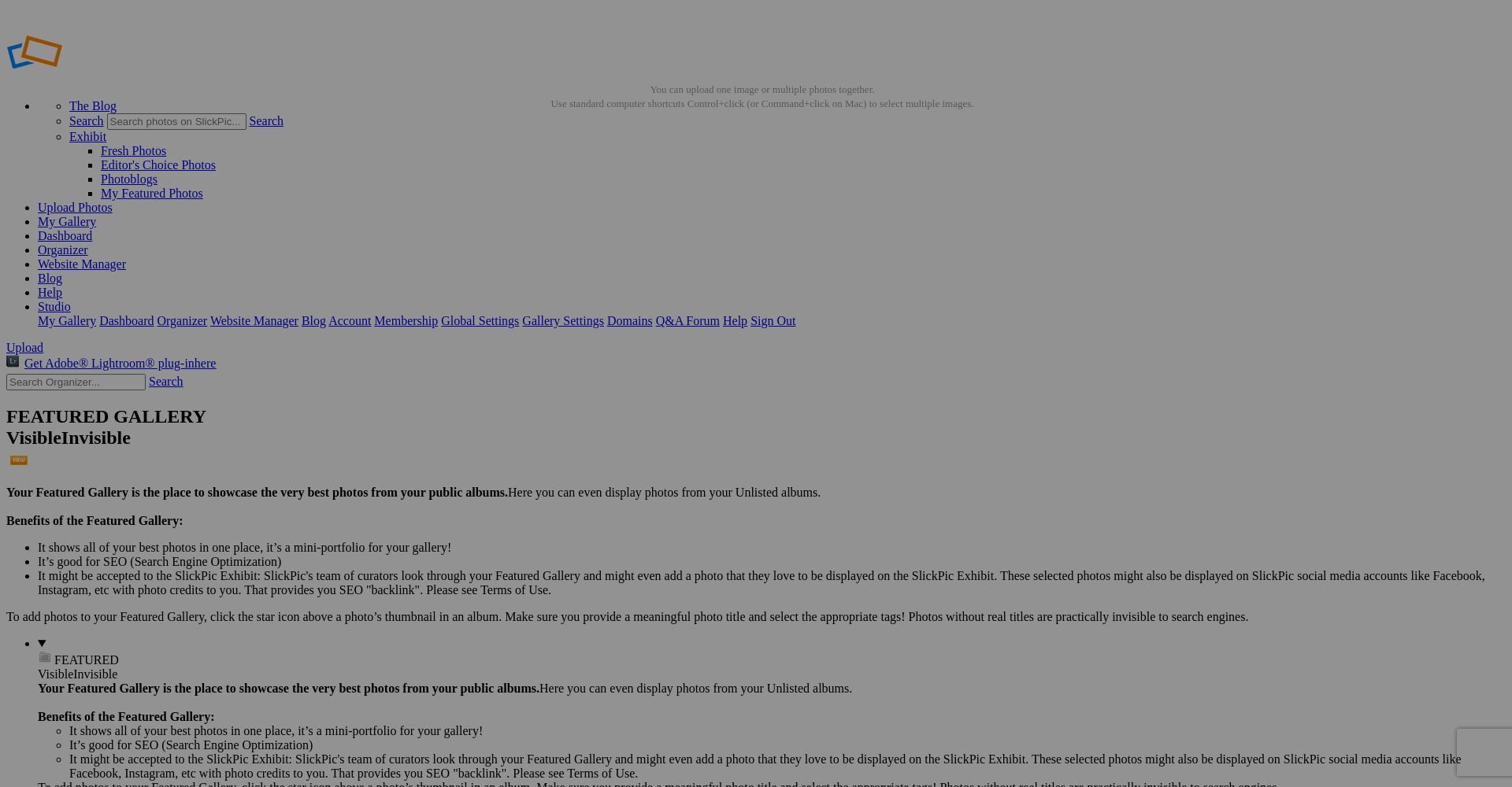
type input "Photographe de mode à Antibes – Shooting fashion & book mannequin"
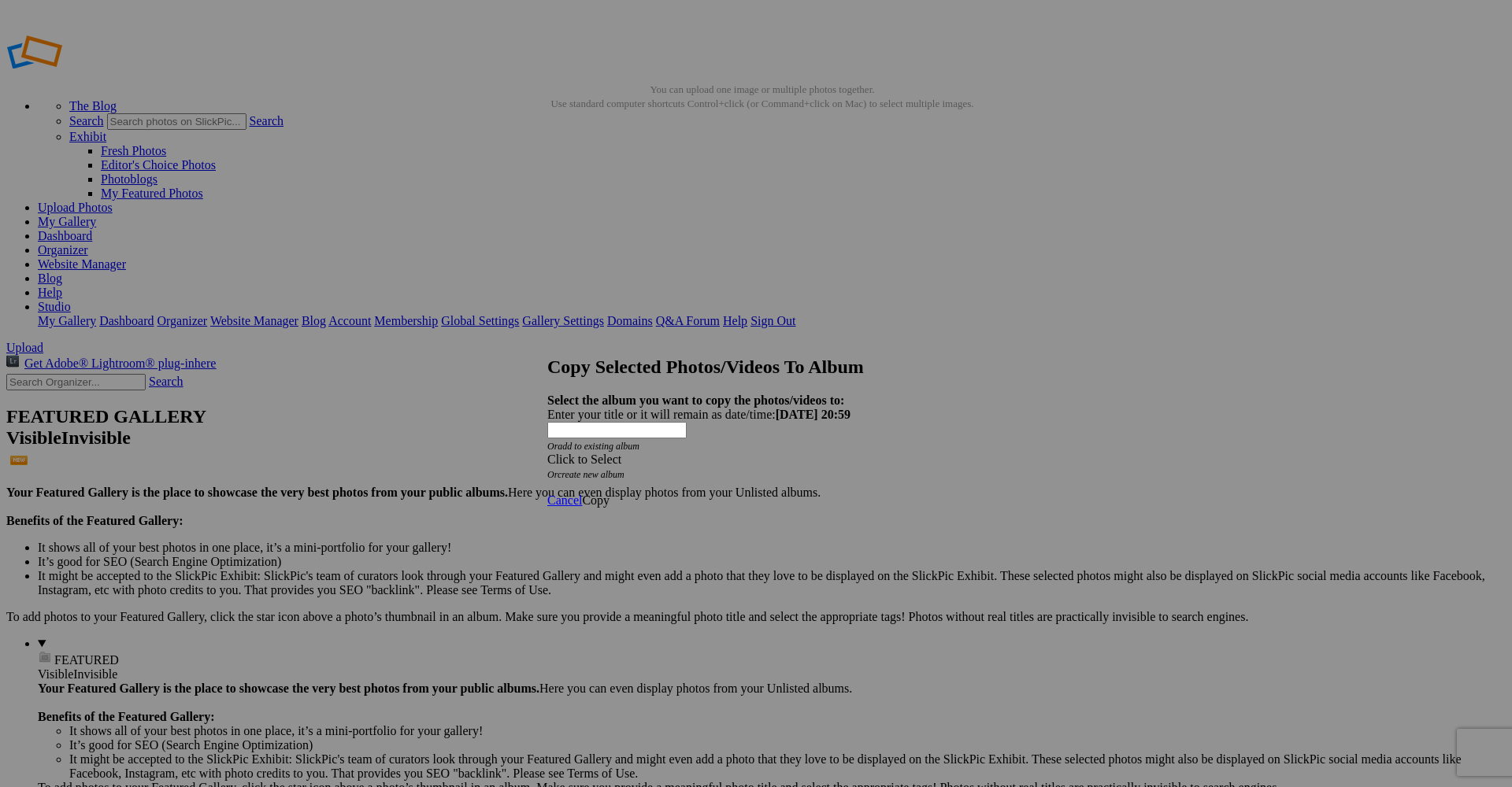
click at [701, 453] on div "Click to Select" at bounding box center [756, 459] width 417 height 14
click at [668, 461] on link "ACCUEIL" at bounding box center [642, 454] width 55 height 13
click at [610, 493] on span "Copy" at bounding box center [596, 500] width 27 height 13
